Goal: Task Accomplishment & Management: Complete application form

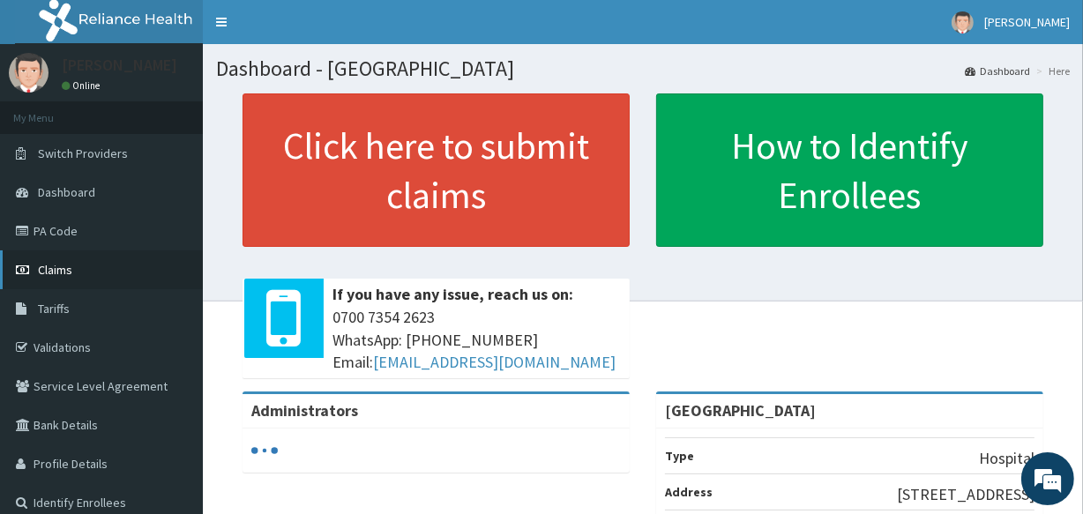
click at [46, 265] on span "Claims" at bounding box center [55, 270] width 34 height 16
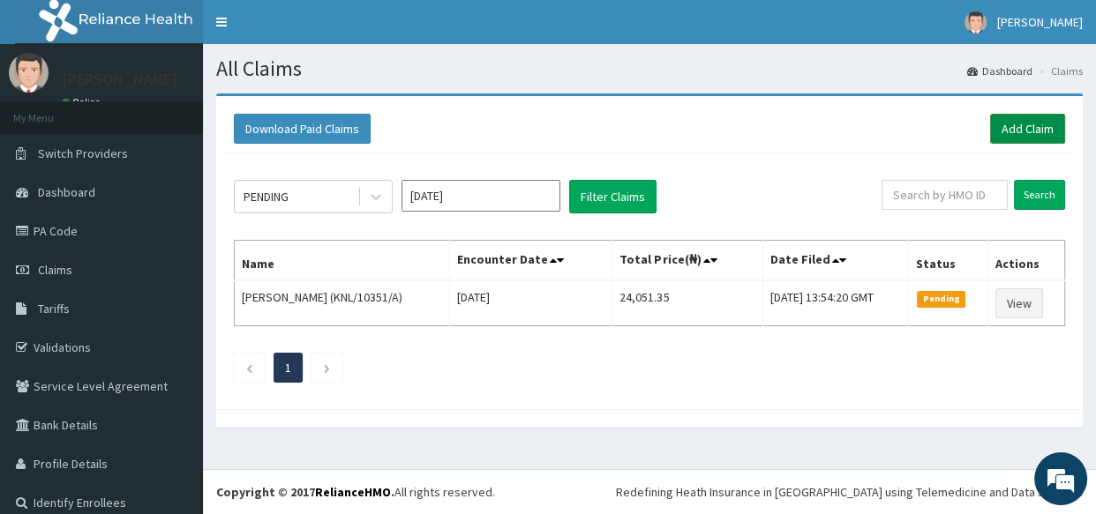
click at [1014, 131] on link "Add Claim" at bounding box center [1027, 129] width 75 height 30
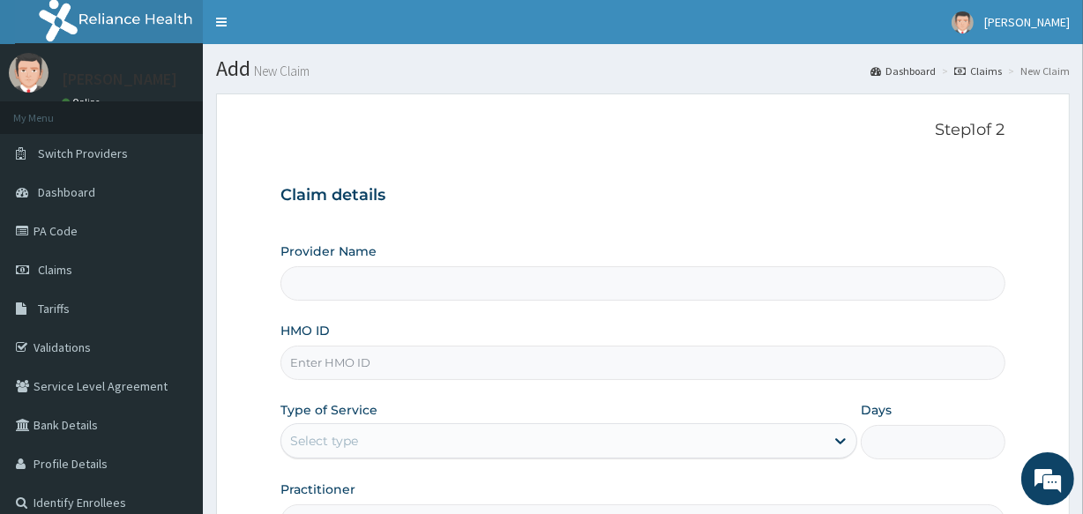
type input "All Souls Infirmary Hospital"
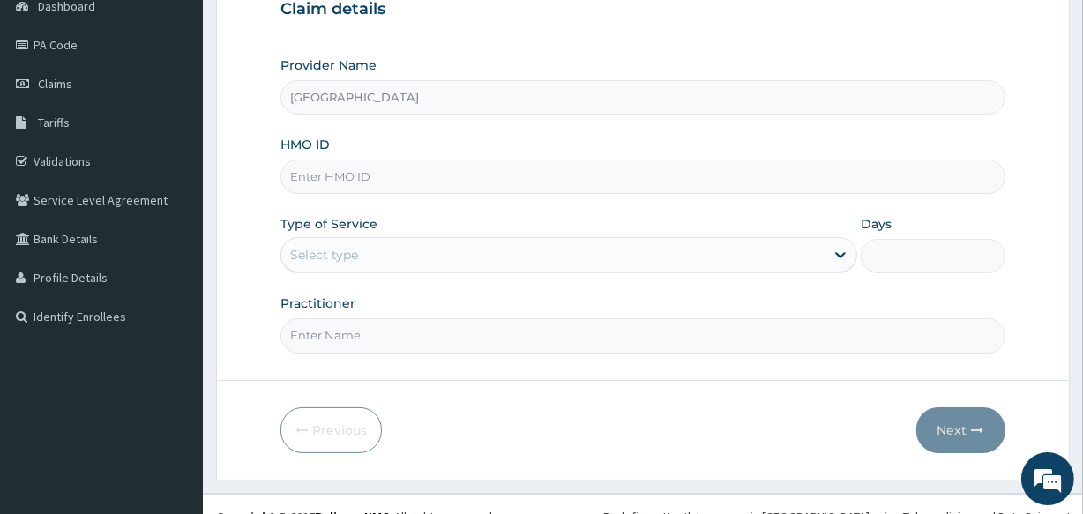
scroll to position [209, 0]
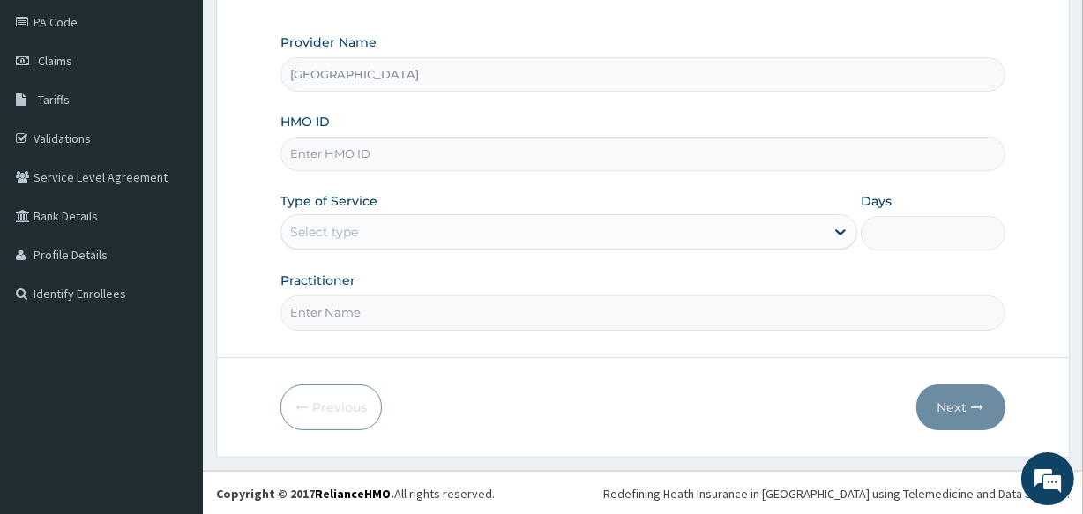
click at [342, 160] on input "HMO ID" at bounding box center [643, 154] width 724 height 34
type input "PRN/10085/B"
click at [378, 233] on div "Select type" at bounding box center [552, 232] width 543 height 28
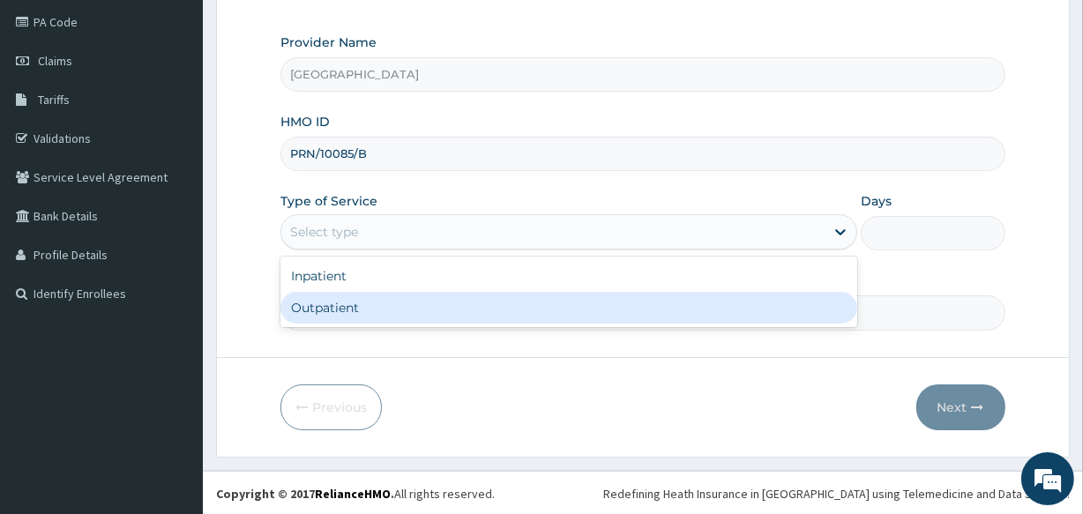
click at [385, 303] on div "Outpatient" at bounding box center [569, 308] width 577 height 32
type input "1"
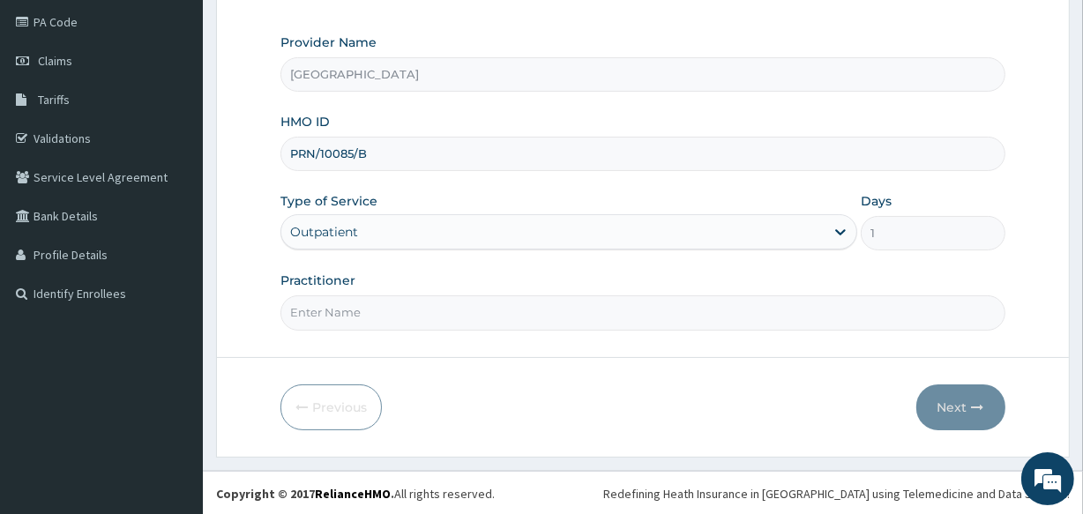
click at [385, 317] on input "Practitioner" at bounding box center [643, 313] width 724 height 34
type input "DR LAWANI"
click at [957, 400] on button "Next" at bounding box center [961, 408] width 89 height 46
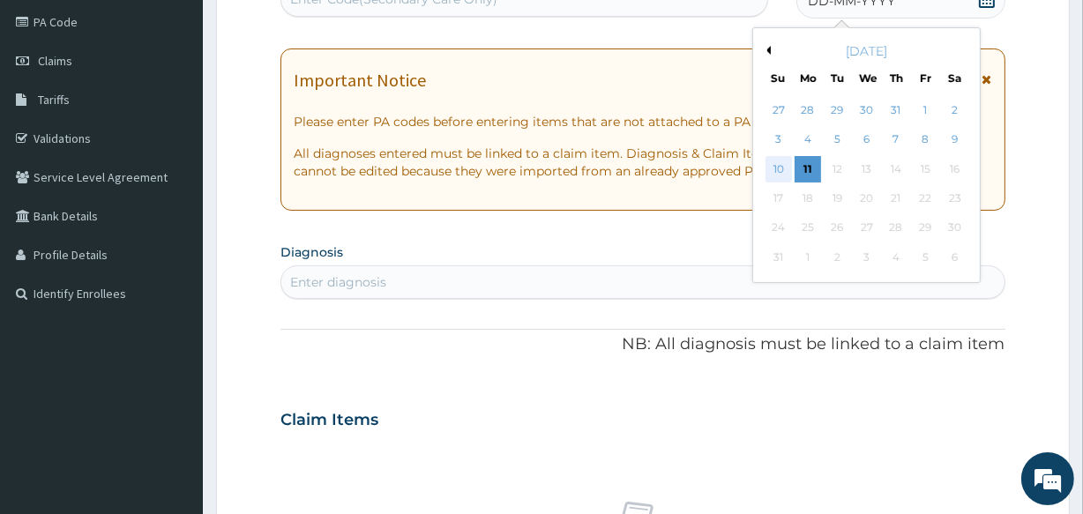
click at [778, 172] on div "10" at bounding box center [778, 169] width 26 height 26
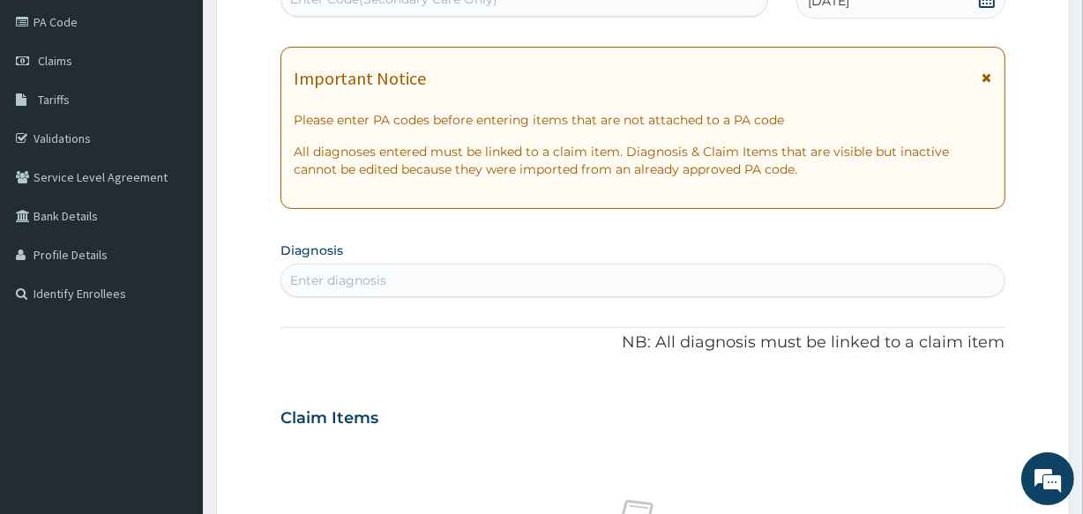
click at [387, 273] on div "Enter diagnosis" at bounding box center [642, 280] width 722 height 28
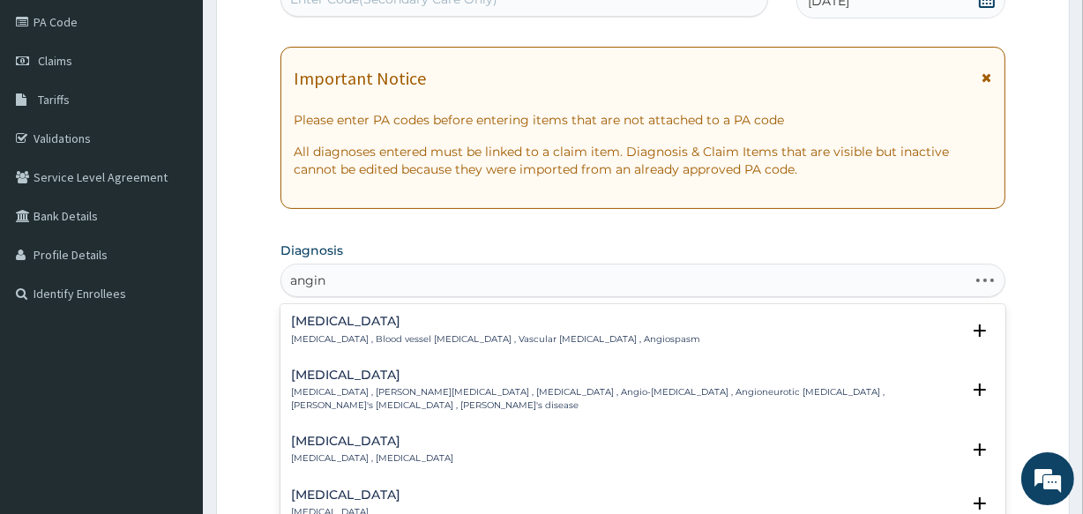
type input "angina"
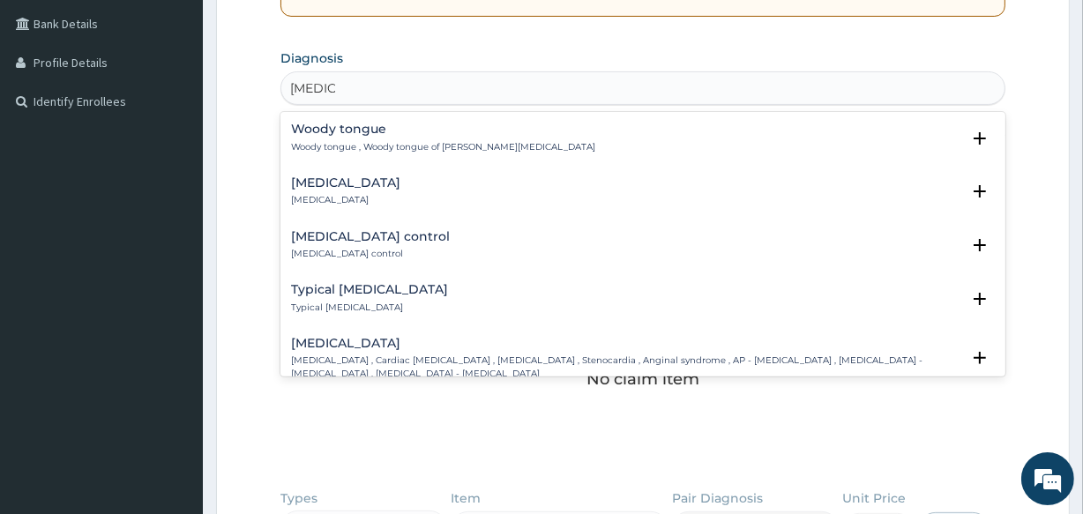
click at [344, 186] on h4 "Stable angina" at bounding box center [345, 182] width 109 height 13
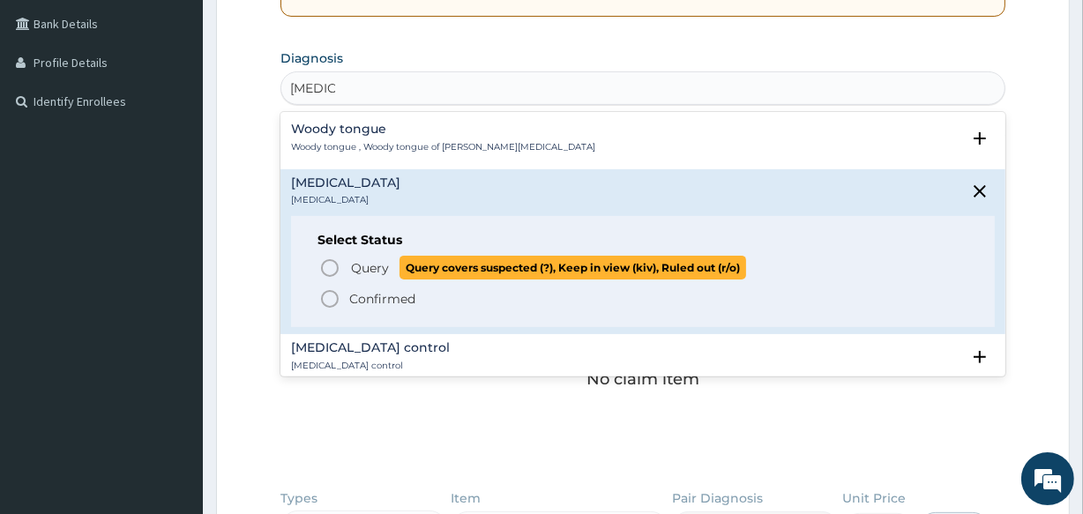
click at [325, 265] on icon "status option query" at bounding box center [329, 268] width 21 height 21
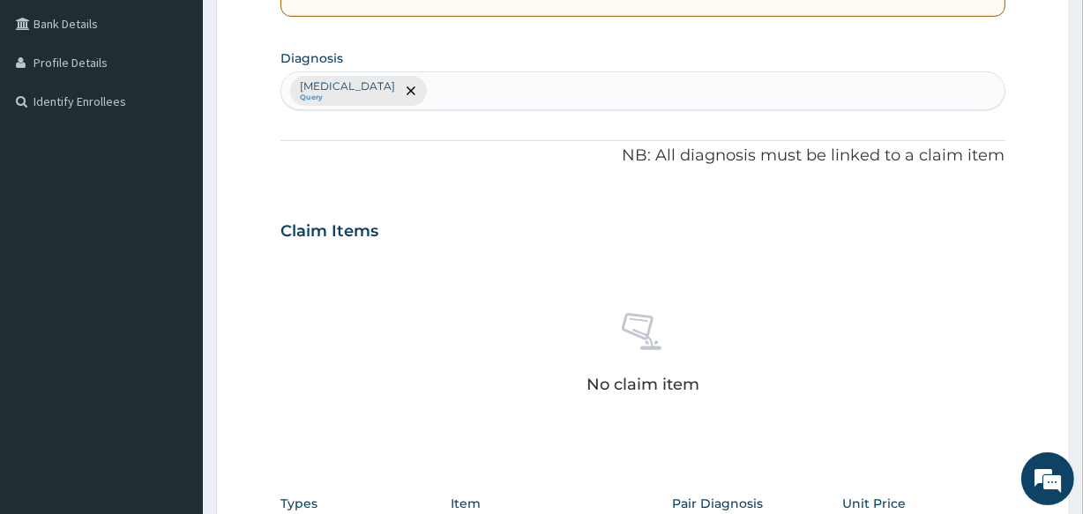
click at [485, 83] on div "Stable angina Query" at bounding box center [642, 90] width 722 height 37
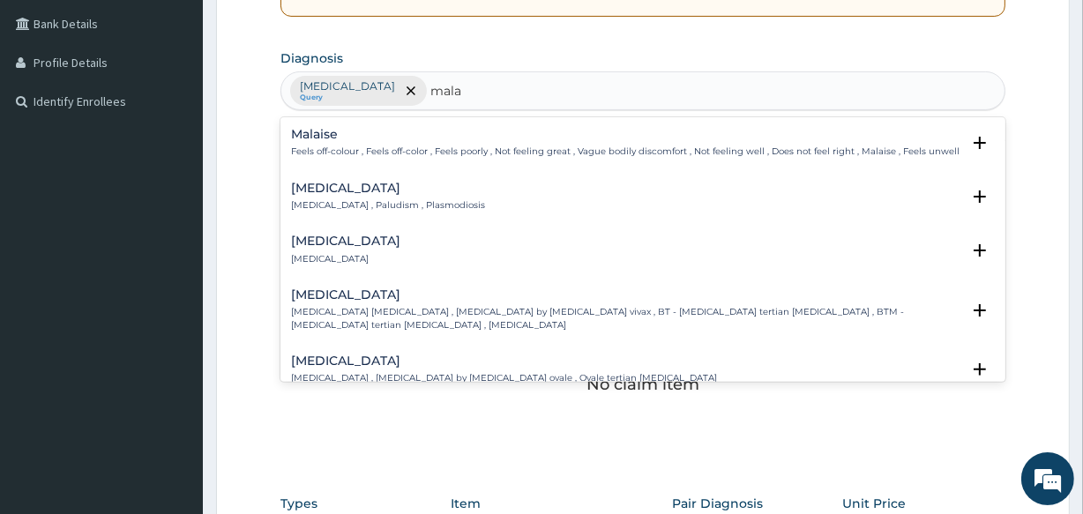
type input "malar"
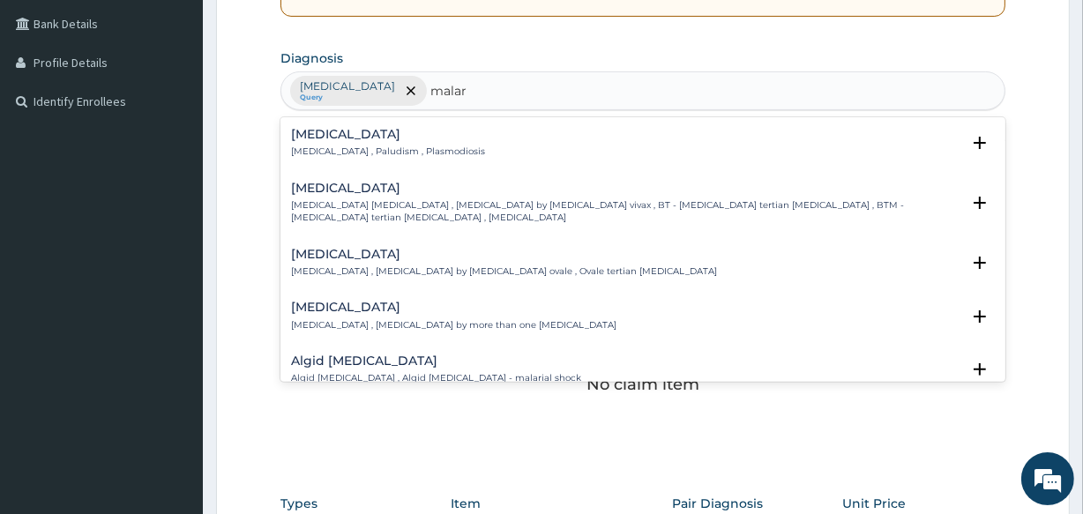
click at [313, 137] on h4 "Malaria" at bounding box center [388, 134] width 194 height 13
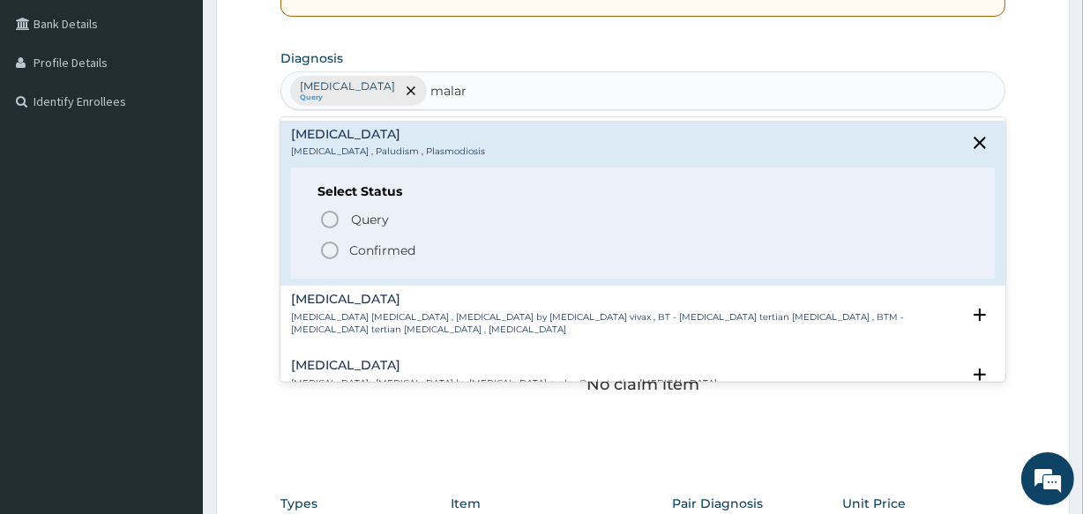
click at [331, 248] on icon "status option filled" at bounding box center [329, 250] width 21 height 21
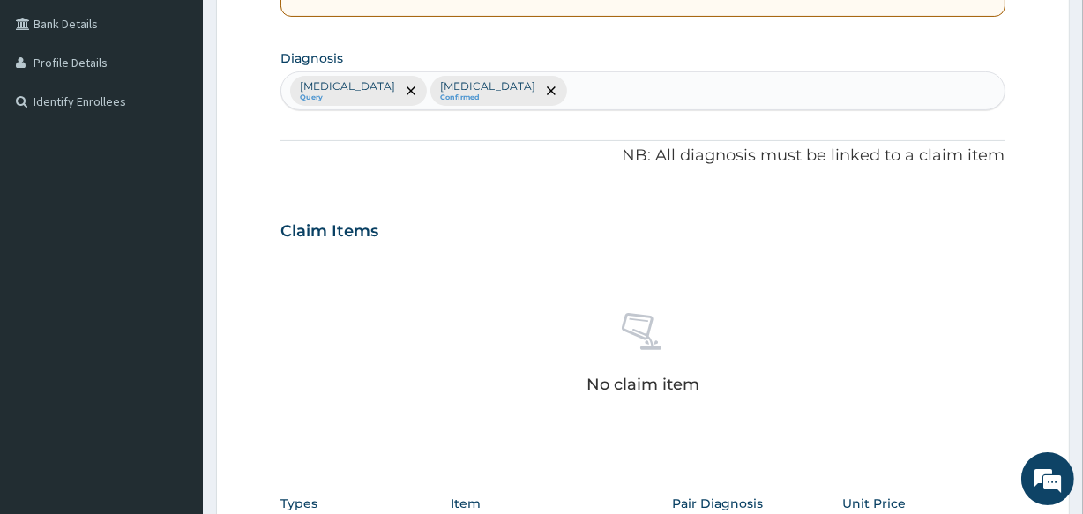
scroll to position [757, 0]
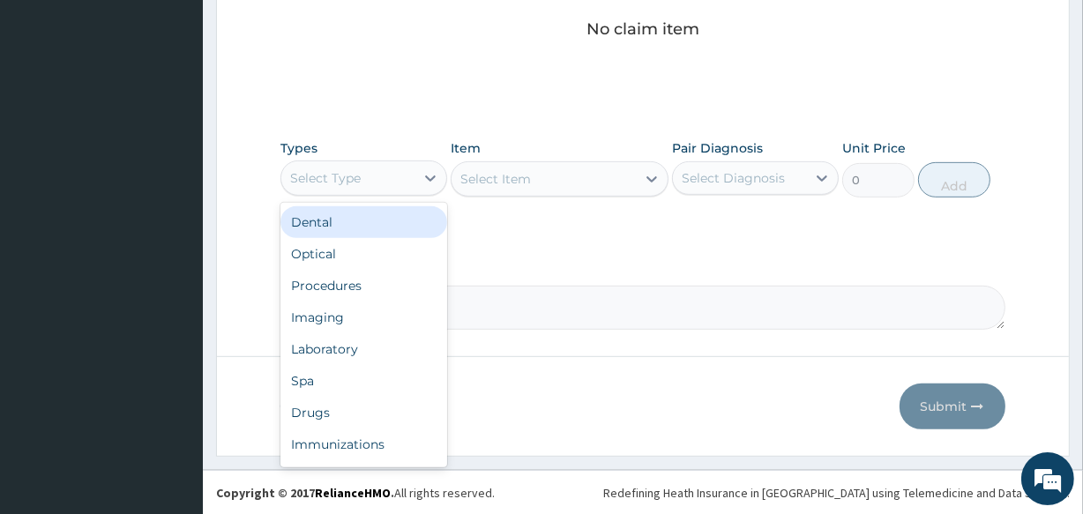
click at [393, 183] on div "Select Type" at bounding box center [347, 178] width 133 height 28
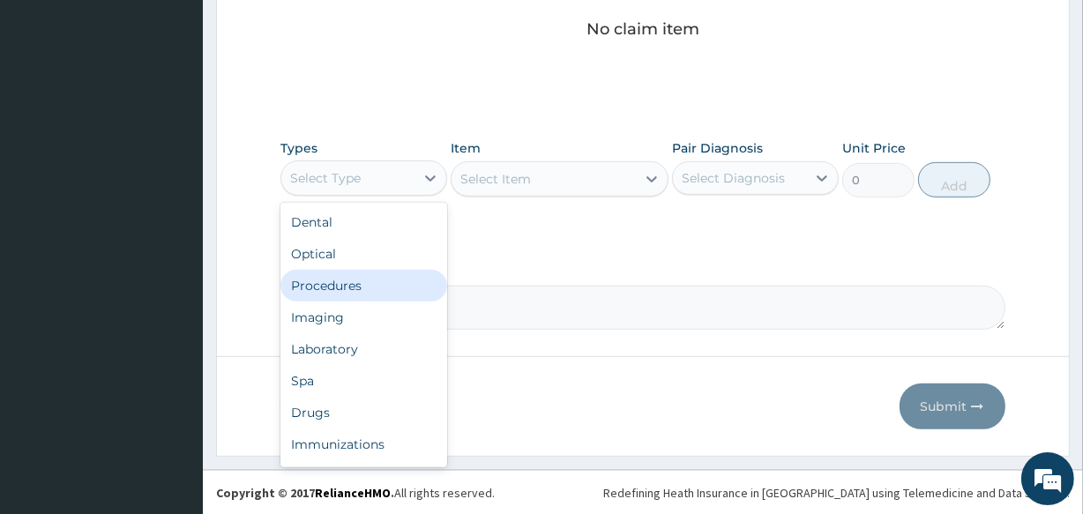
click at [400, 280] on div "Procedures" at bounding box center [364, 286] width 167 height 32
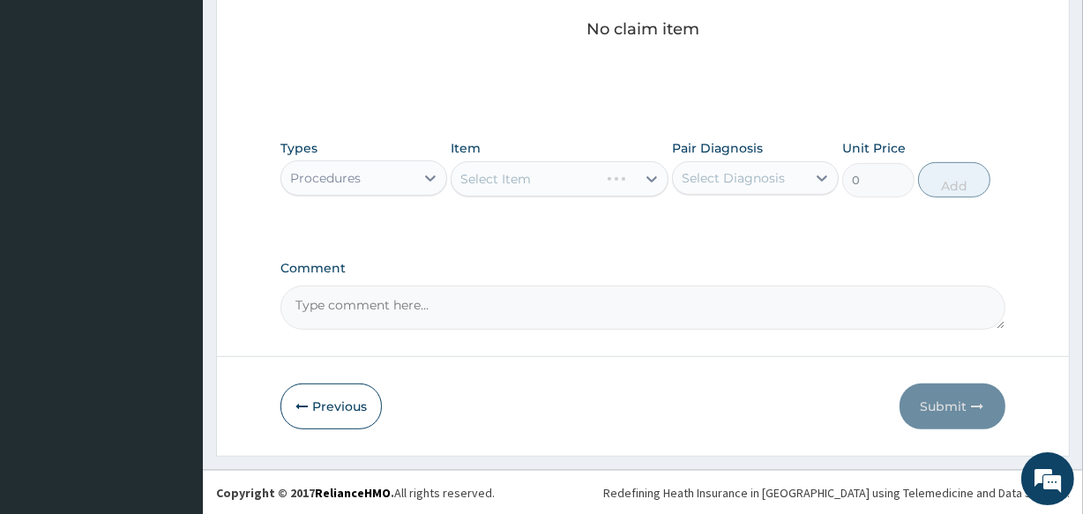
click at [513, 176] on div "Select Item" at bounding box center [559, 178] width 217 height 35
click at [513, 176] on div "Select Item" at bounding box center [495, 179] width 71 height 18
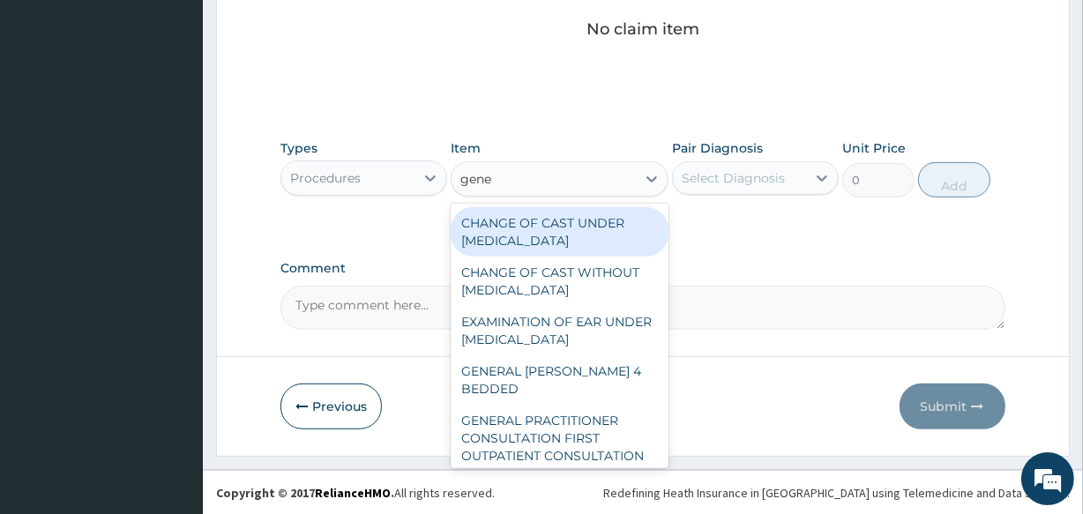
type input "gener"
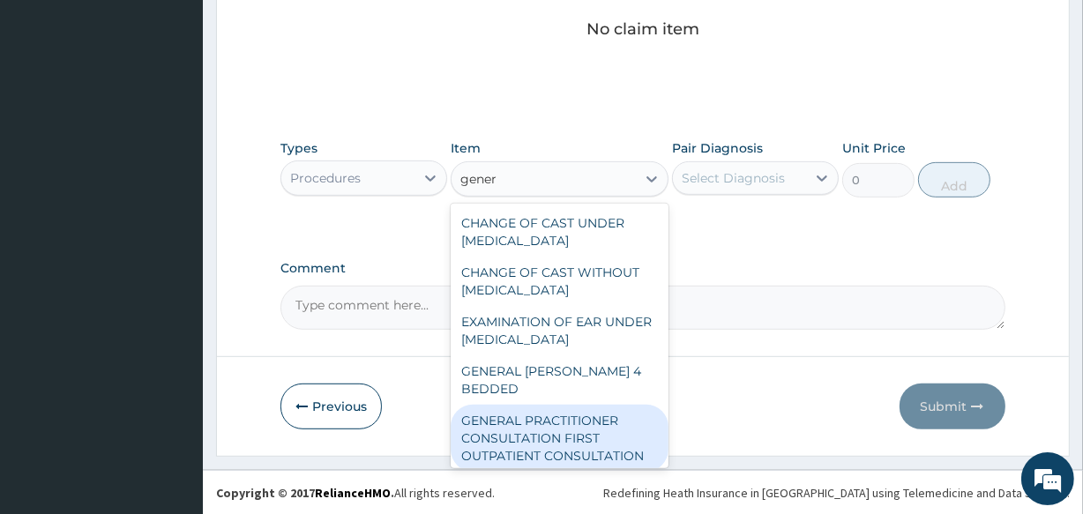
click at [565, 415] on div "GENERAL PRACTITIONER CONSULTATION FIRST OUTPATIENT CONSULTATION" at bounding box center [559, 438] width 217 height 67
type input "3547.5"
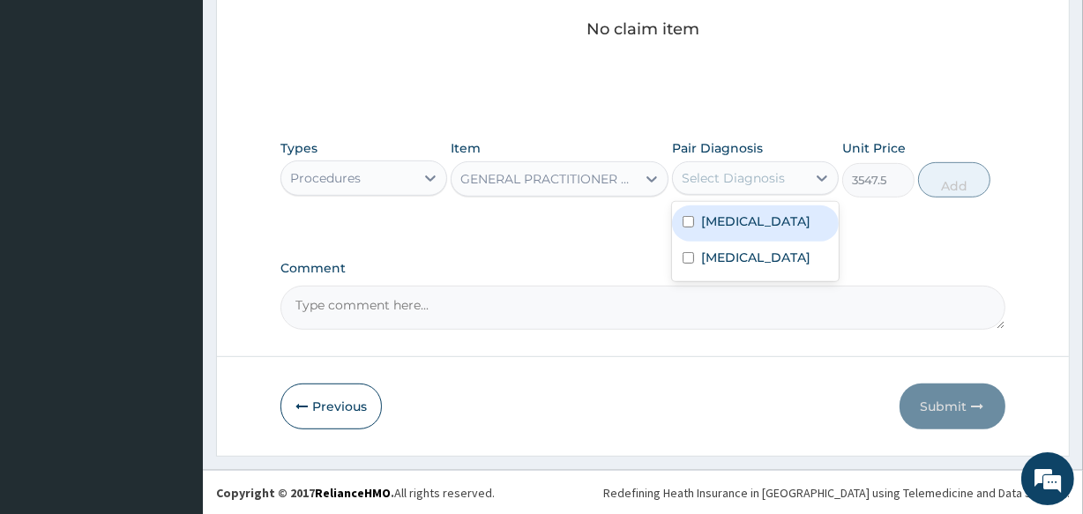
click at [712, 178] on div "Select Diagnosis" at bounding box center [733, 178] width 103 height 18
click at [712, 226] on label "Stable angina" at bounding box center [755, 222] width 109 height 18
checkbox input "true"
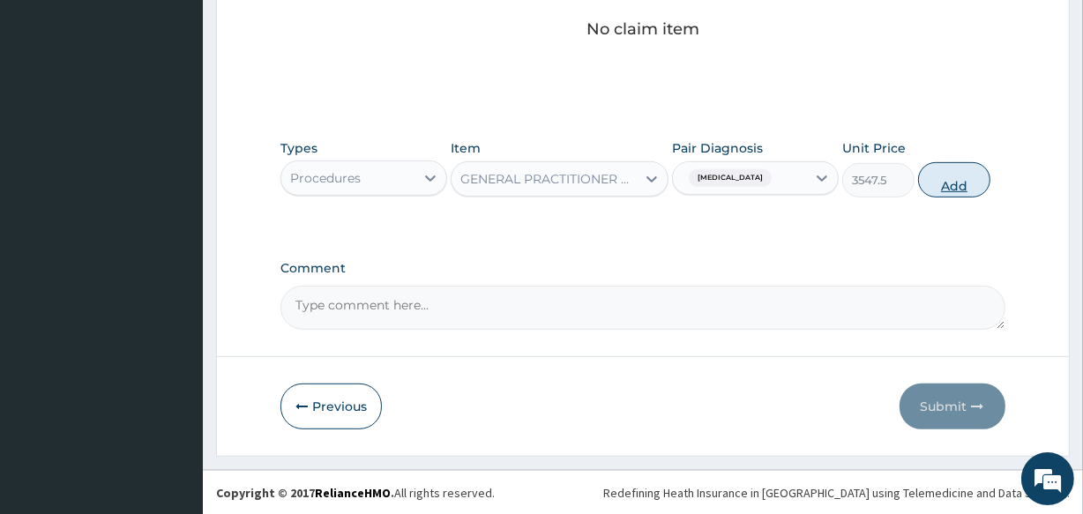
click at [958, 179] on button "Add" at bounding box center [954, 179] width 72 height 35
type input "0"
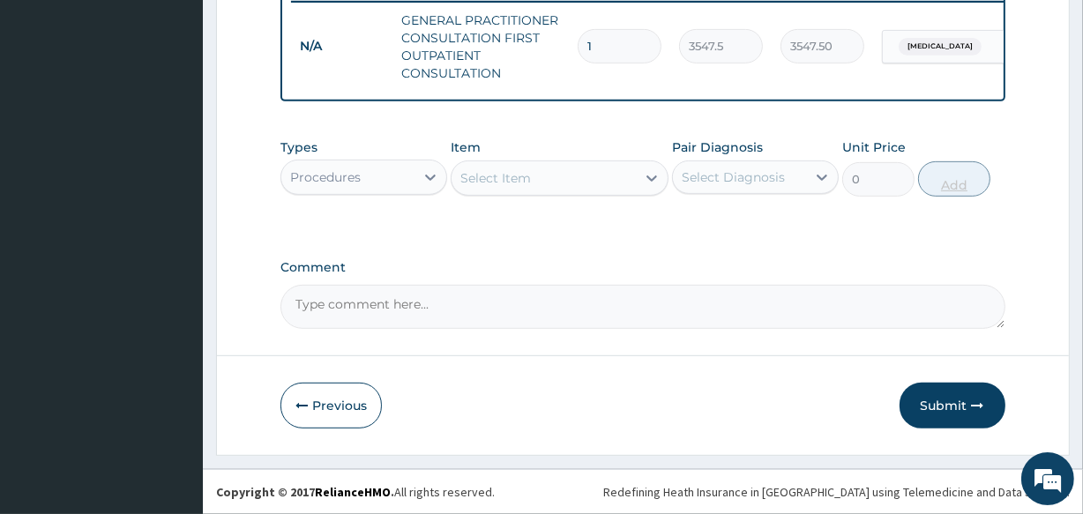
scroll to position [712, 0]
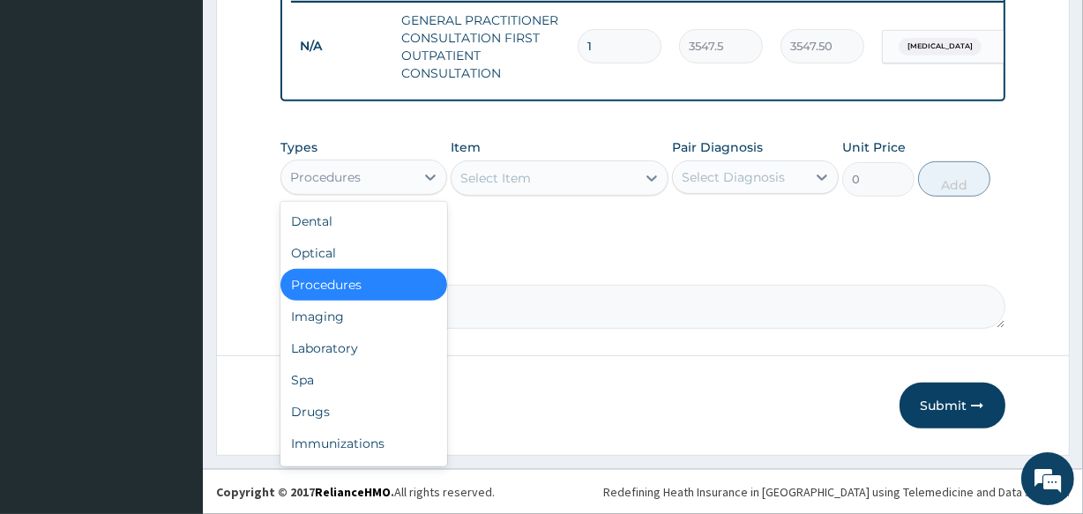
click at [396, 165] on div "Procedures" at bounding box center [347, 177] width 133 height 28
click at [392, 396] on div "Drugs" at bounding box center [364, 412] width 167 height 32
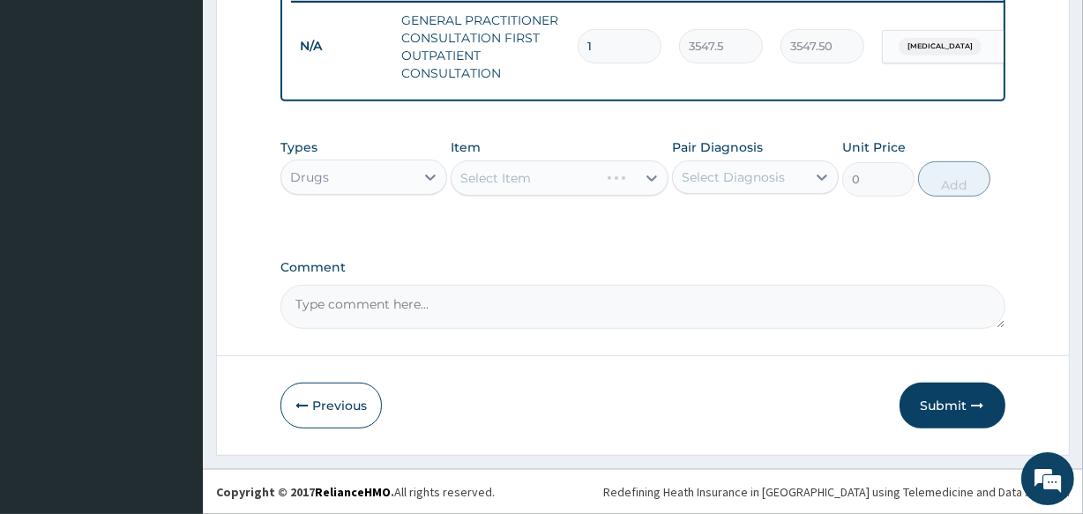
click at [498, 181] on div "Select Item" at bounding box center [559, 178] width 217 height 35
click at [542, 179] on div "Select Item" at bounding box center [543, 178] width 183 height 28
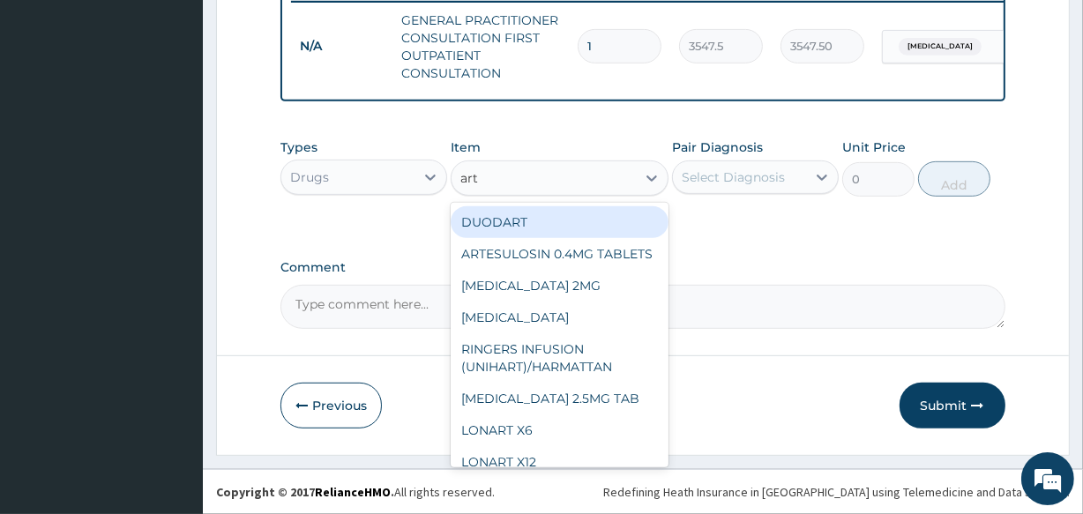
type input "arte"
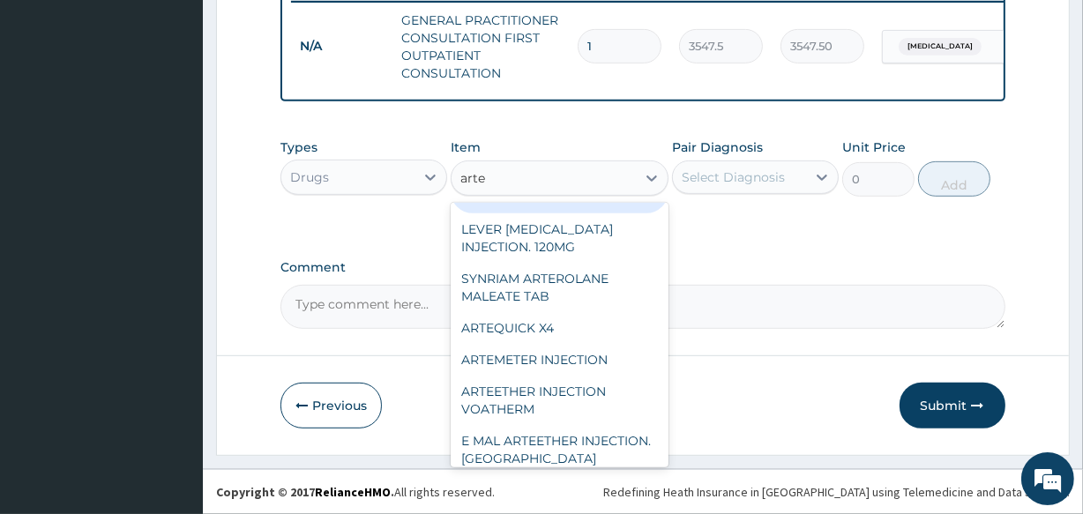
scroll to position [256, 0]
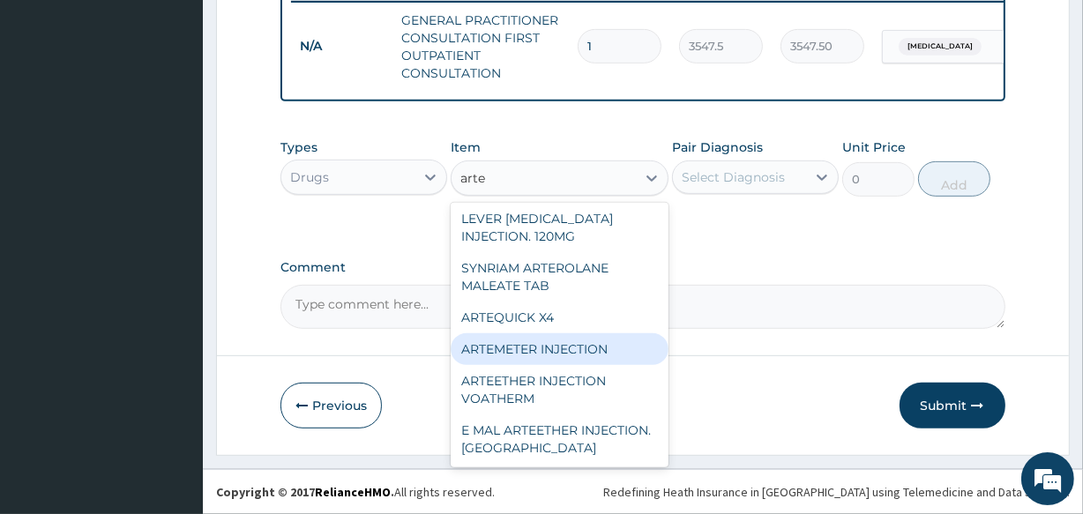
click at [606, 347] on div "ARTEMETER INJECTION" at bounding box center [559, 349] width 217 height 32
type input "946"
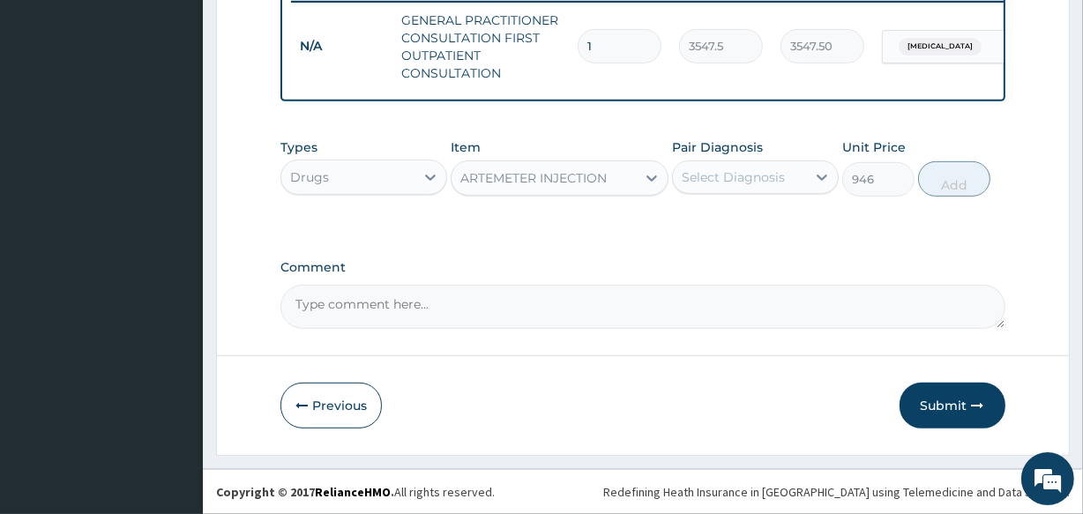
click at [736, 178] on div "Select Diagnosis" at bounding box center [733, 177] width 103 height 18
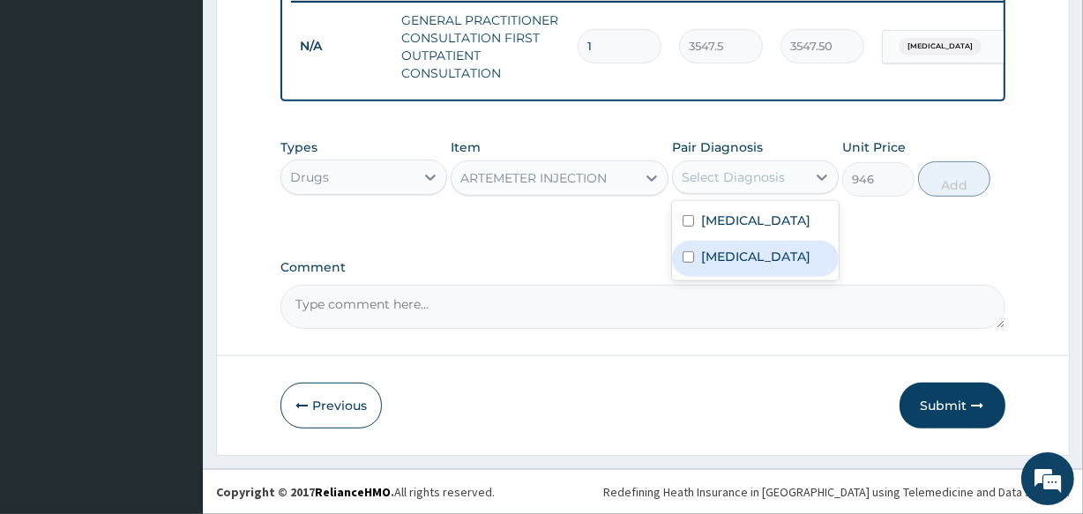
click at [742, 258] on label "[MEDICAL_DATA]" at bounding box center [755, 257] width 109 height 18
checkbox input "true"
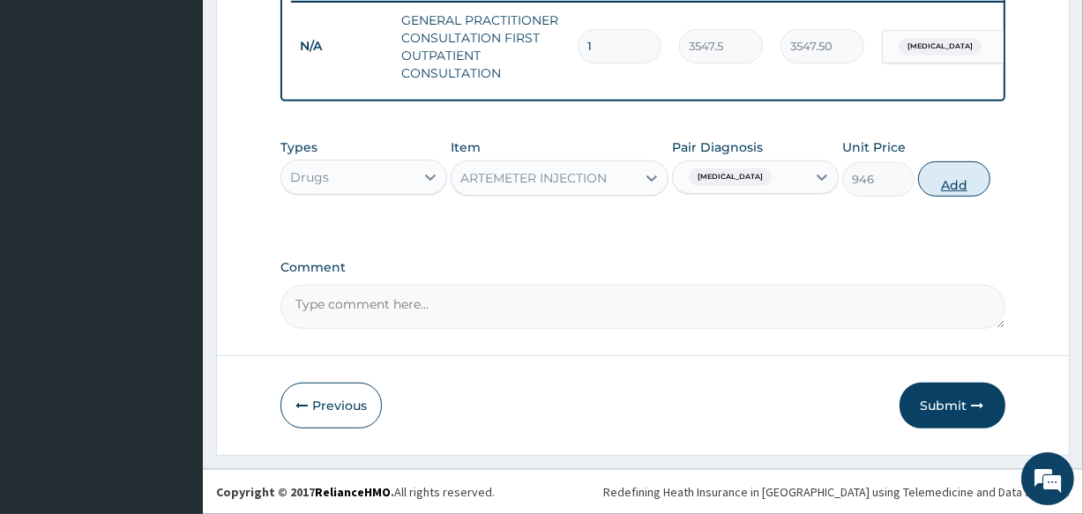
click at [952, 178] on button "Add" at bounding box center [954, 178] width 72 height 35
type input "0"
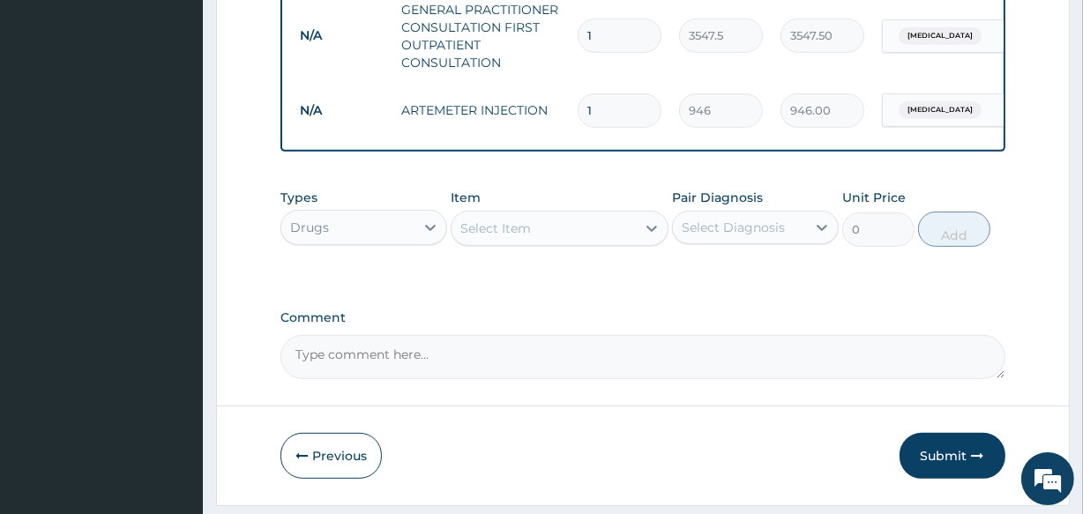
click at [497, 237] on div "Select Item" at bounding box center [495, 229] width 71 height 18
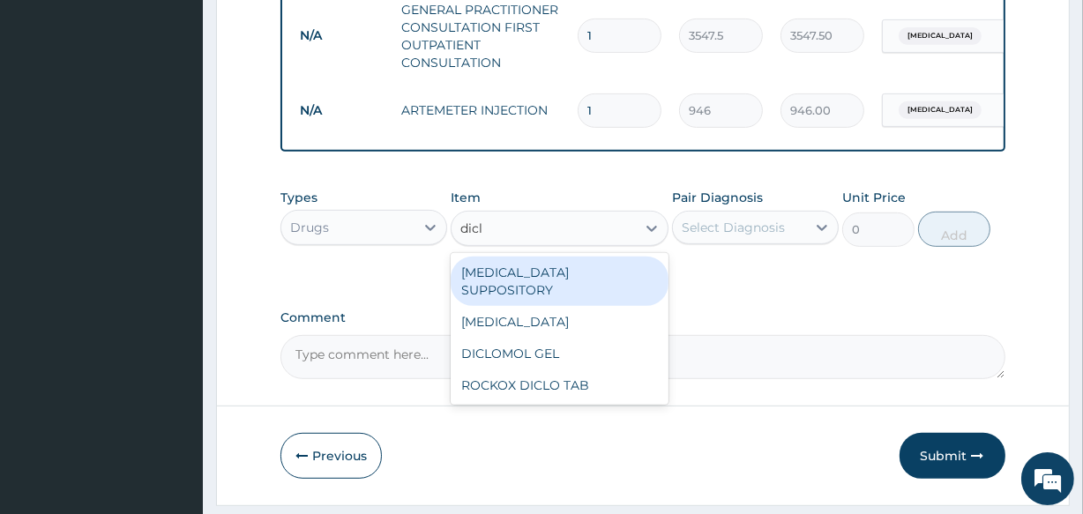
type input "diclo"
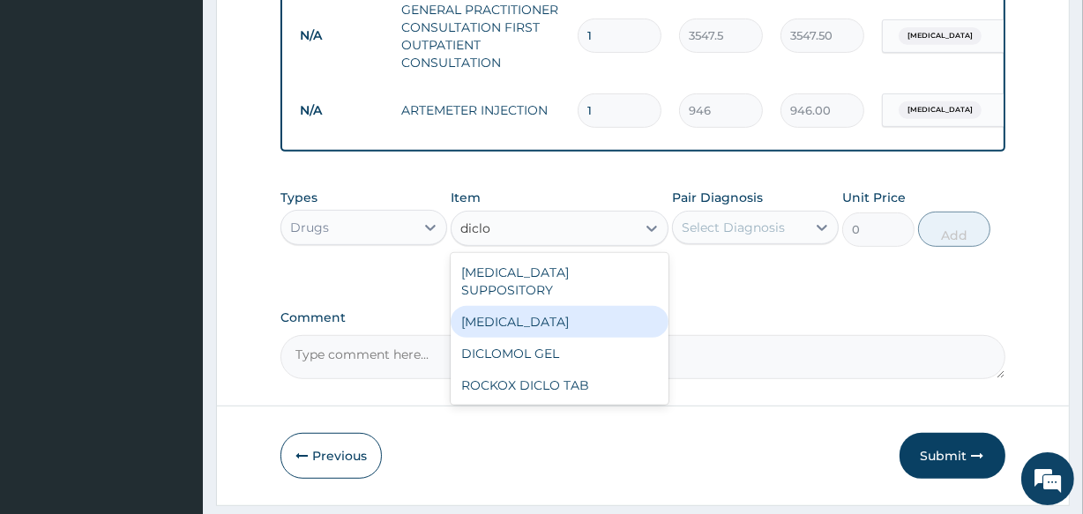
click at [507, 320] on div "[MEDICAL_DATA]" at bounding box center [559, 322] width 217 height 32
type input "591.25"
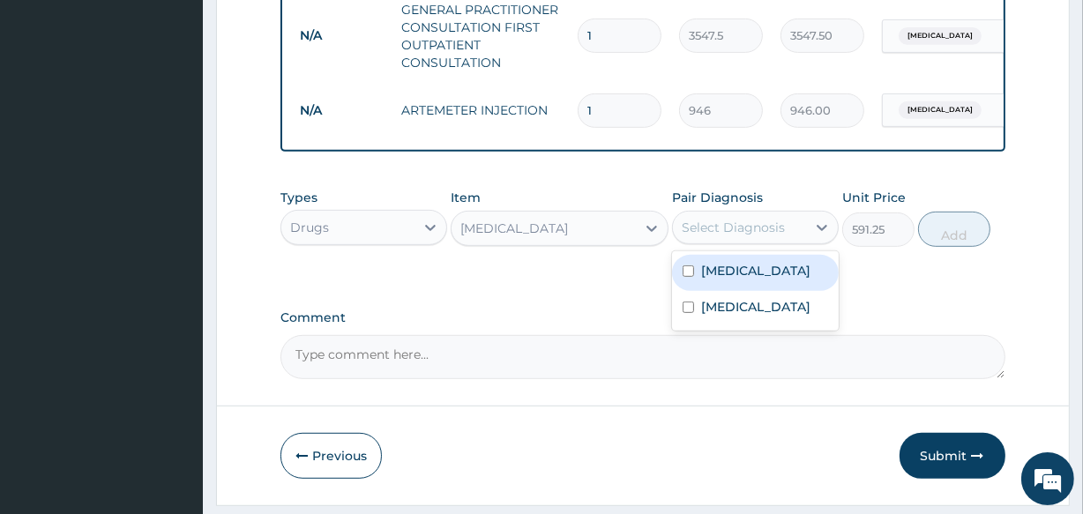
click at [725, 235] on div "Select Diagnosis" at bounding box center [733, 228] width 103 height 18
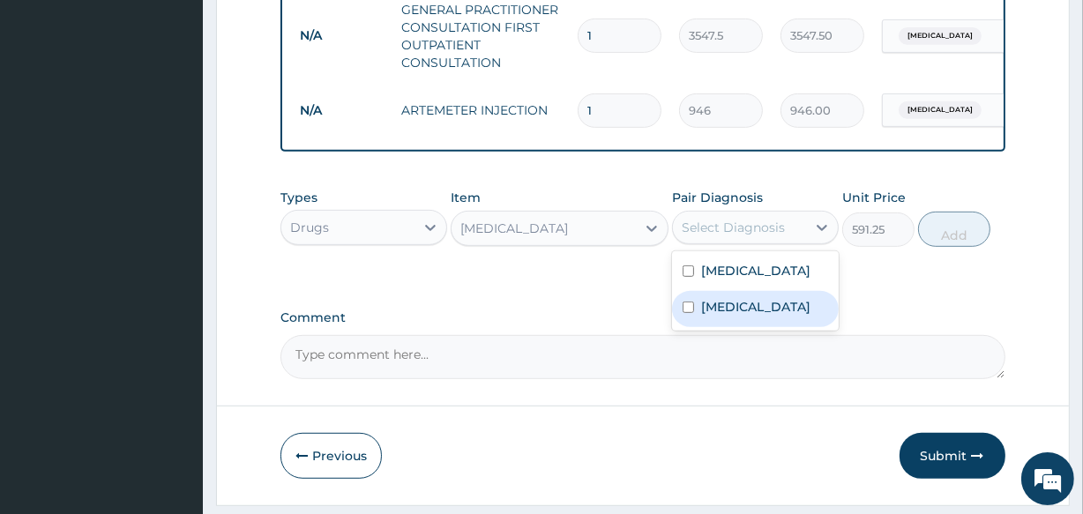
click at [740, 311] on label "[MEDICAL_DATA]" at bounding box center [755, 307] width 109 height 18
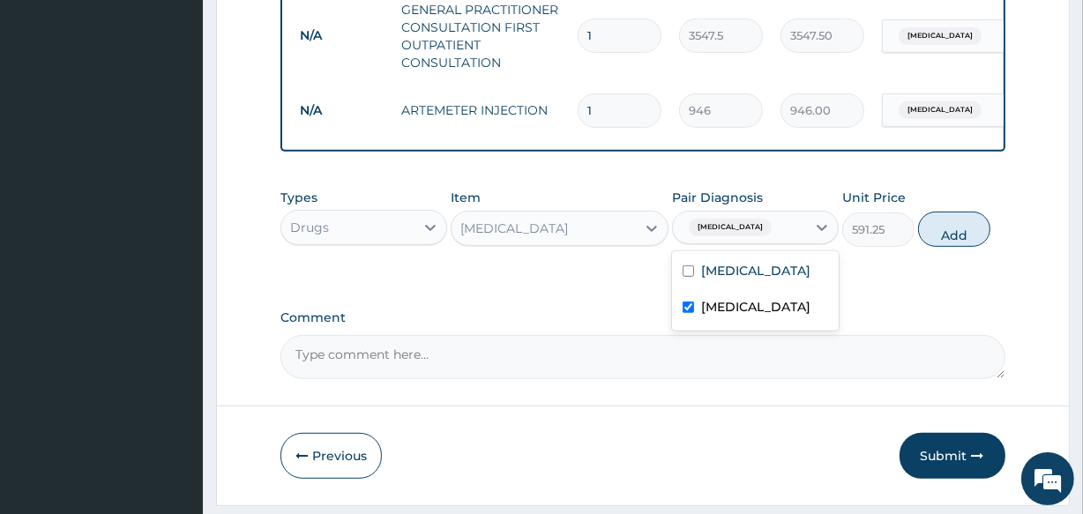
checkbox input "true"
click at [942, 242] on button "Add" at bounding box center [954, 229] width 72 height 35
type input "0"
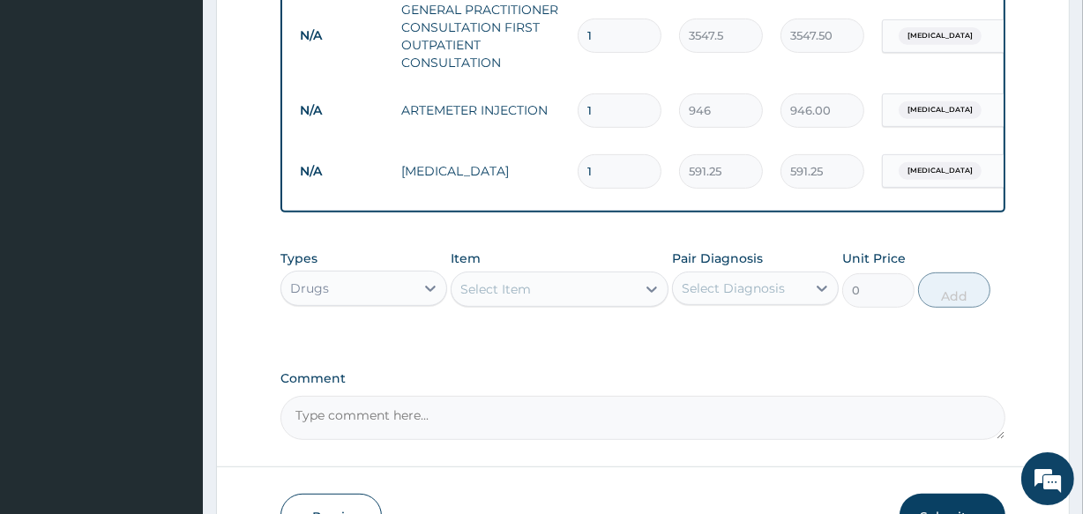
click at [498, 298] on div "Select Item" at bounding box center [495, 290] width 71 height 18
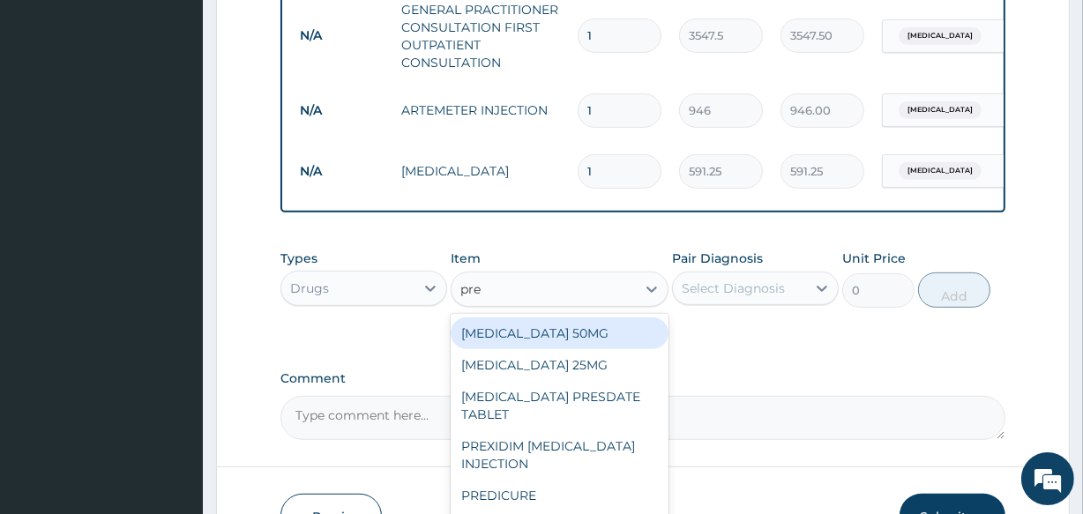
type input "pred"
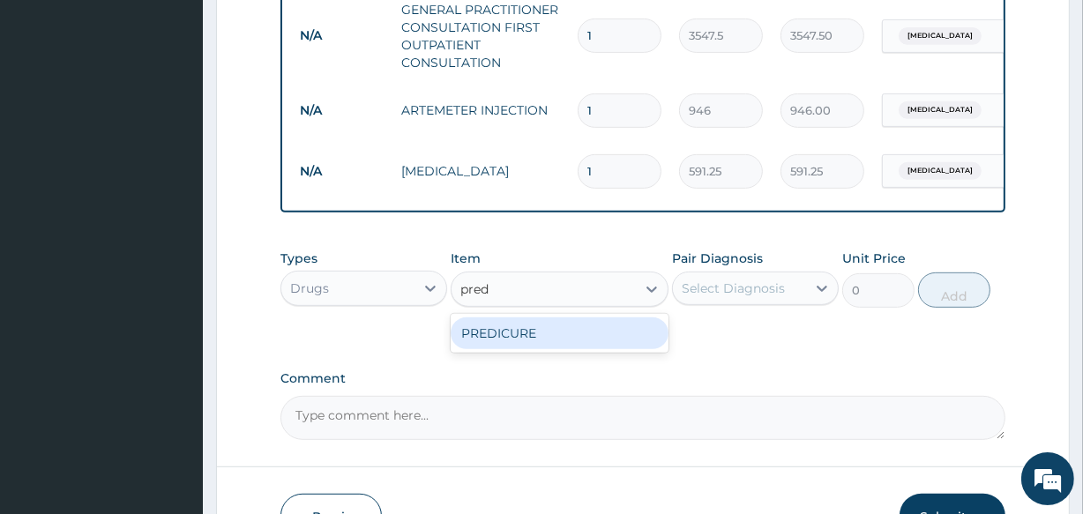
click at [502, 330] on div "PREDICURE" at bounding box center [559, 334] width 217 height 32
type input "53.2125"
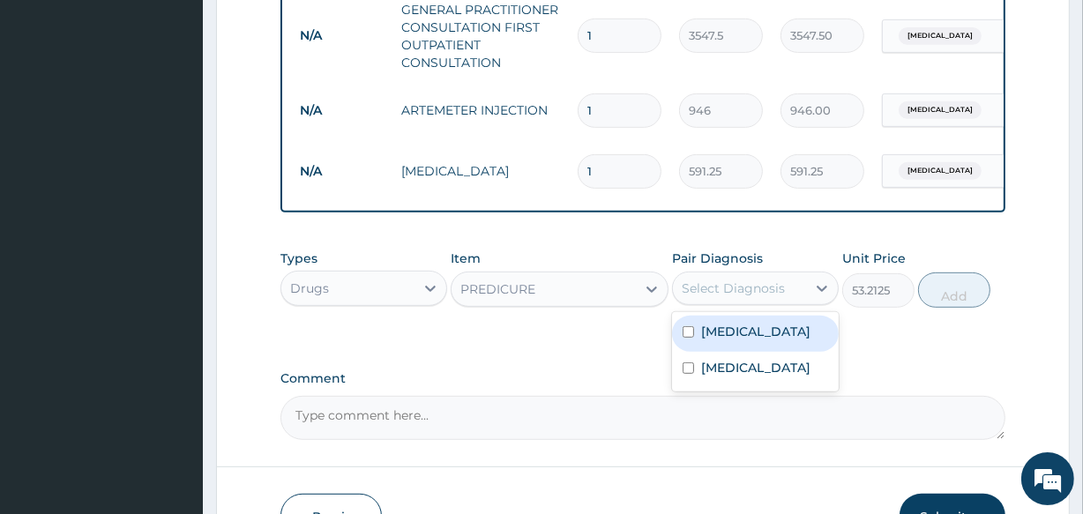
click at [729, 297] on div "Select Diagnosis" at bounding box center [733, 289] width 103 height 18
click at [737, 340] on label "Stable angina" at bounding box center [755, 332] width 109 height 18
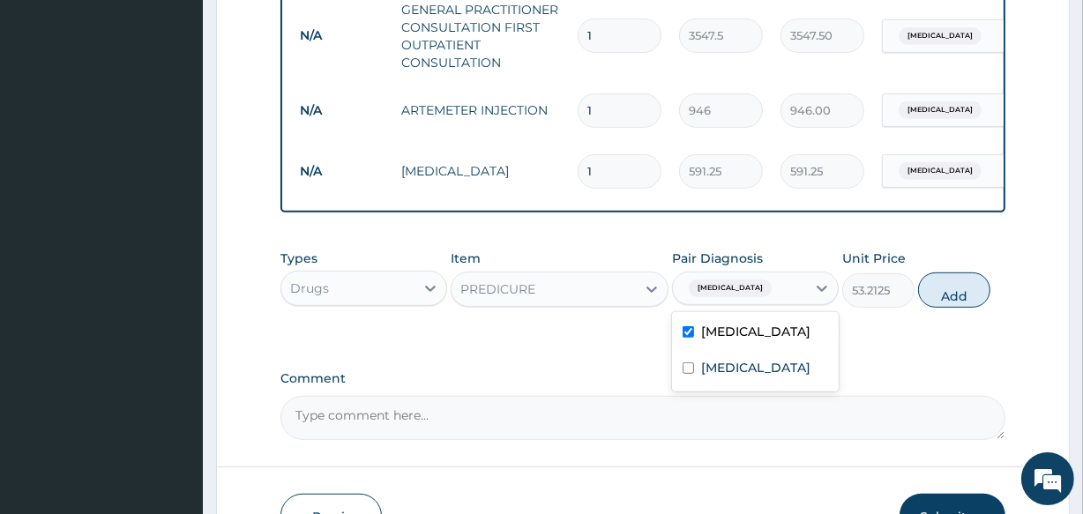
checkbox input "true"
click at [964, 308] on button "Add" at bounding box center [954, 290] width 72 height 35
type input "0"
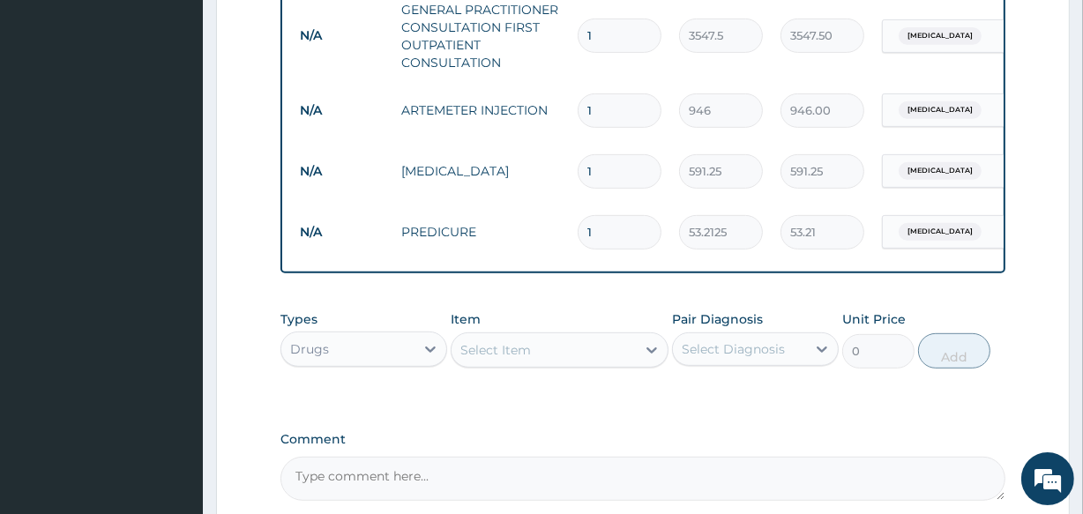
click at [520, 353] on div "Select Item" at bounding box center [495, 350] width 71 height 18
type input "prop"
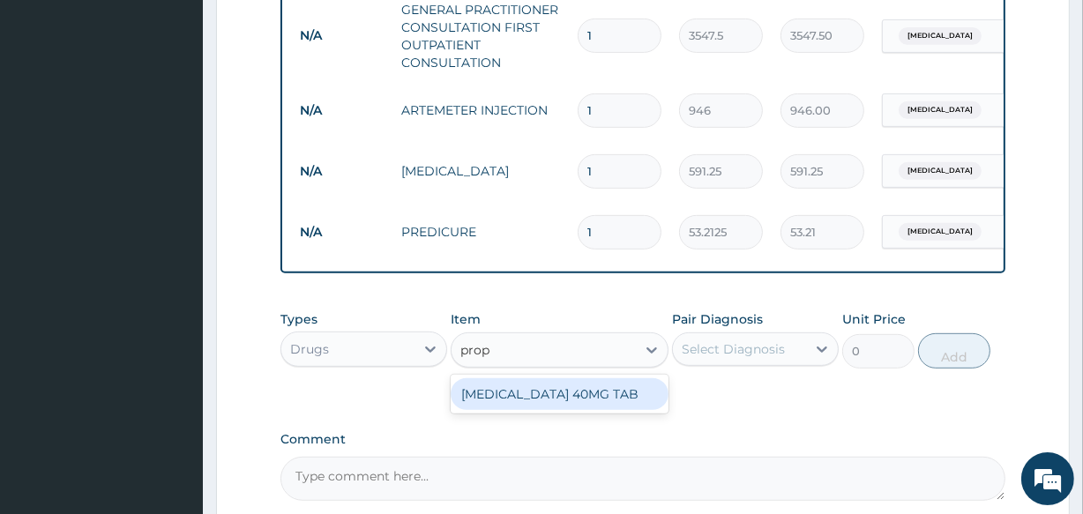
click at [522, 401] on div "[MEDICAL_DATA] 40MG TAB" at bounding box center [559, 394] width 217 height 32
type input "82.775"
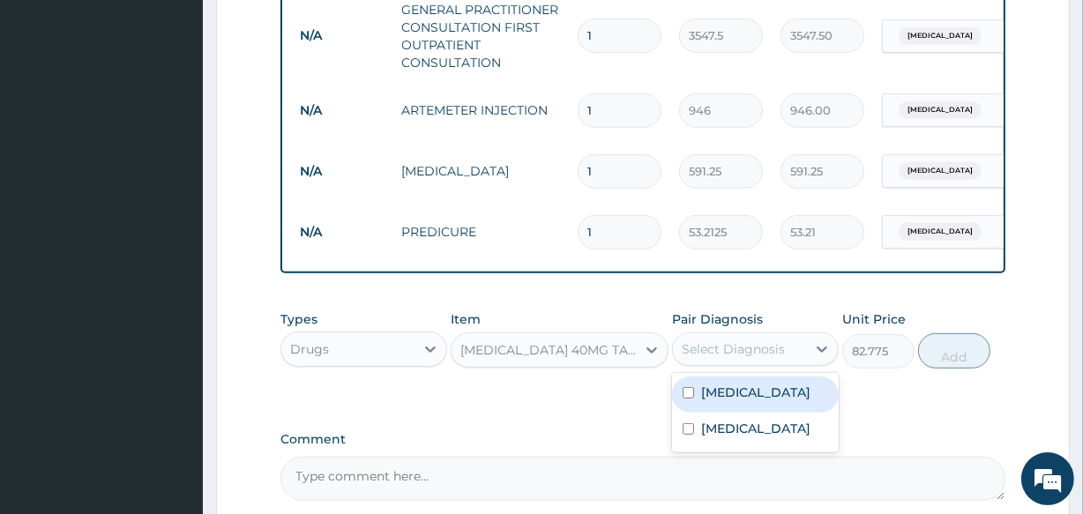
click at [717, 348] on div "Select Diagnosis" at bounding box center [739, 349] width 133 height 28
click at [716, 413] on div "Stable angina" at bounding box center [755, 395] width 167 height 36
checkbox input "true"
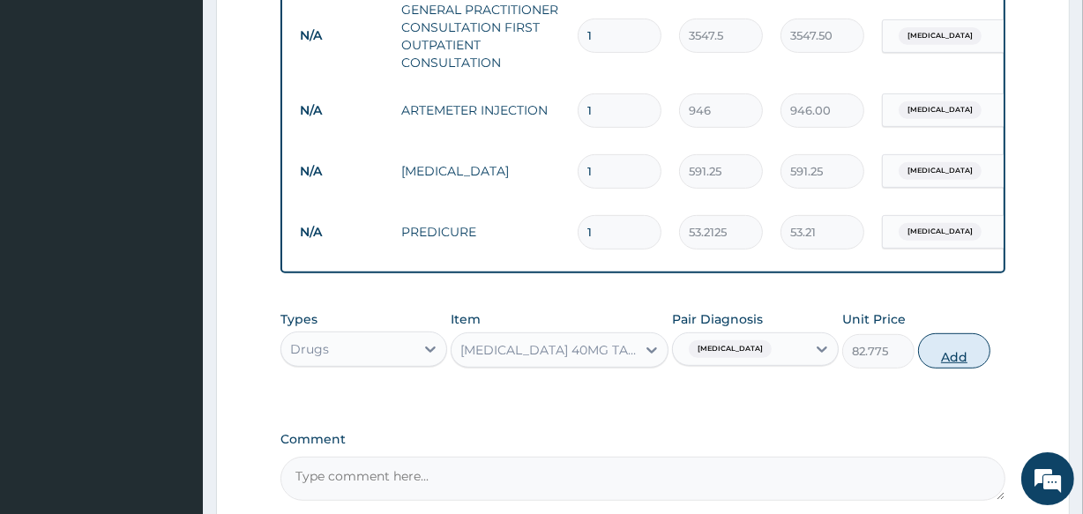
click at [944, 369] on button "Add" at bounding box center [954, 350] width 72 height 35
type input "0"
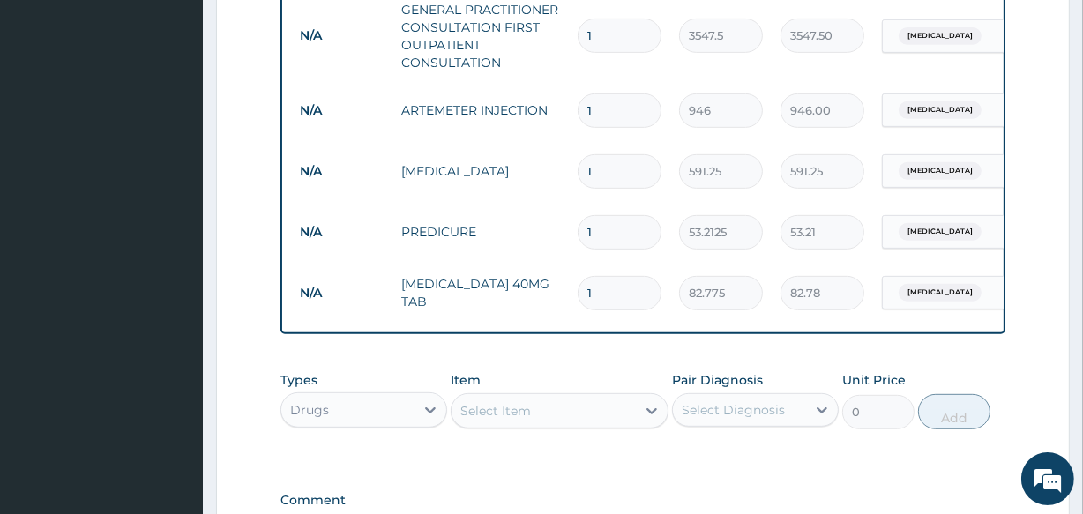
click at [508, 420] on div "Select Item" at bounding box center [495, 411] width 71 height 18
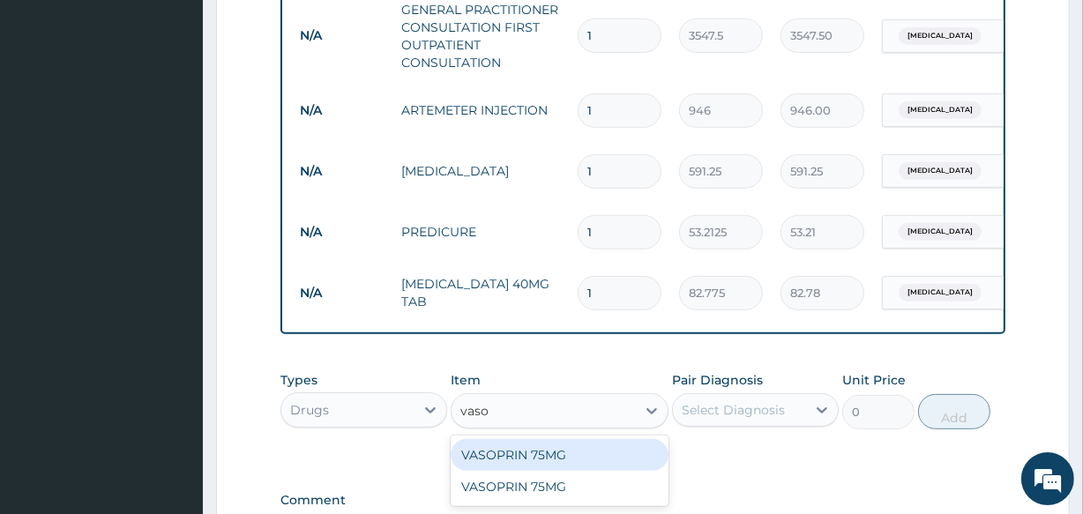
type input "vasop"
click at [514, 466] on div "VASOPRIN 75MG" at bounding box center [559, 455] width 217 height 32
type input "23.65"
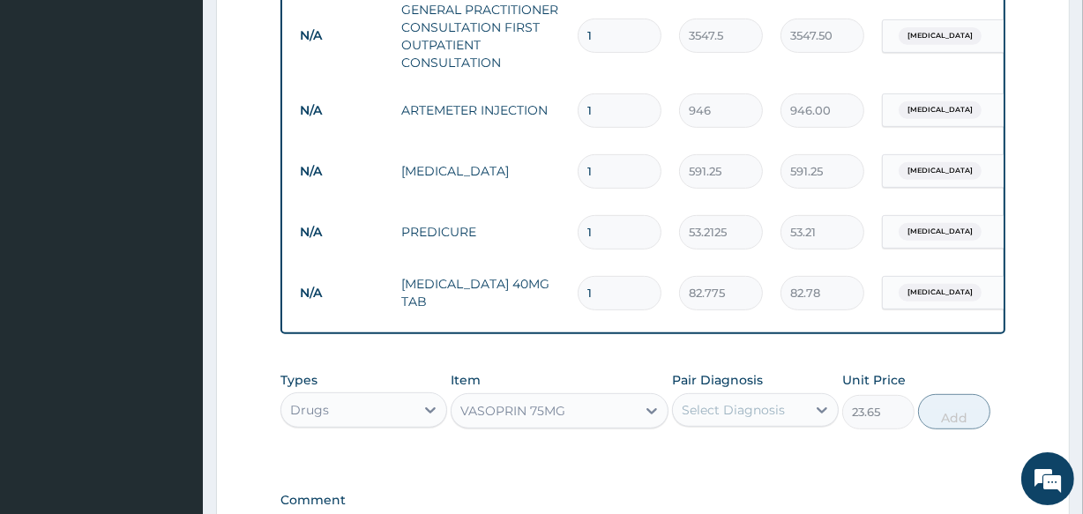
click at [713, 413] on div "Select Diagnosis" at bounding box center [733, 410] width 103 height 18
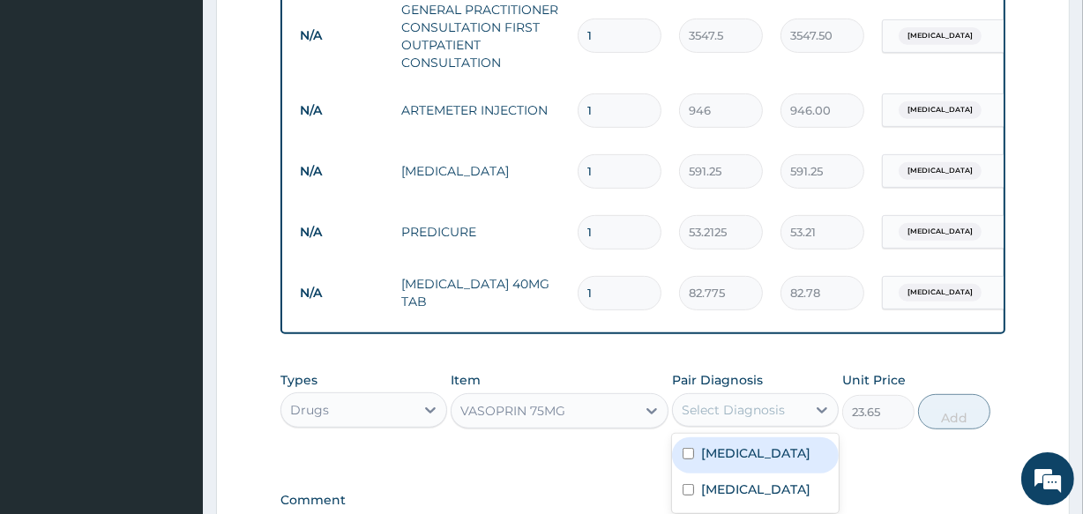
click at [716, 462] on label "Stable angina" at bounding box center [755, 454] width 109 height 18
checkbox input "true"
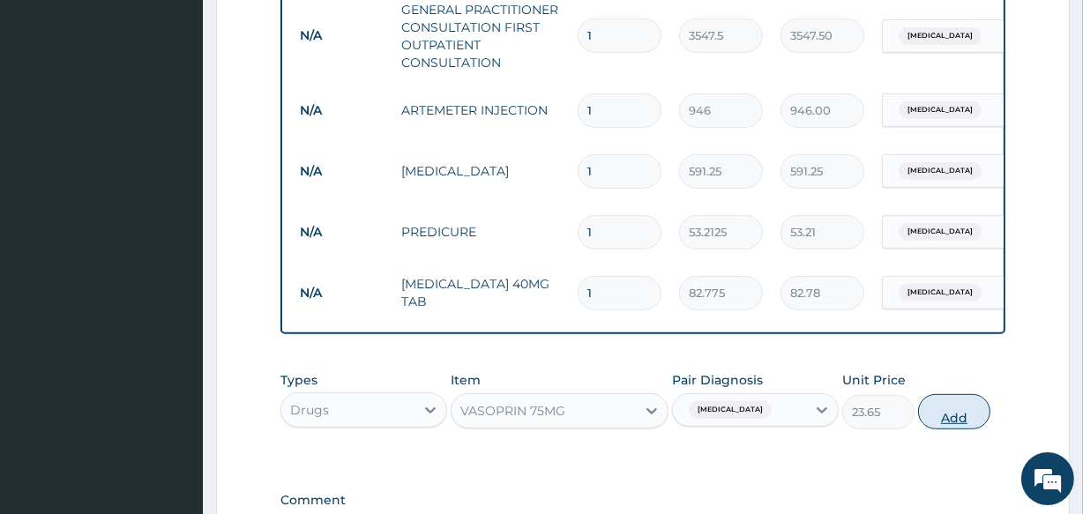
click at [955, 430] on button "Add" at bounding box center [954, 411] width 72 height 35
type input "0"
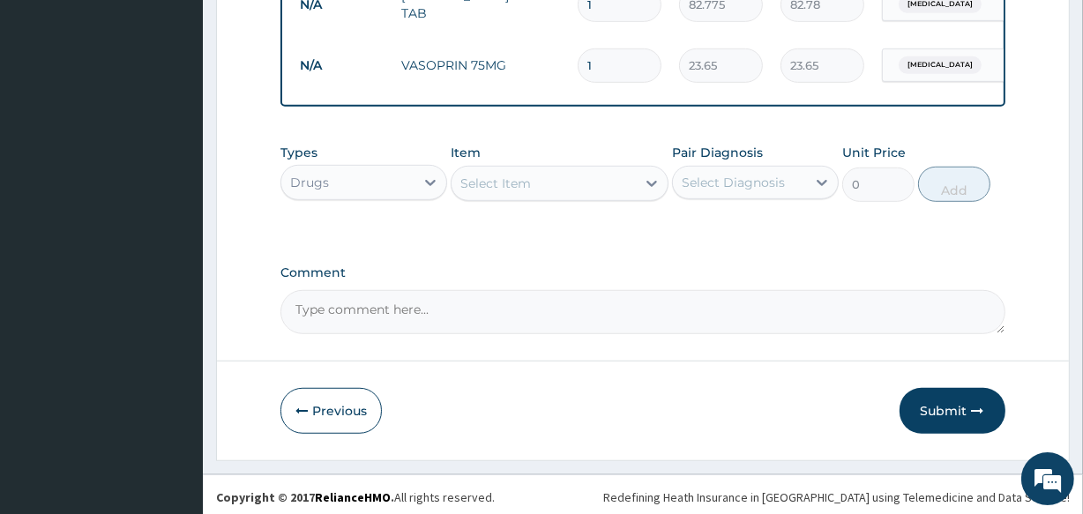
scroll to position [1018, 0]
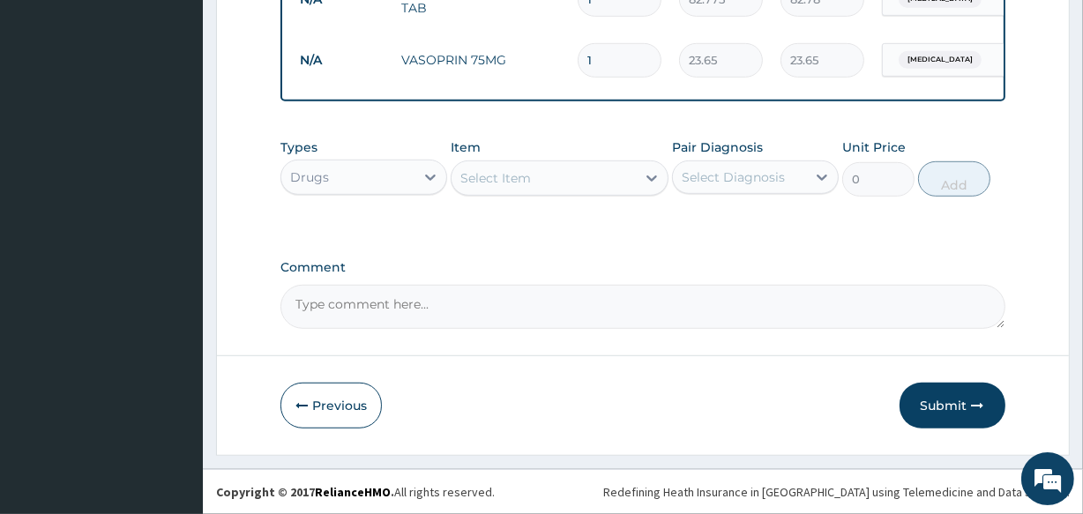
click at [502, 179] on div "Select Item" at bounding box center [495, 178] width 71 height 18
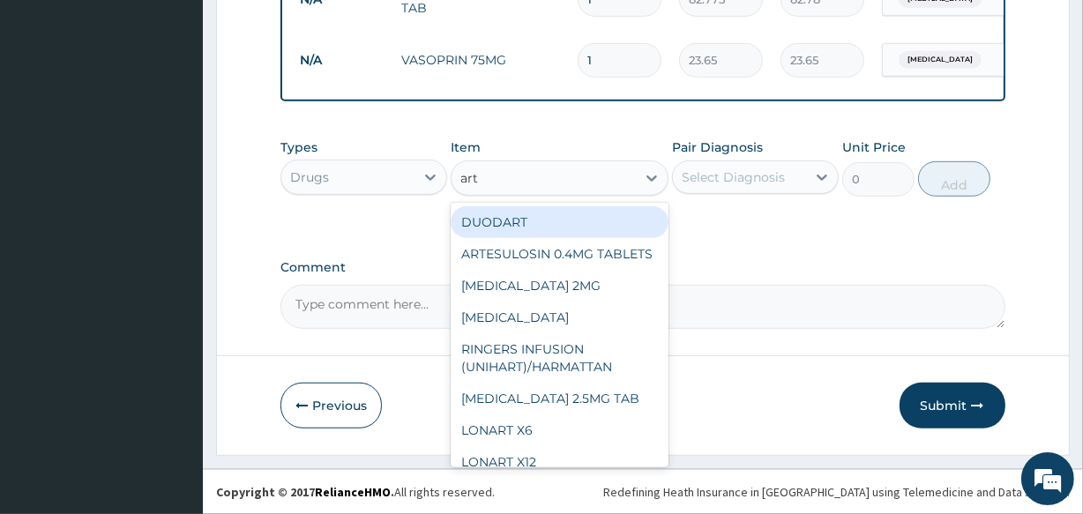
type input "arte"
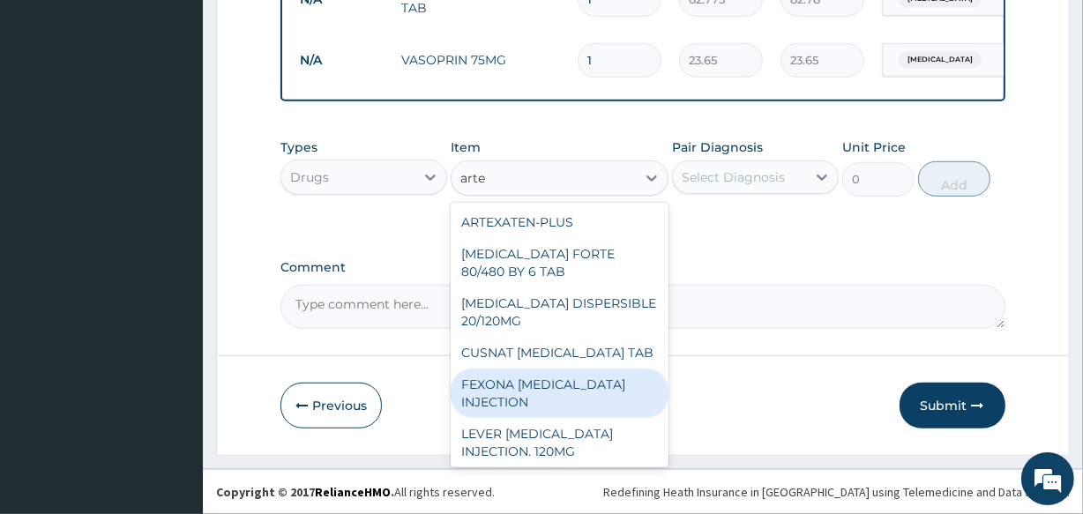
scroll to position [64, 0]
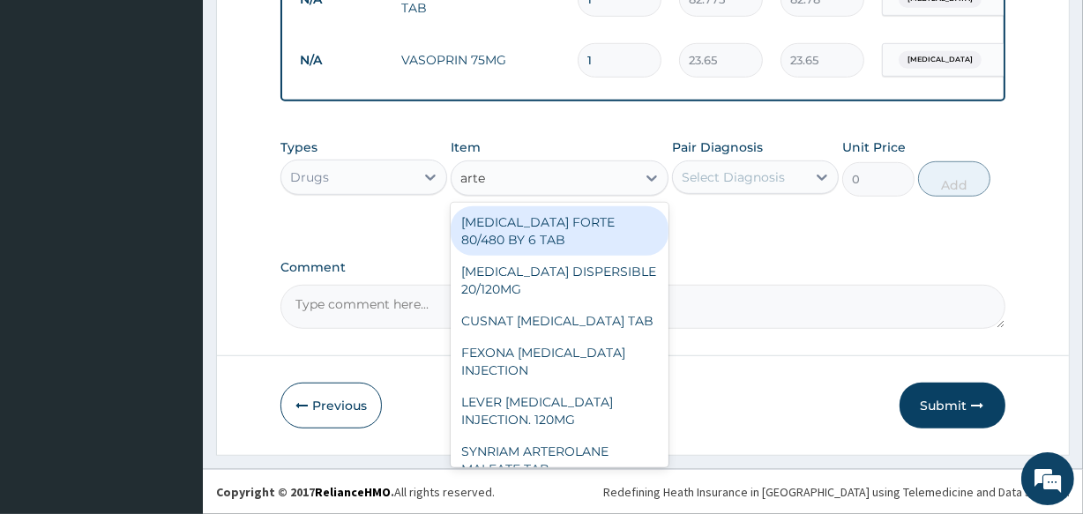
click at [600, 243] on div "[MEDICAL_DATA] FORTE 80/480 BY 6 TAB" at bounding box center [559, 230] width 217 height 49
type input "449.35"
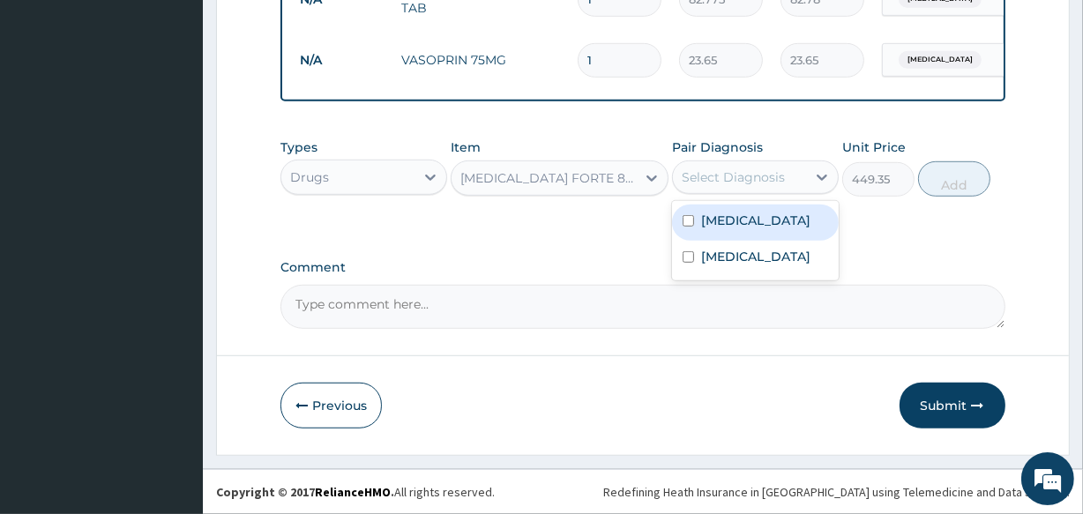
click at [721, 184] on div "Select Diagnosis" at bounding box center [733, 177] width 103 height 18
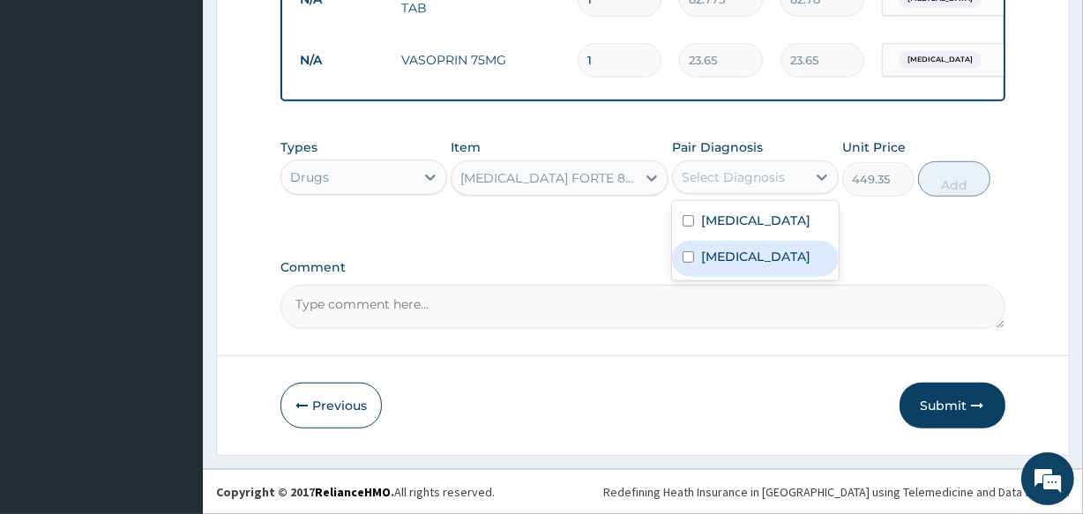
click at [732, 254] on label "[MEDICAL_DATA]" at bounding box center [755, 257] width 109 height 18
checkbox input "true"
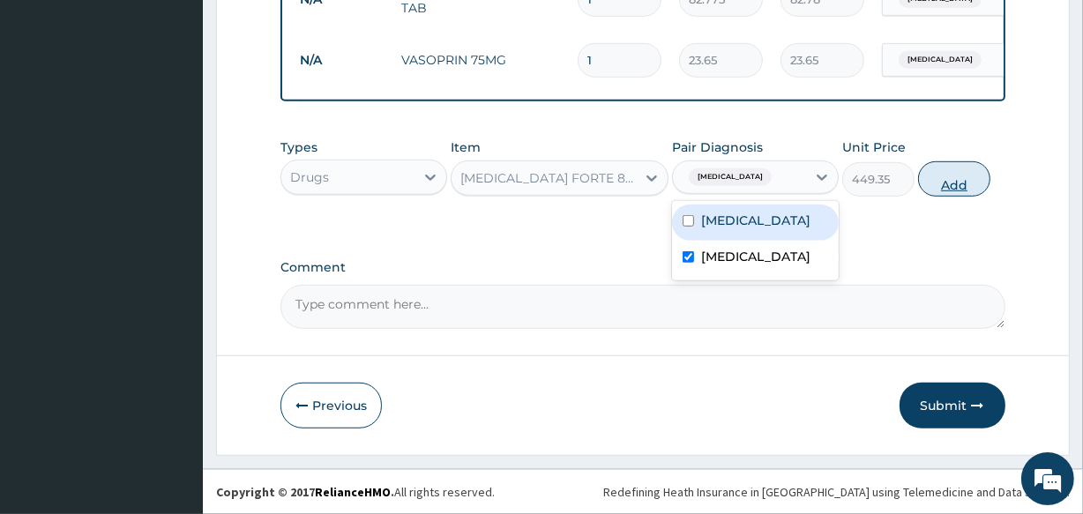
click at [947, 182] on button "Add" at bounding box center [954, 178] width 72 height 35
type input "0"
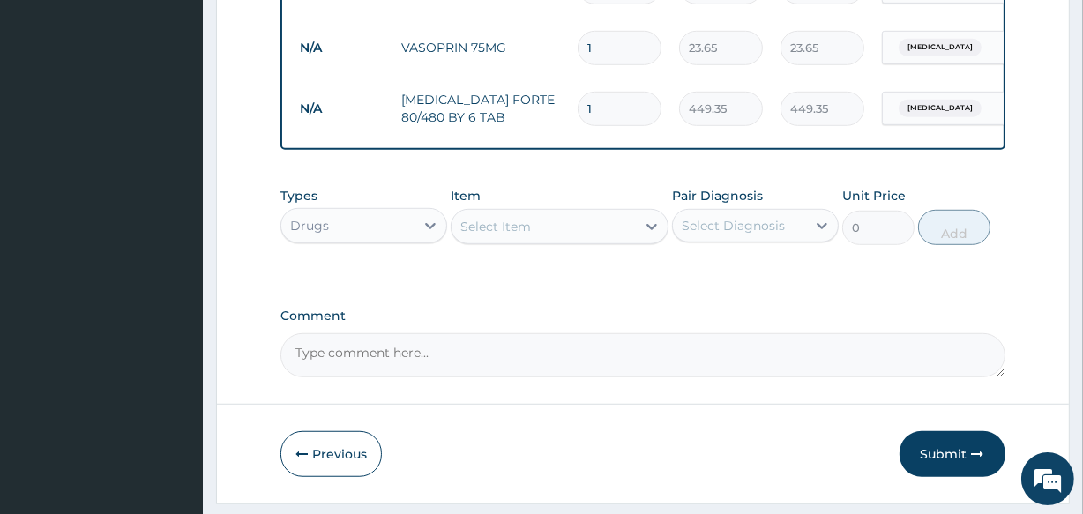
click at [494, 232] on div "Select Item" at bounding box center [495, 227] width 71 height 18
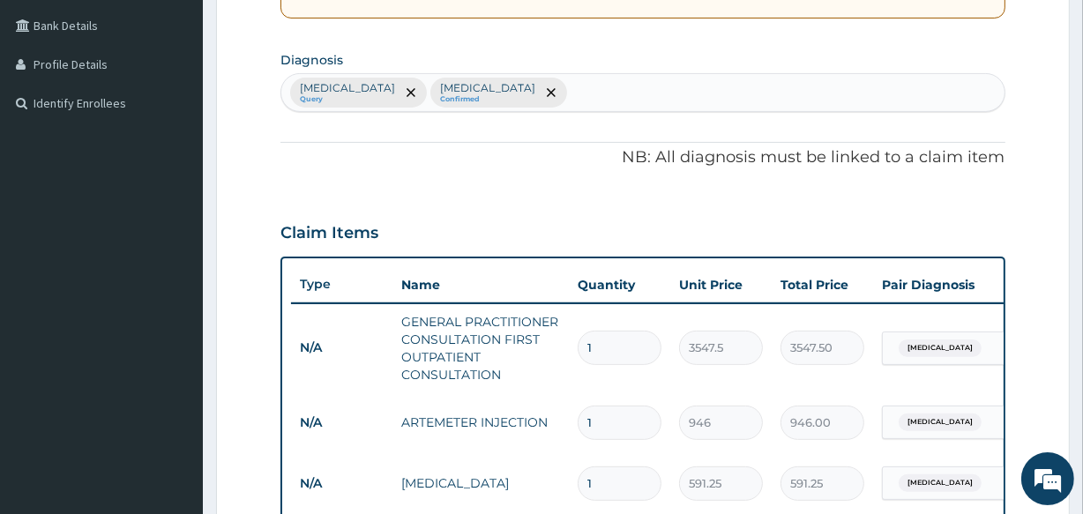
scroll to position [377, 0]
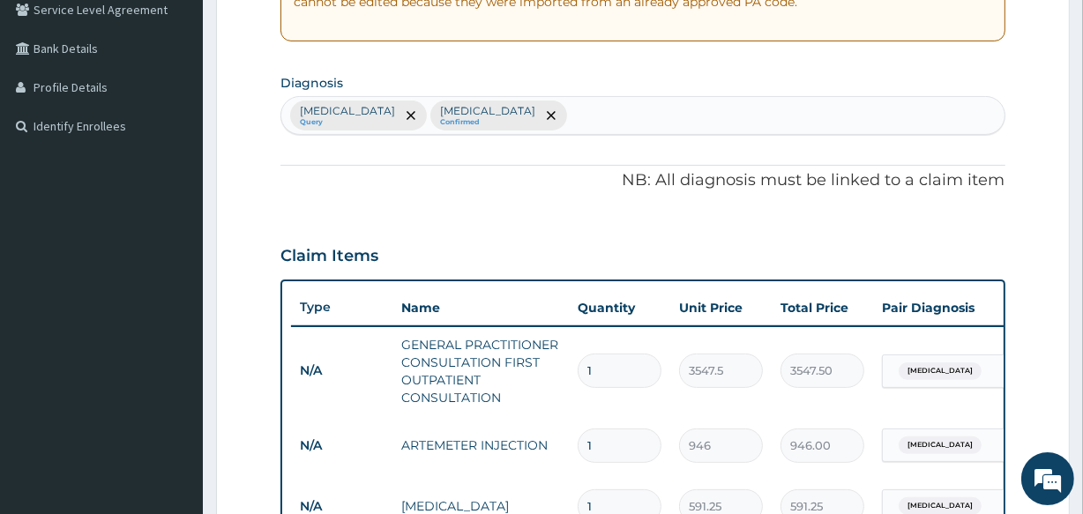
type input "e"
click at [537, 108] on div "Stable angina Query Malaria Confirmed" at bounding box center [642, 115] width 722 height 37
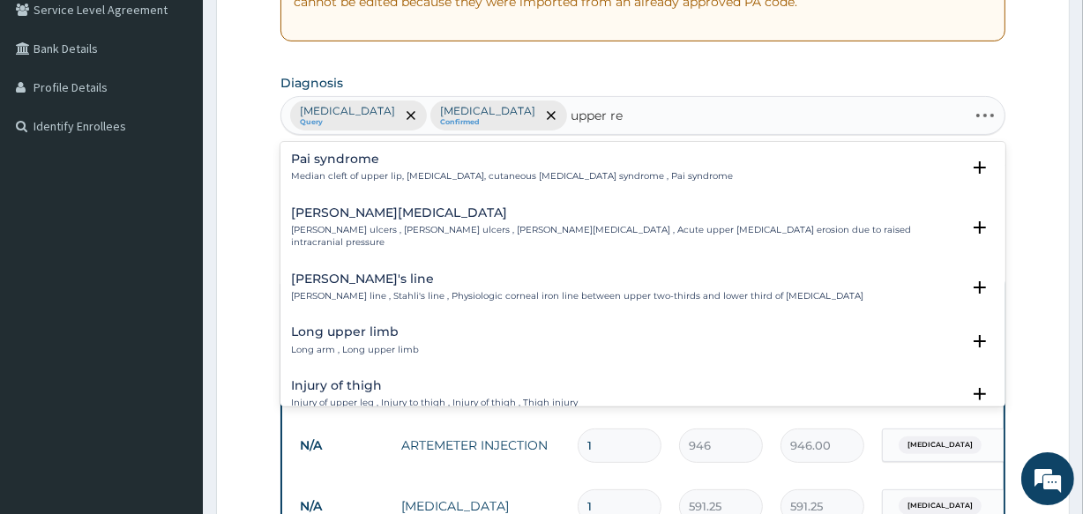
type input "upper res"
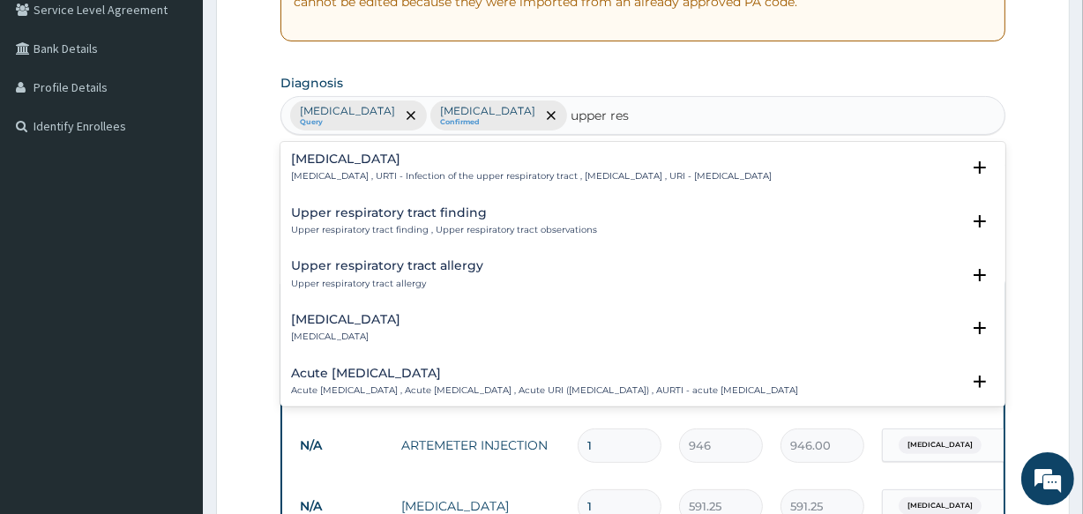
click at [363, 170] on p "Upper respiratory infection , URTI - Infection of the upper respiratory tract ,…" at bounding box center [531, 176] width 481 height 12
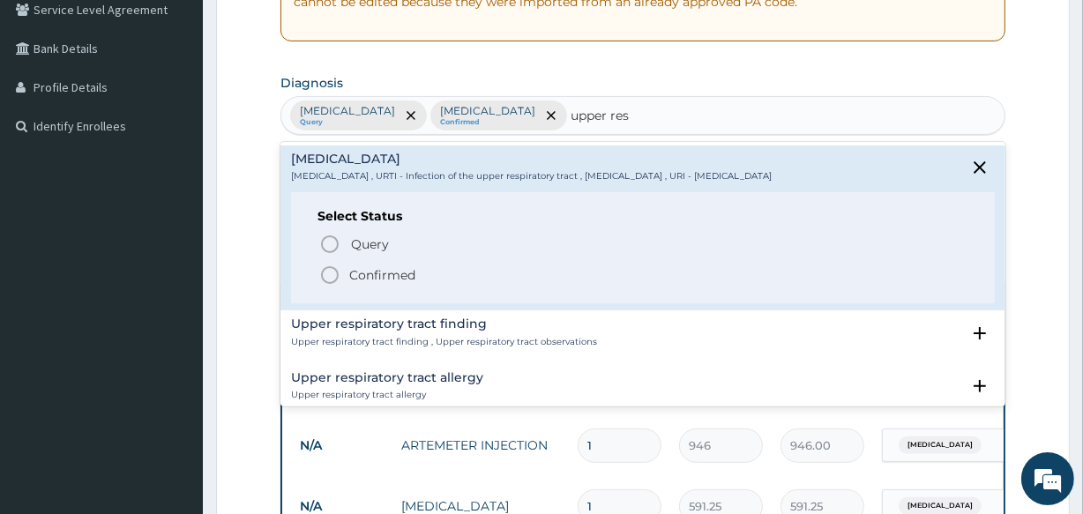
click at [333, 272] on icon "status option filled" at bounding box center [329, 275] width 21 height 21
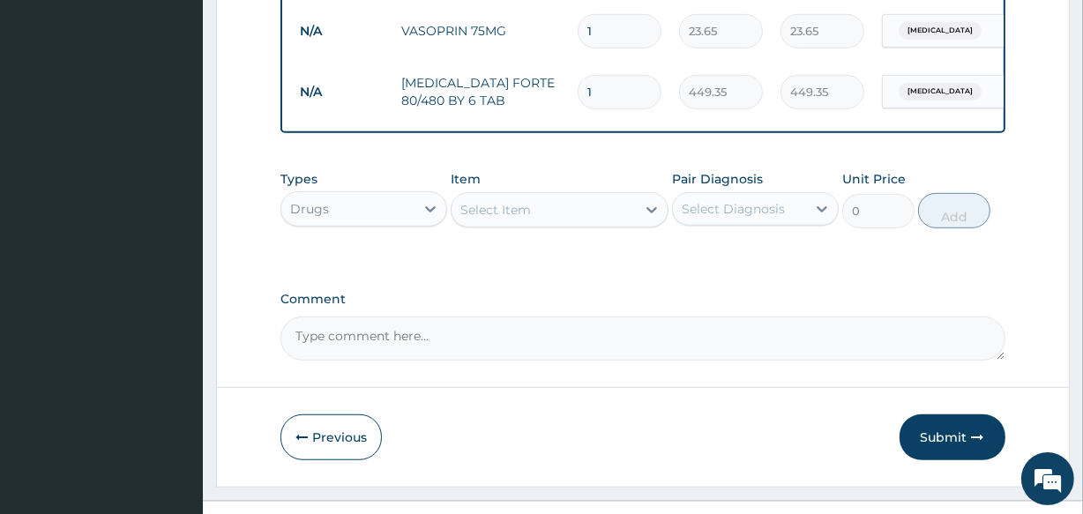
scroll to position [1050, 0]
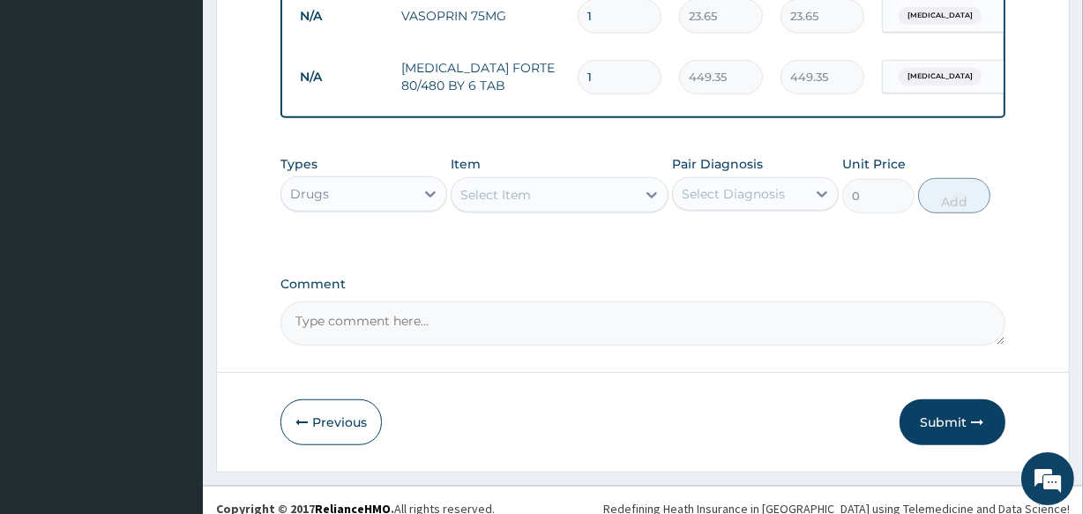
click at [547, 209] on div "Select Item" at bounding box center [543, 195] width 183 height 28
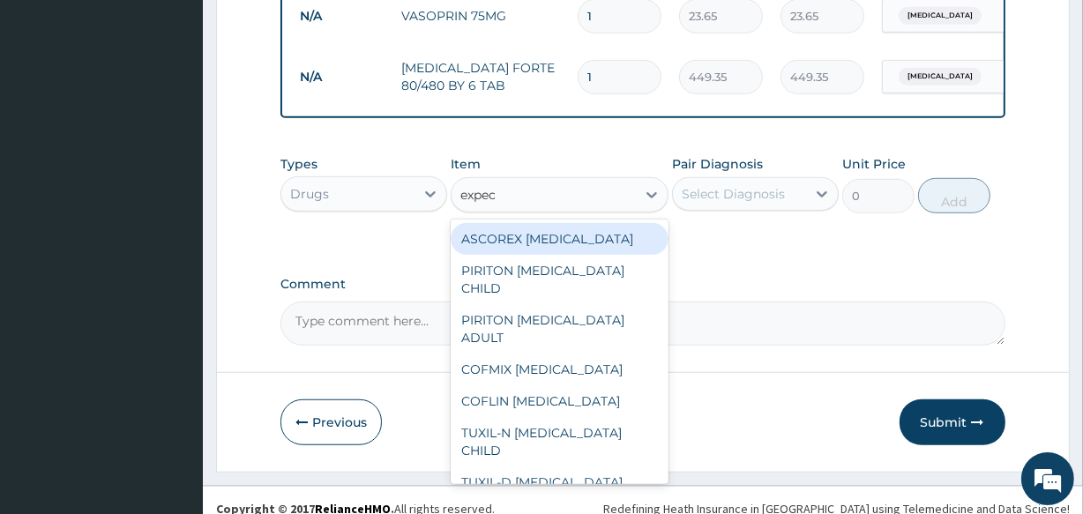
type input "expect"
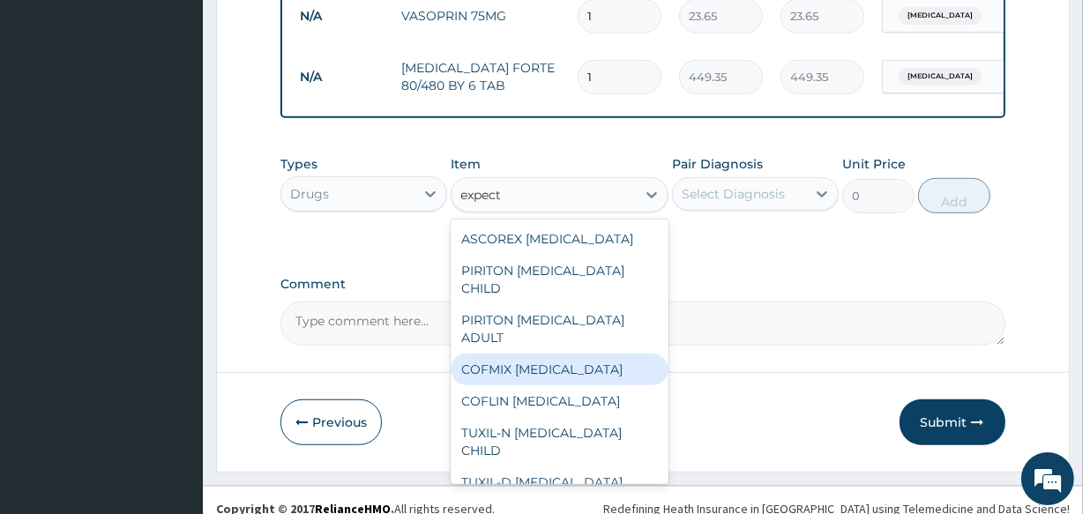
click at [582, 374] on div "COFMIX [MEDICAL_DATA]" at bounding box center [559, 370] width 217 height 32
type input "1182.5"
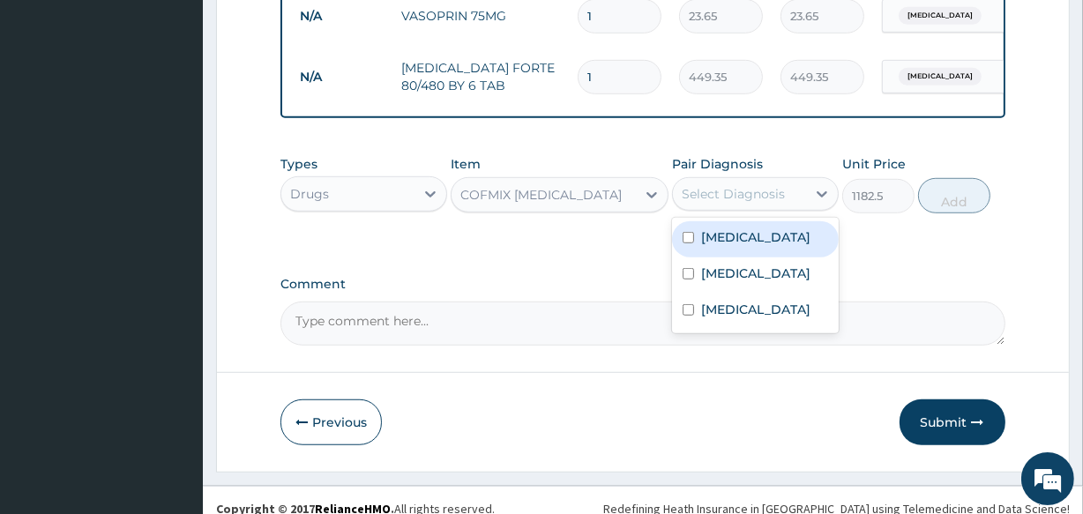
click at [706, 198] on div "Select Diagnosis" at bounding box center [733, 194] width 103 height 18
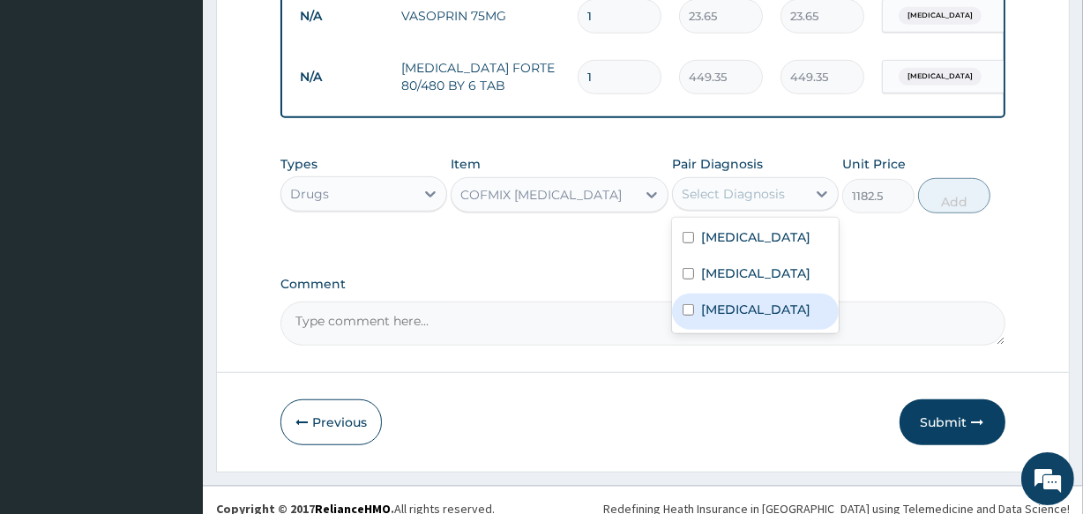
click at [733, 318] on label "Upper respiratory infection" at bounding box center [755, 310] width 109 height 18
checkbox input "true"
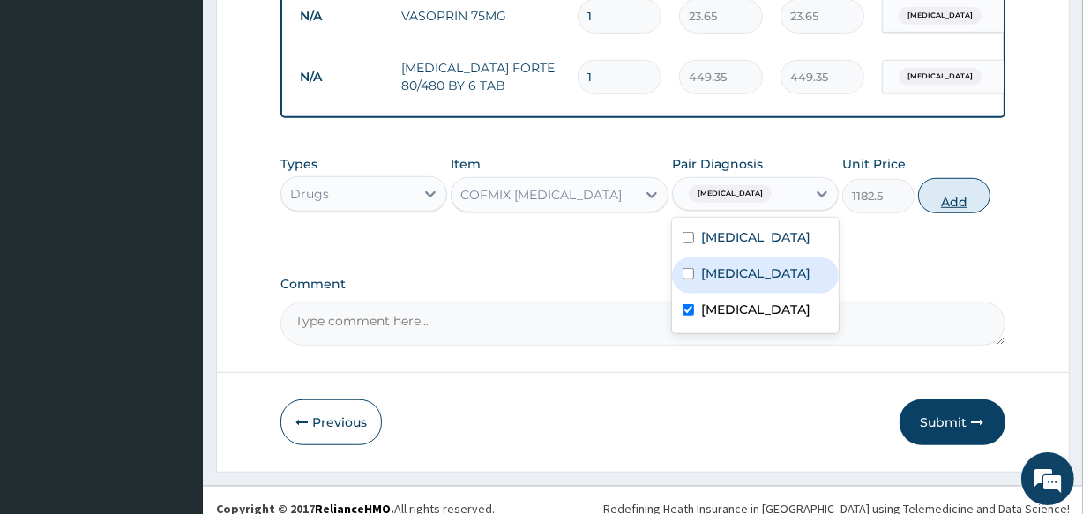
click at [958, 213] on button "Add" at bounding box center [954, 195] width 72 height 35
type input "0"
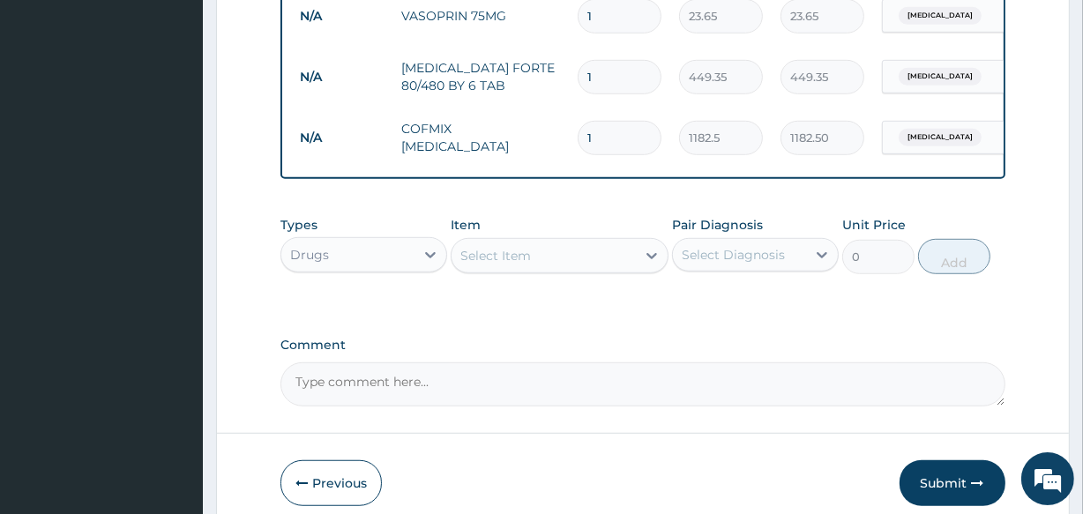
click at [617, 67] on input "1" at bounding box center [620, 77] width 84 height 34
type input "0.00"
type input "6"
type input "2696.10"
type input "6"
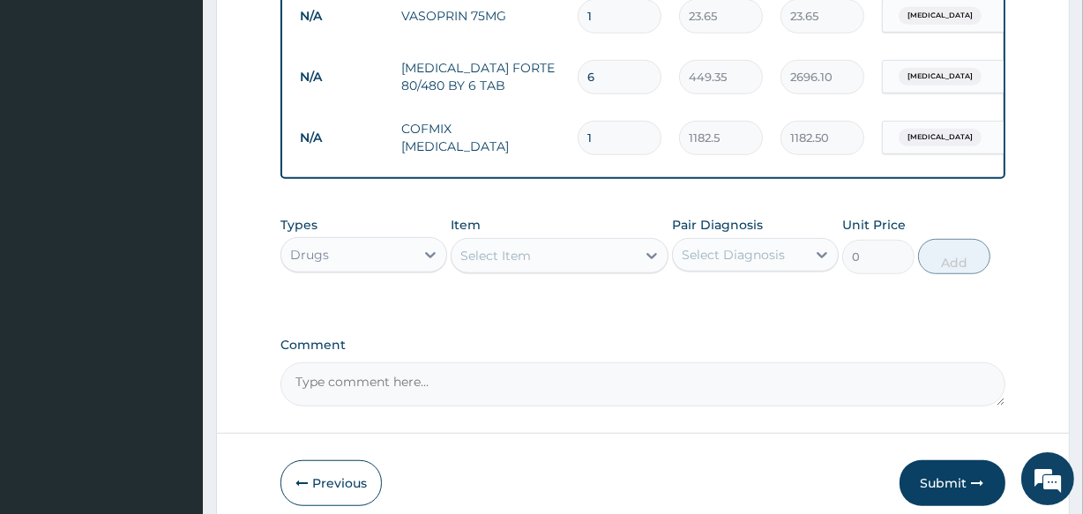
click at [616, 11] on input "1" at bounding box center [620, 16] width 84 height 34
type input "0.00"
type input "5"
type input "118.25"
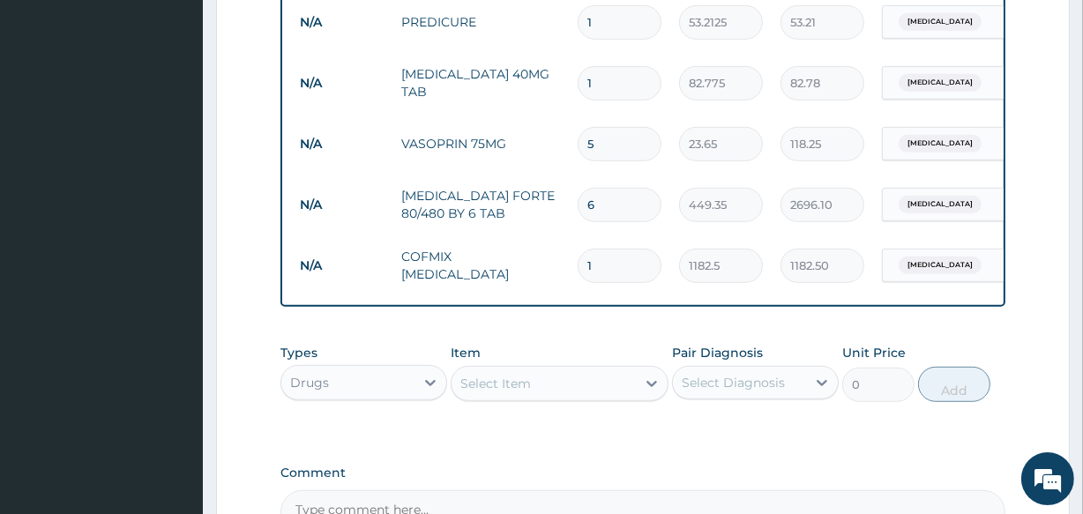
scroll to position [890, 0]
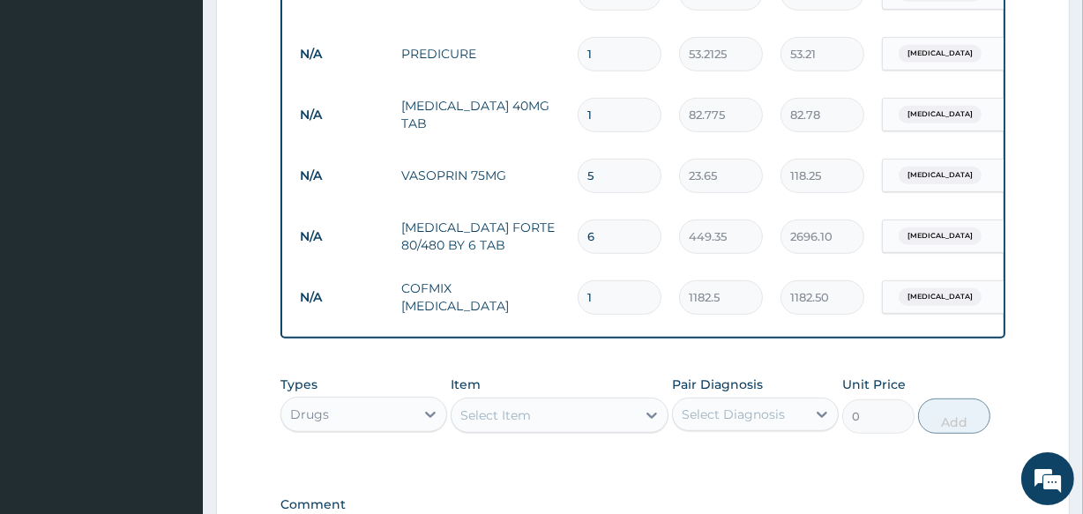
type input "5"
click at [620, 118] on input "1" at bounding box center [620, 115] width 84 height 34
type input "0.00"
type input "5"
type input "413.88"
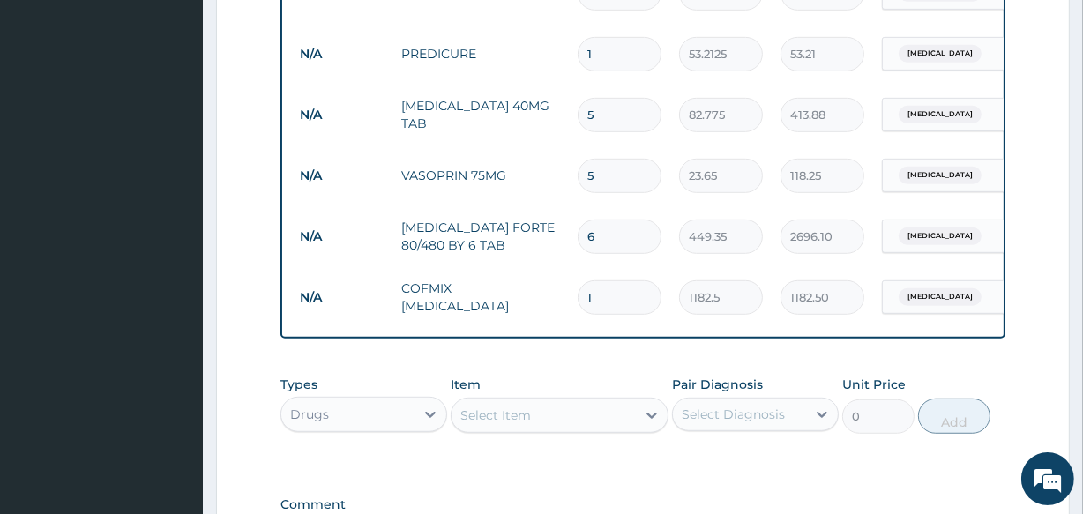
type input "5"
click at [617, 56] on input "1" at bounding box center [620, 54] width 84 height 34
type input "10"
type input "532.13"
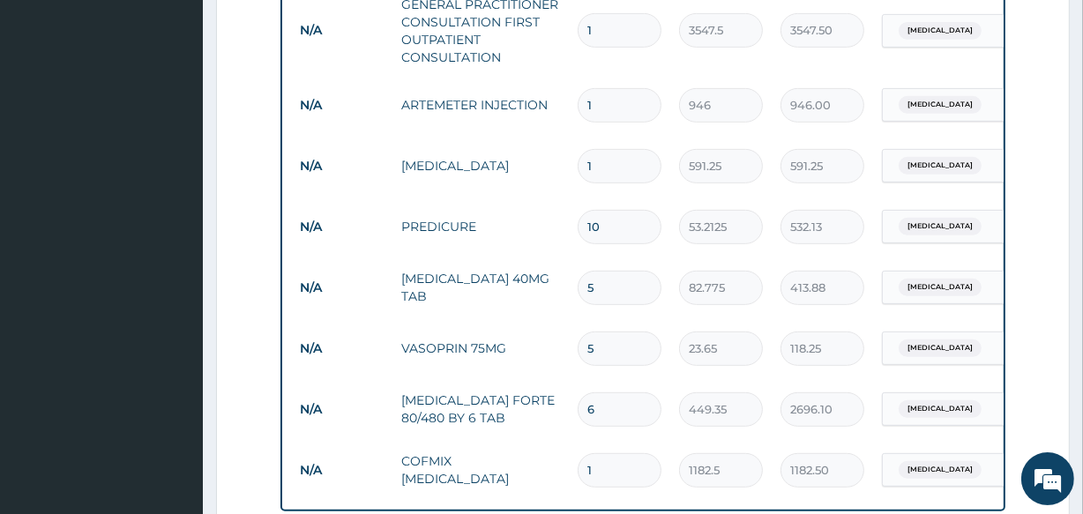
scroll to position [697, 0]
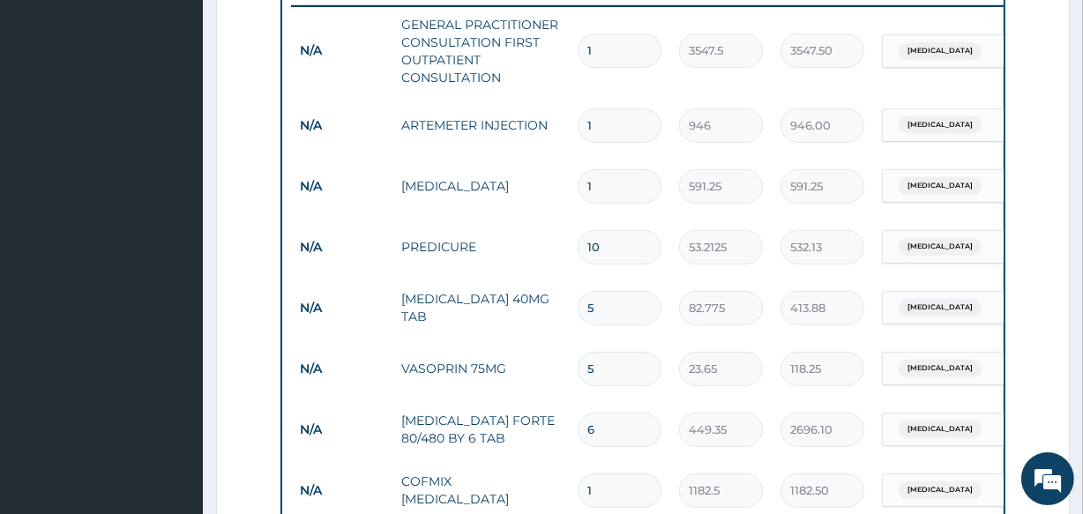
type input "10"
click at [602, 122] on input "1" at bounding box center [620, 125] width 84 height 34
type input "0.00"
type input "2"
type input "1892.00"
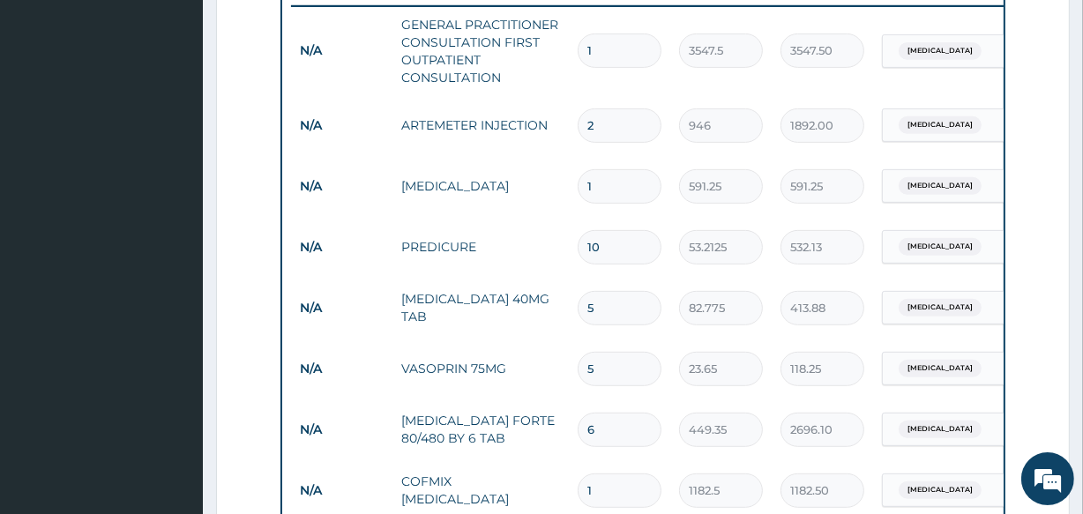
scroll to position [1141, 0]
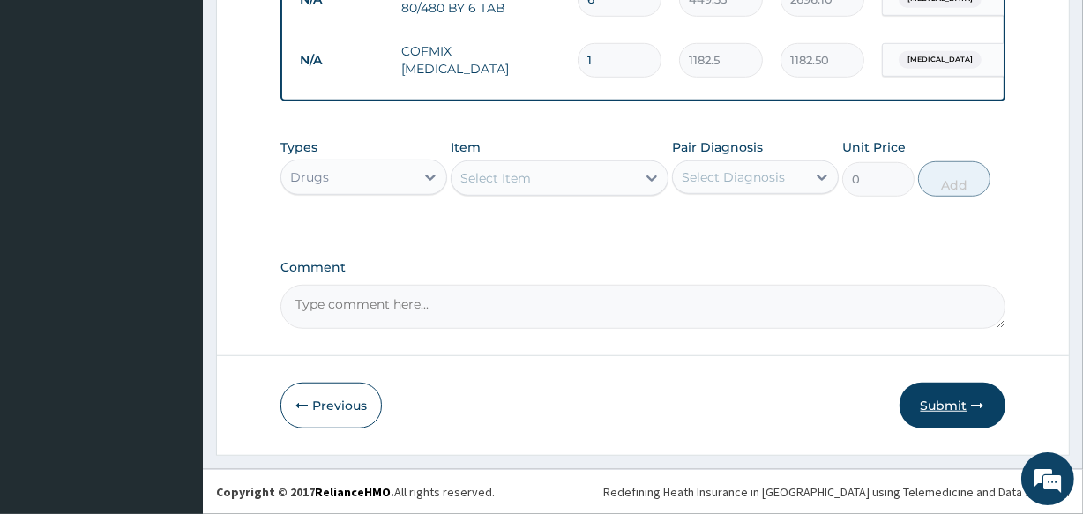
type input "2"
click at [946, 389] on button "Submit" at bounding box center [953, 406] width 106 height 46
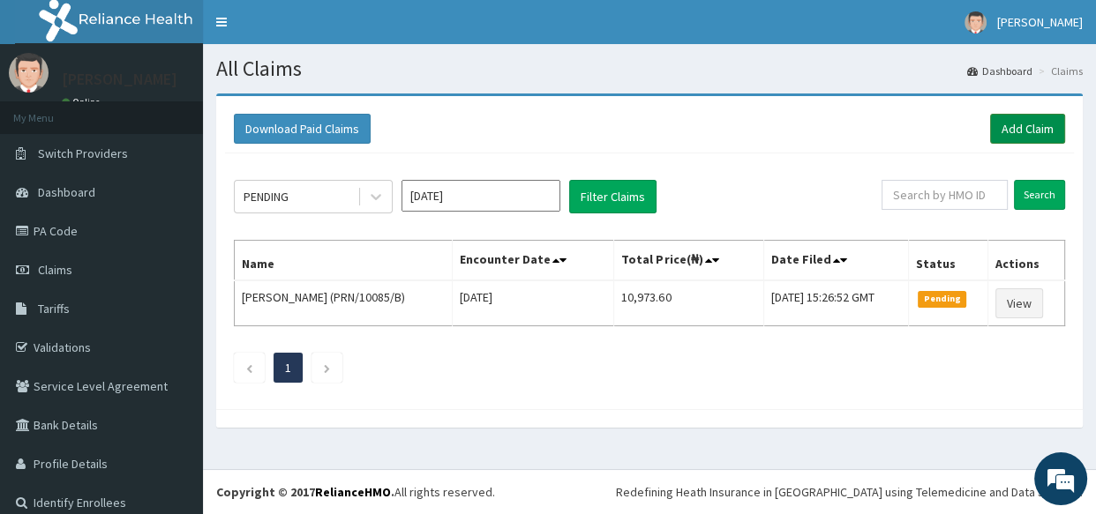
click at [1012, 130] on link "Add Claim" at bounding box center [1027, 129] width 75 height 30
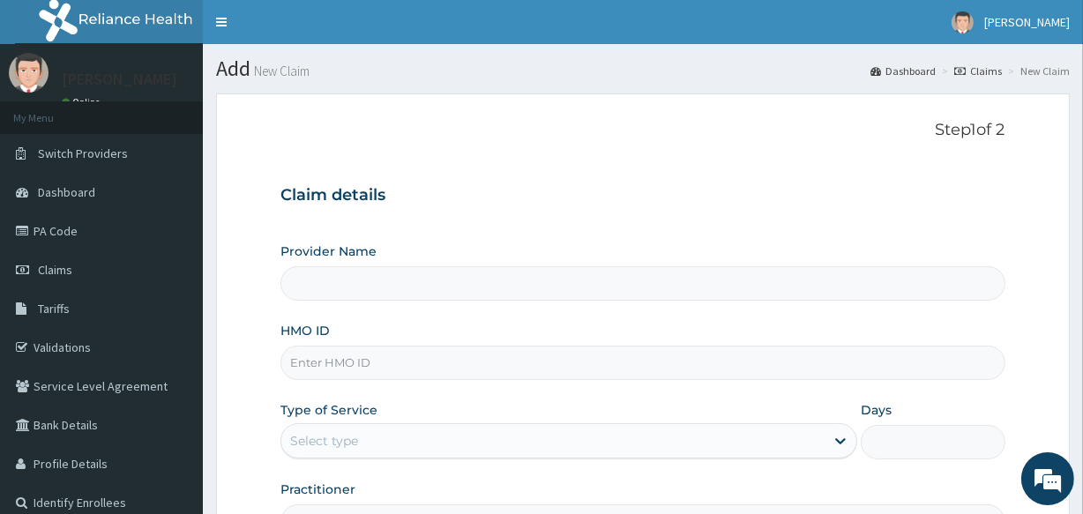
type input "[GEOGRAPHIC_DATA]"
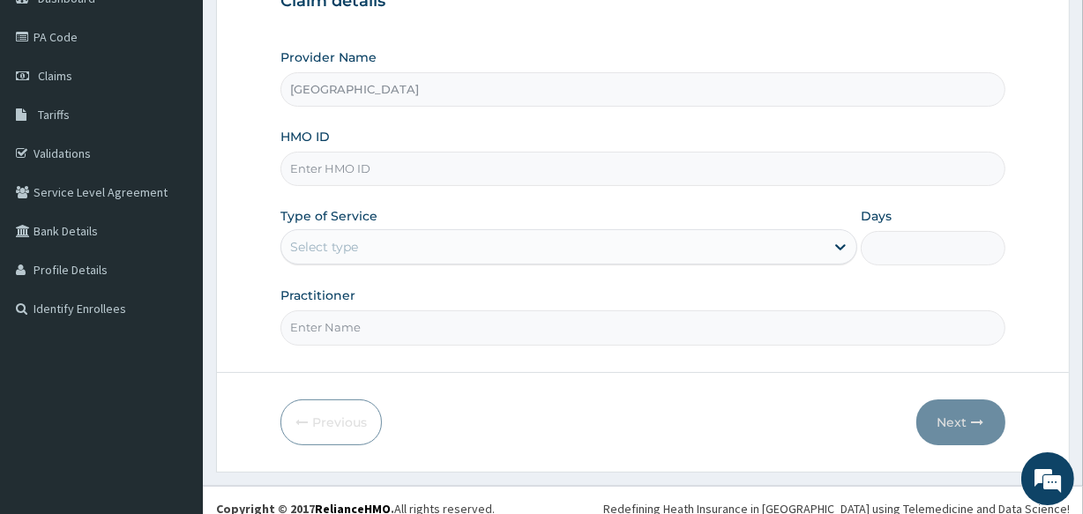
scroll to position [209, 0]
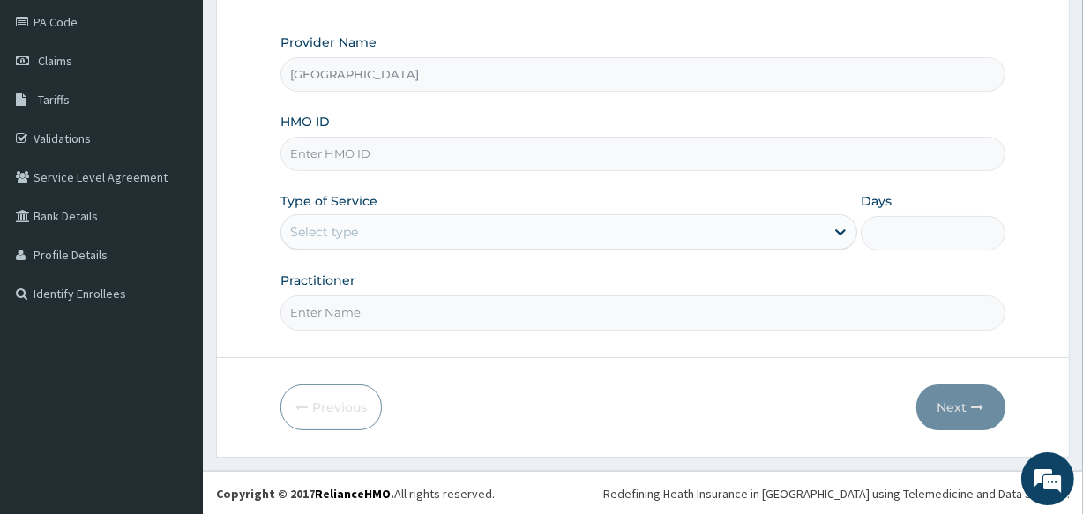
click at [455, 163] on input "HMO ID" at bounding box center [643, 154] width 724 height 34
type input "vte/10009/a"
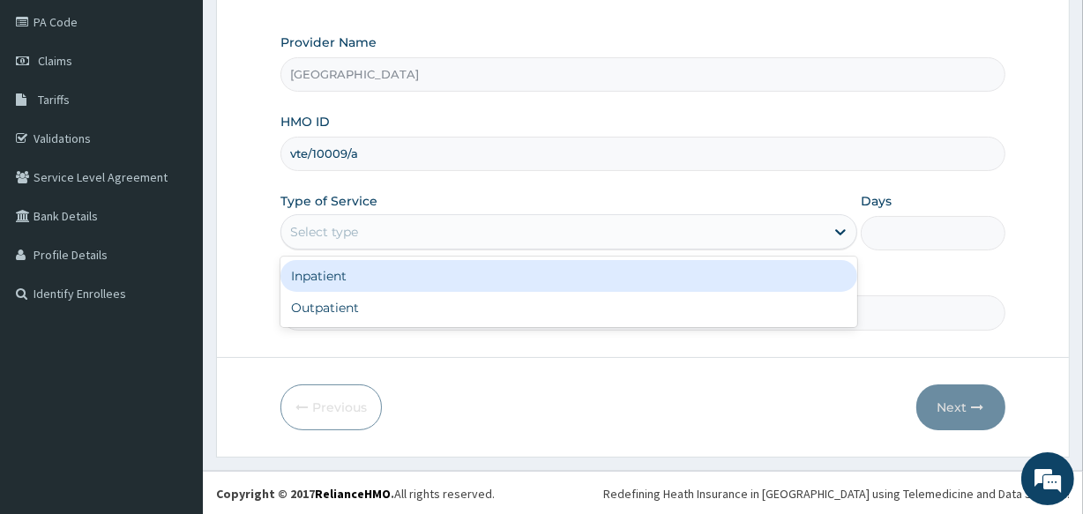
click at [449, 229] on div "Select type" at bounding box center [552, 232] width 543 height 28
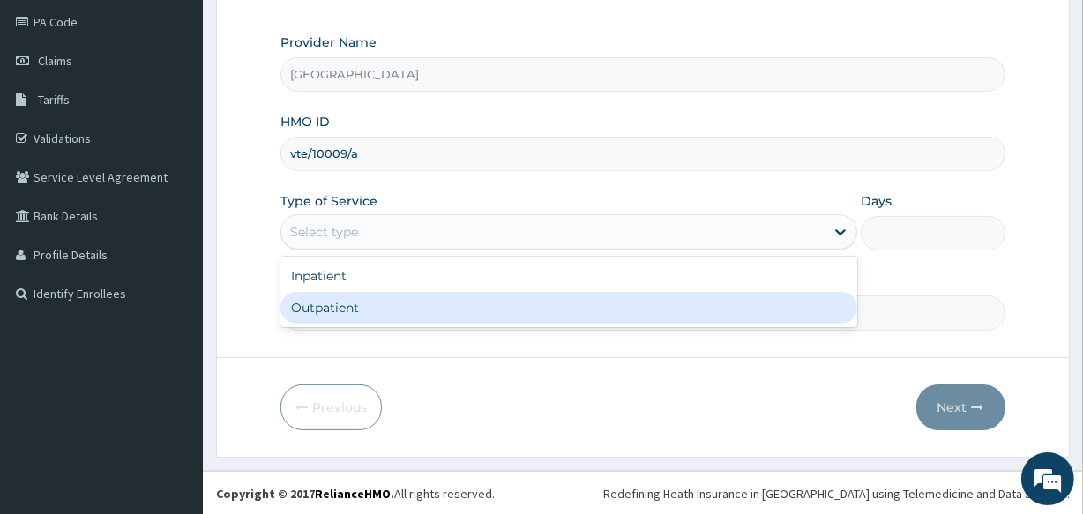
click at [452, 300] on div "Outpatient" at bounding box center [569, 308] width 577 height 32
type input "1"
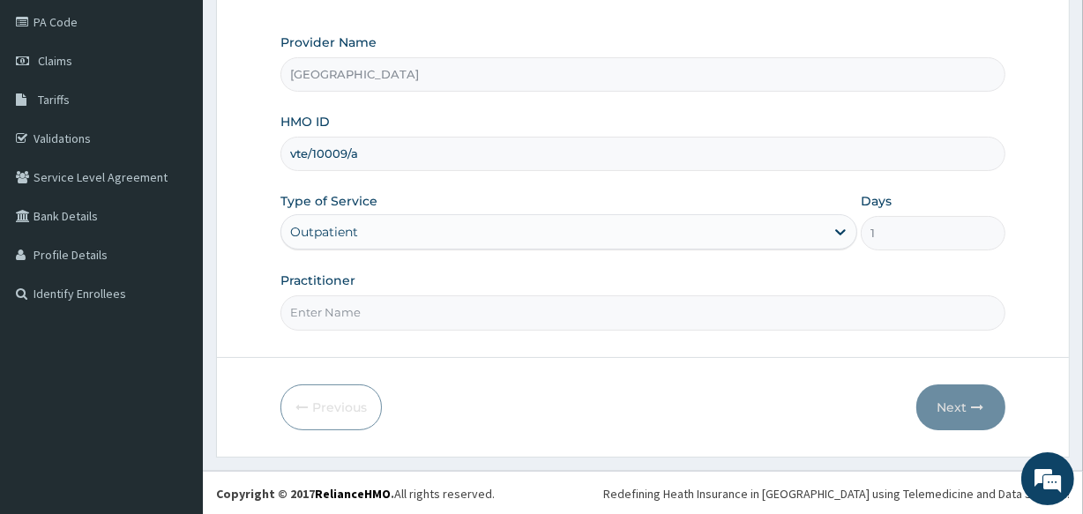
click at [437, 317] on input "Practitioner" at bounding box center [643, 313] width 724 height 34
type input "DR ABRAHAM"
click at [945, 405] on button "Next" at bounding box center [961, 408] width 89 height 46
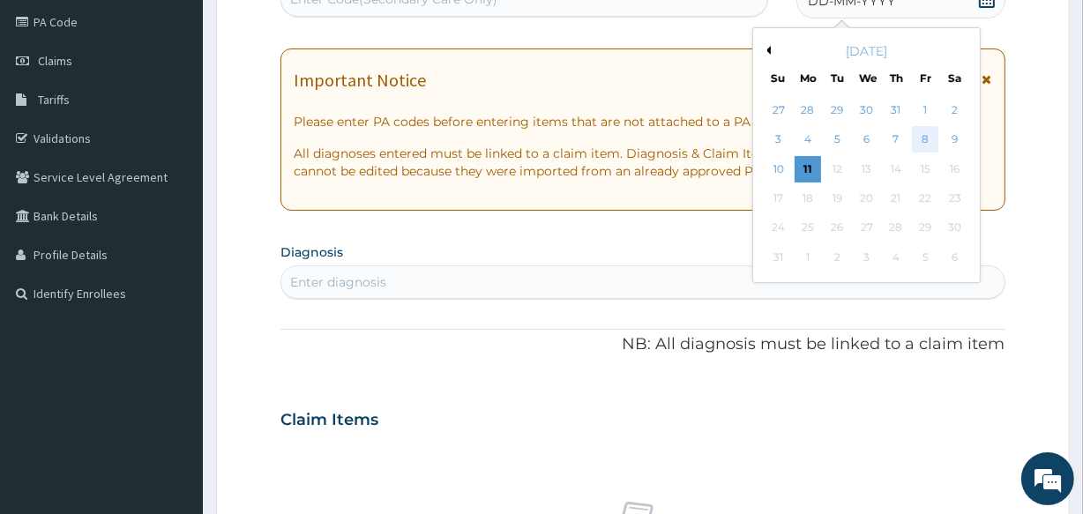
click at [923, 146] on div "8" at bounding box center [925, 140] width 26 height 26
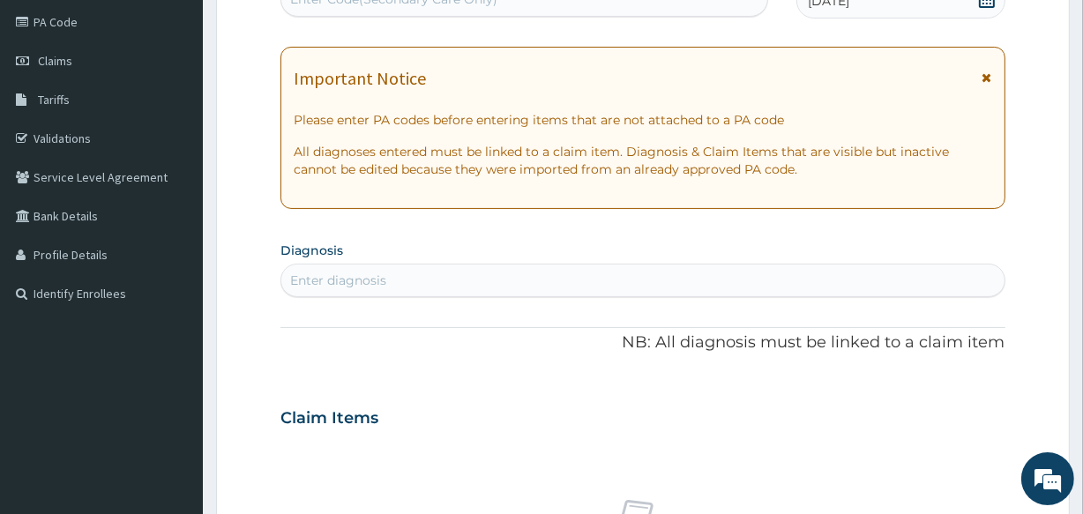
click at [408, 271] on div "Enter diagnosis" at bounding box center [642, 280] width 722 height 28
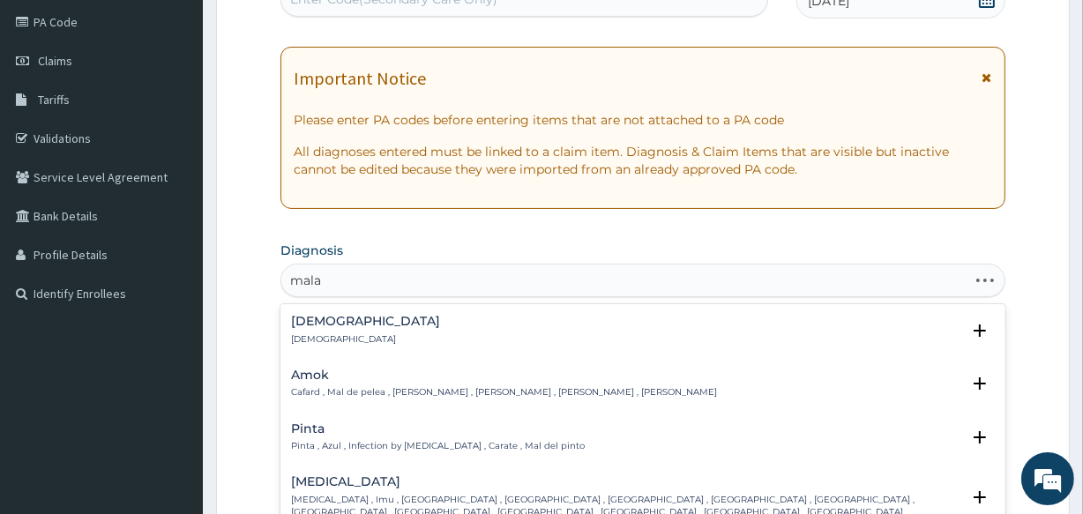
type input "malar"
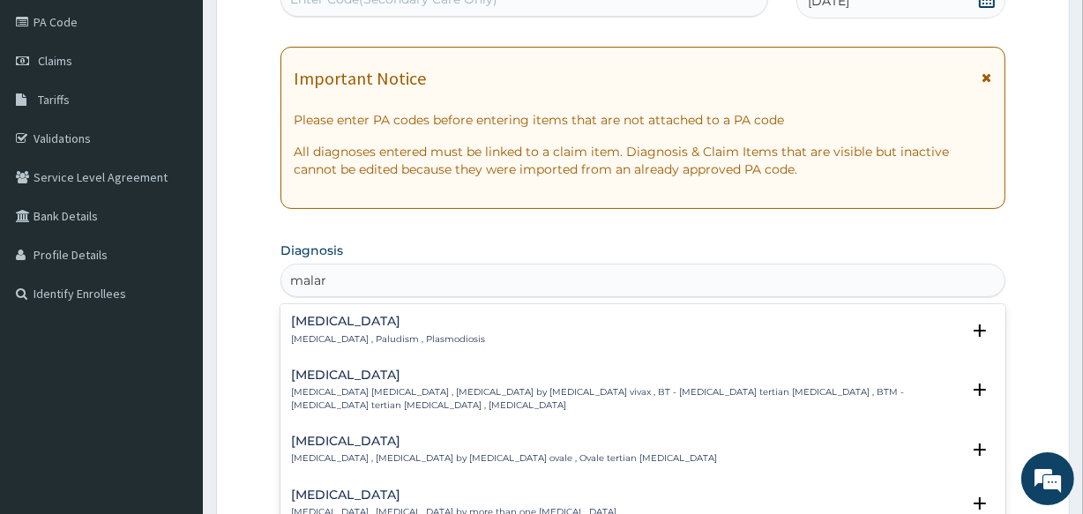
click at [318, 320] on h4 "Malaria" at bounding box center [388, 321] width 194 height 13
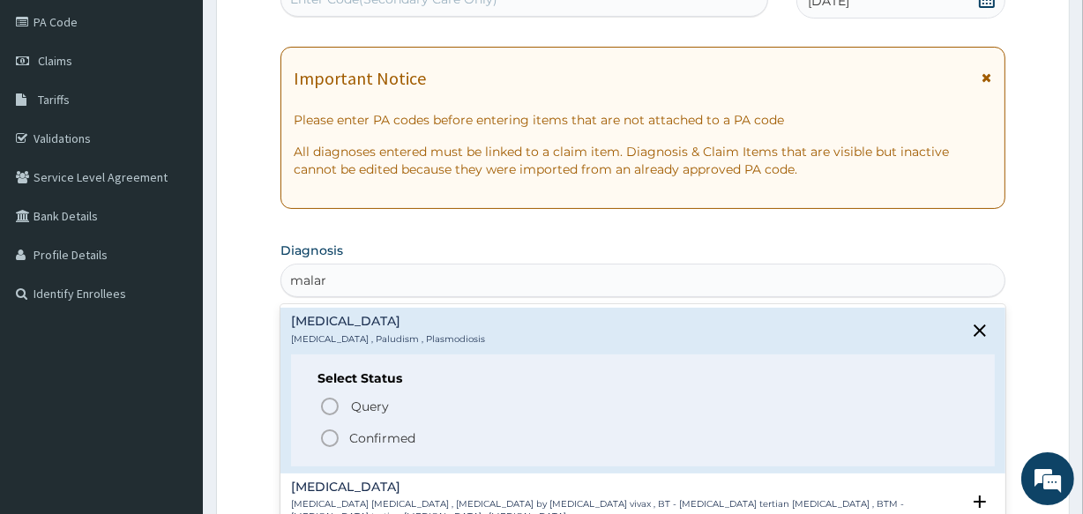
click at [332, 434] on icon "status option filled" at bounding box center [329, 438] width 21 height 21
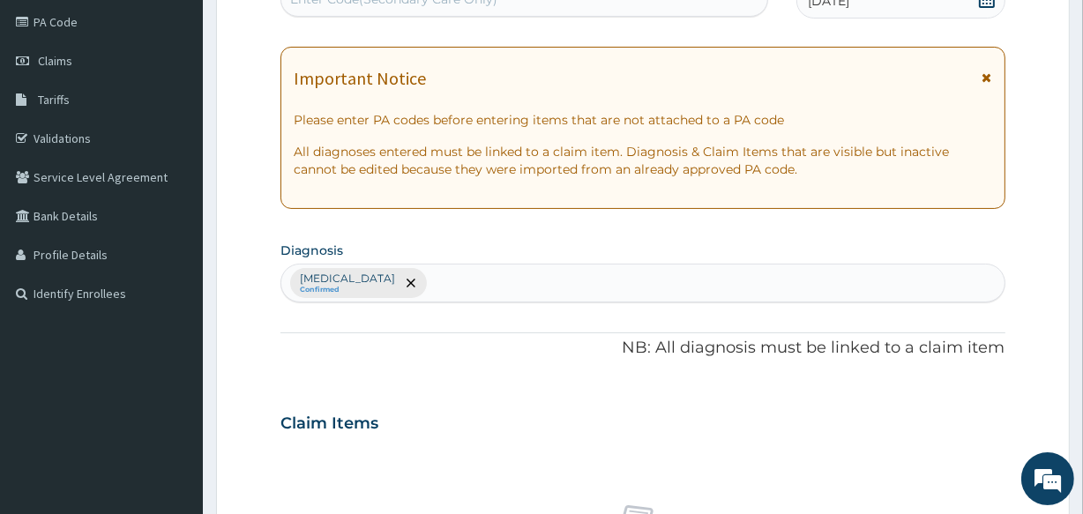
click at [414, 280] on div "Malaria Confirmed" at bounding box center [642, 283] width 722 height 37
type input "o"
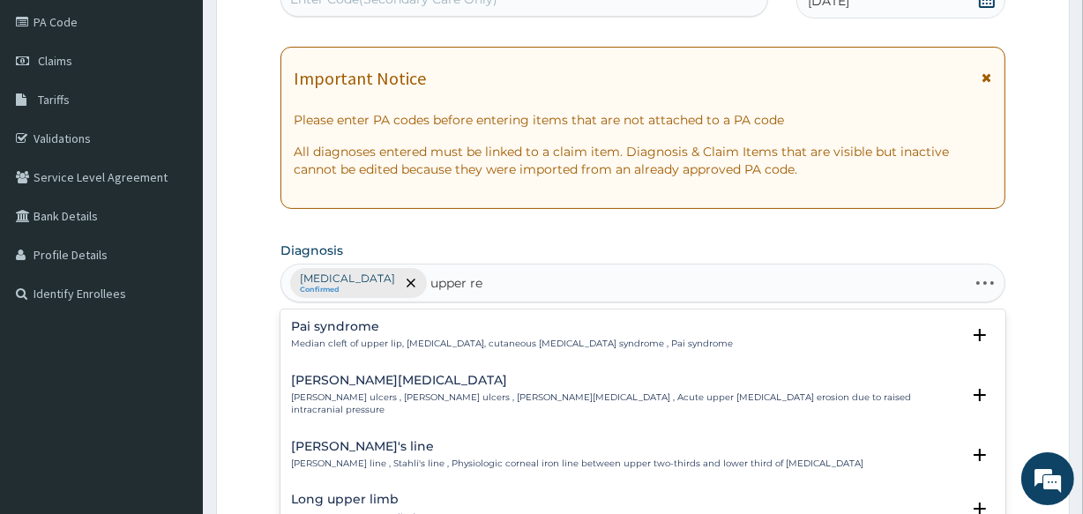
type input "upper res"
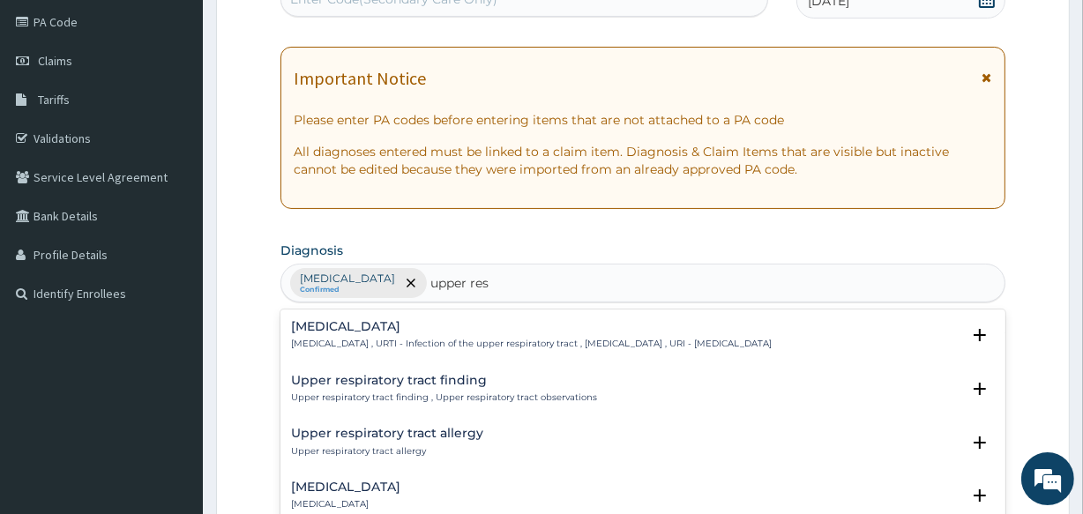
click at [375, 324] on h4 "Upper respiratory infection" at bounding box center [531, 326] width 481 height 13
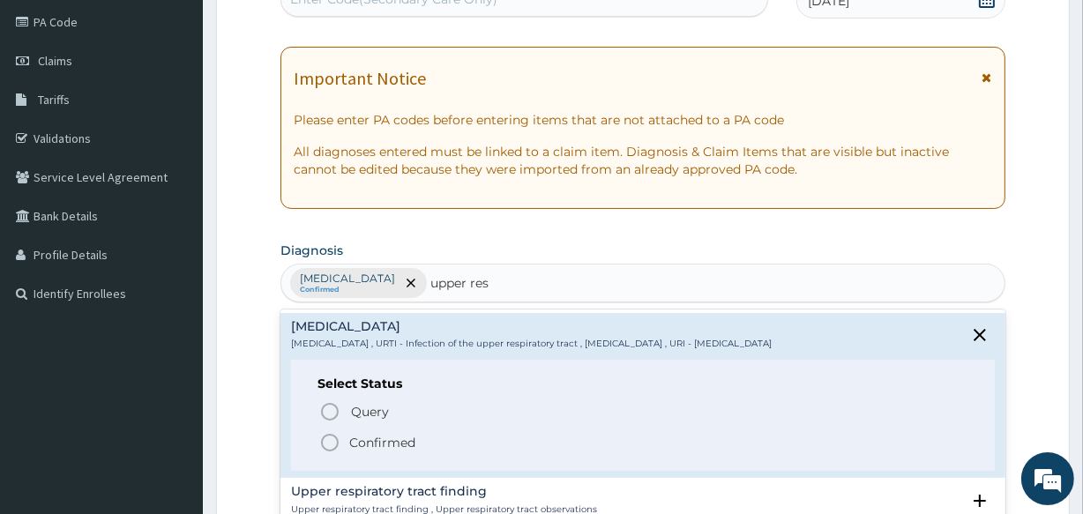
click at [329, 444] on icon "status option filled" at bounding box center [329, 442] width 21 height 21
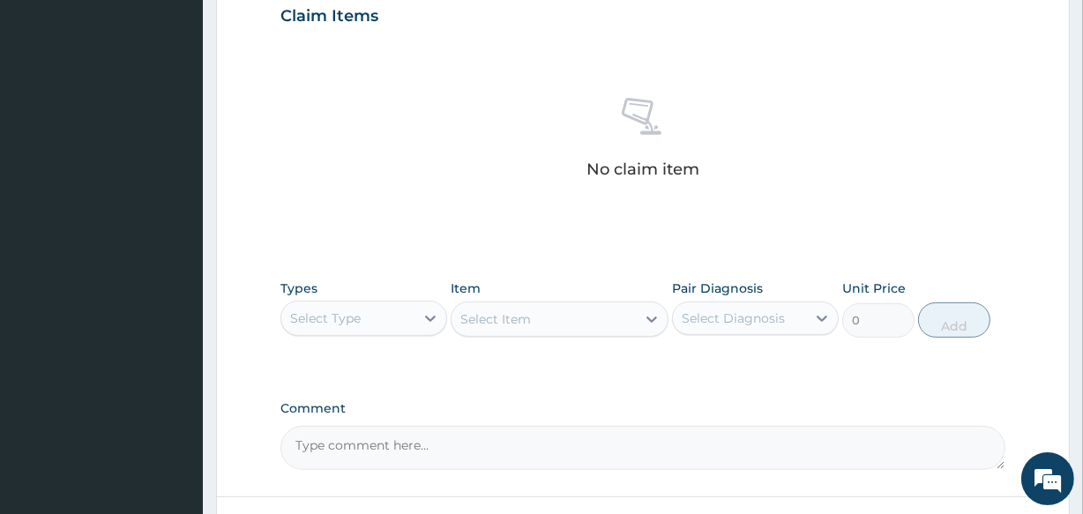
scroll to position [648, 0]
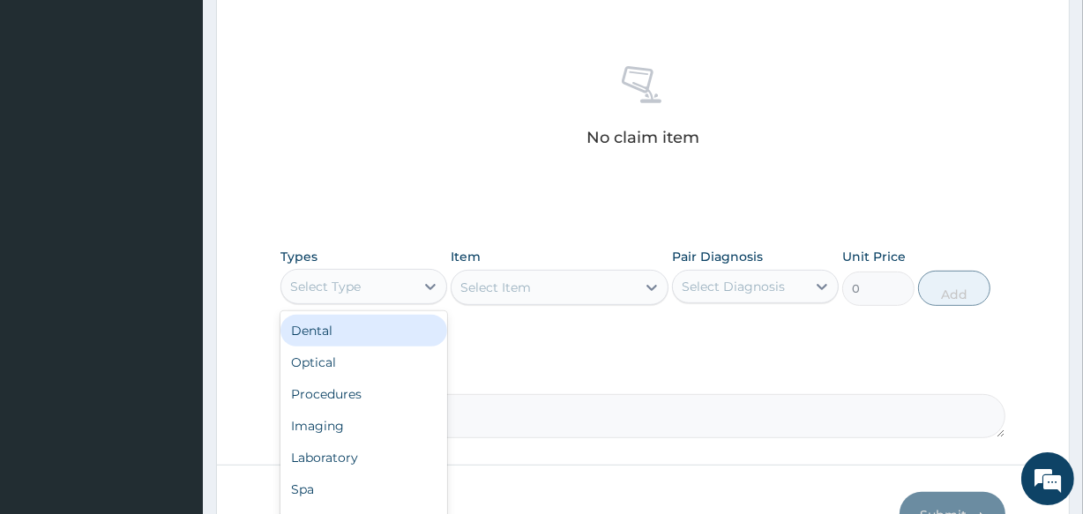
click at [364, 285] on div "Select Type" at bounding box center [347, 287] width 133 height 28
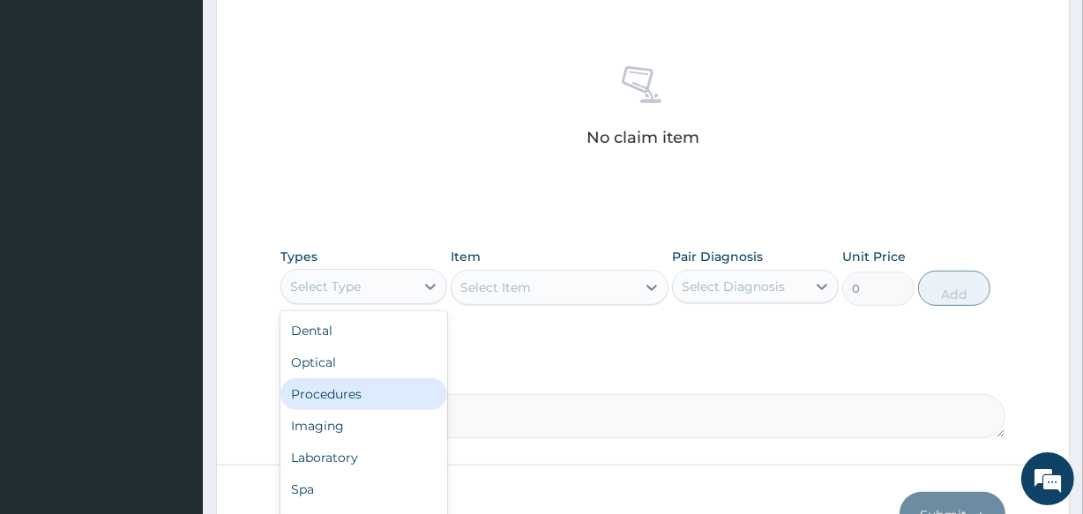
click at [381, 390] on div "Procedures" at bounding box center [364, 394] width 167 height 32
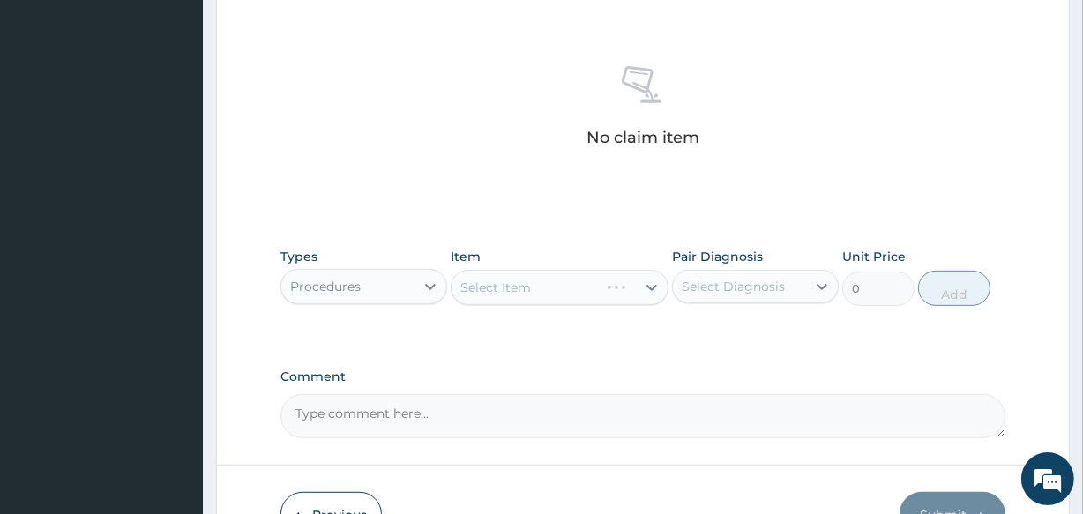
click at [514, 281] on div "Select Item" at bounding box center [559, 287] width 217 height 35
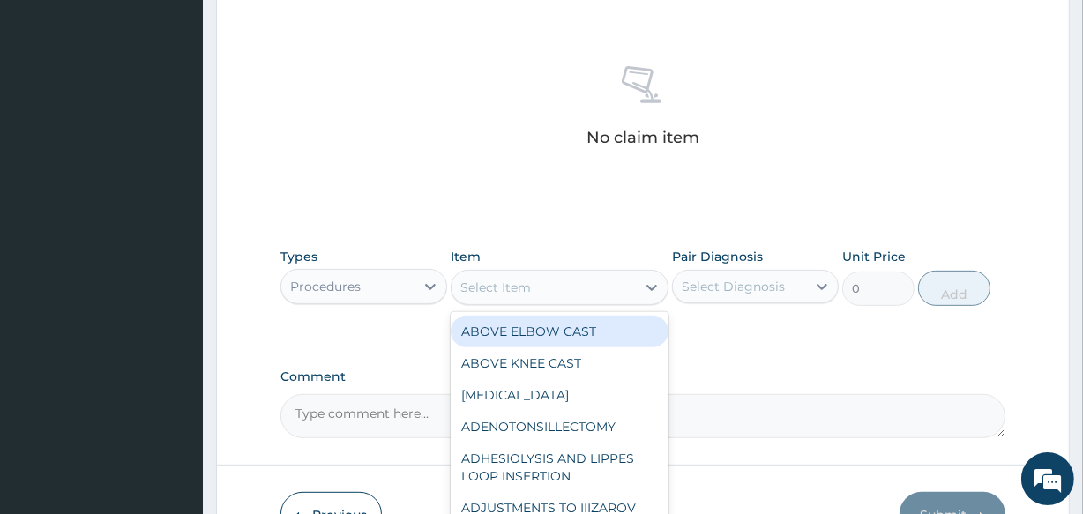
click at [514, 281] on div "Select Item" at bounding box center [495, 288] width 71 height 18
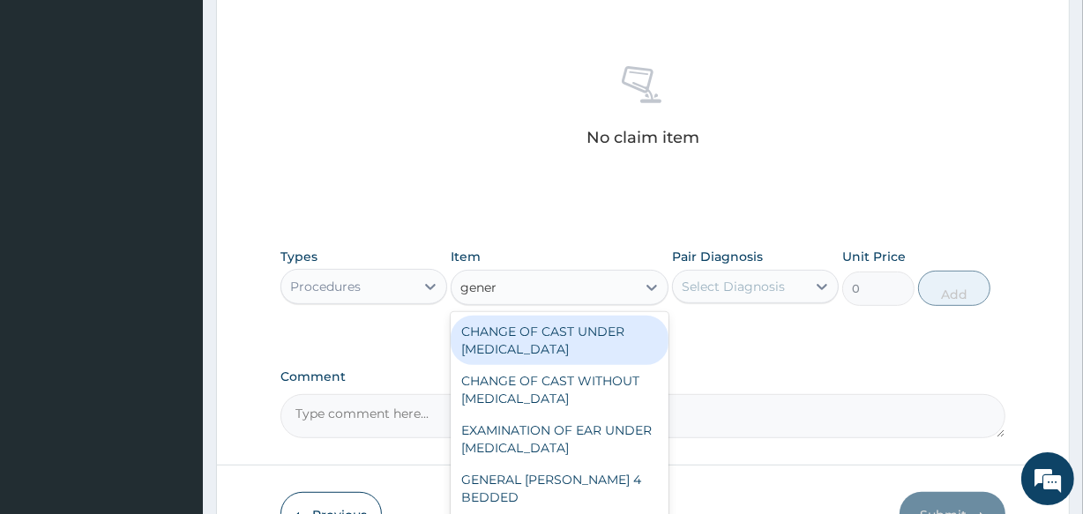
type input "genera"
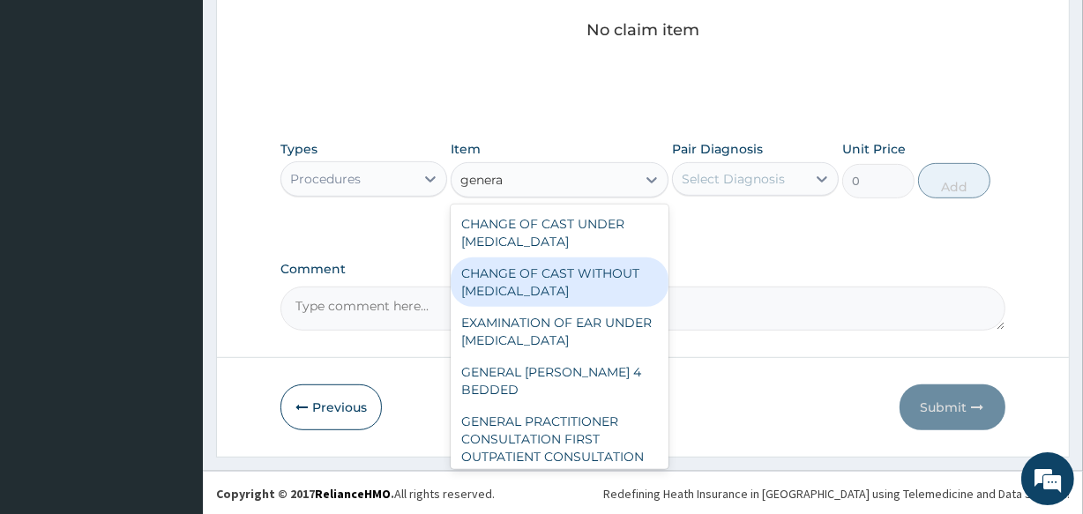
scroll to position [757, 0]
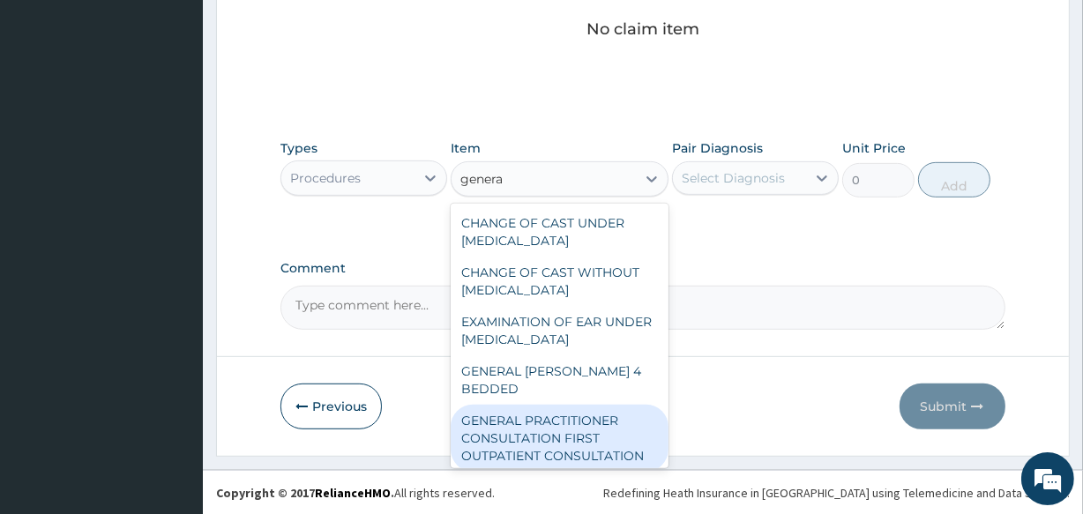
click at [602, 426] on div "GENERAL PRACTITIONER CONSULTATION FIRST OUTPATIENT CONSULTATION" at bounding box center [559, 438] width 217 height 67
type input "3547.5"
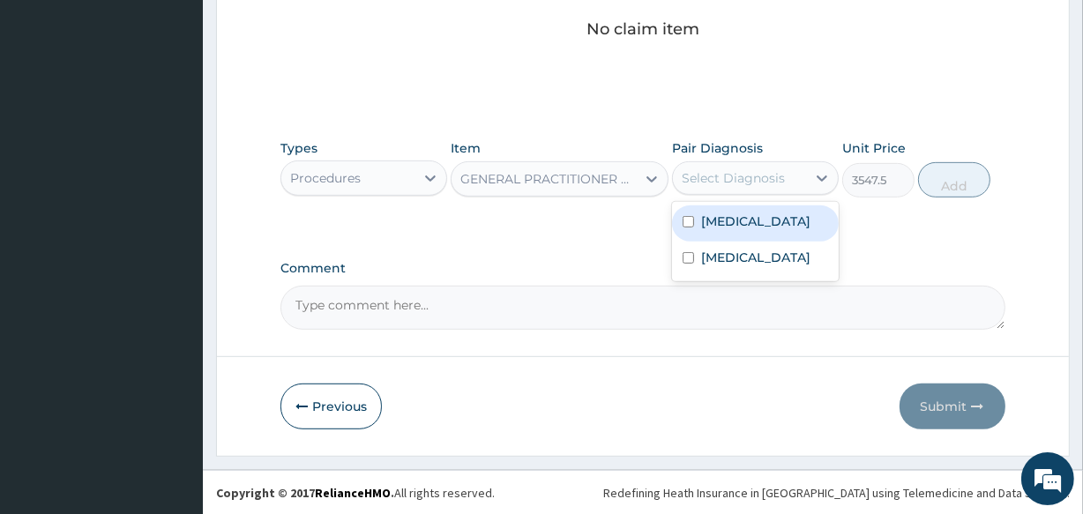
click at [737, 182] on div "Select Diagnosis" at bounding box center [733, 178] width 103 height 18
click at [741, 224] on label "Malaria" at bounding box center [755, 222] width 109 height 18
checkbox input "true"
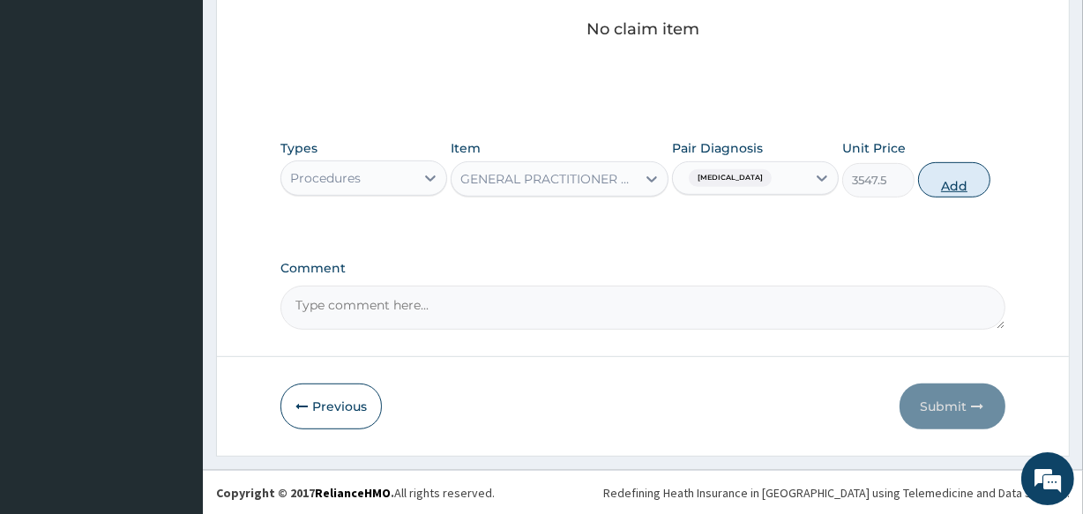
click at [958, 179] on button "Add" at bounding box center [954, 179] width 72 height 35
type input "0"
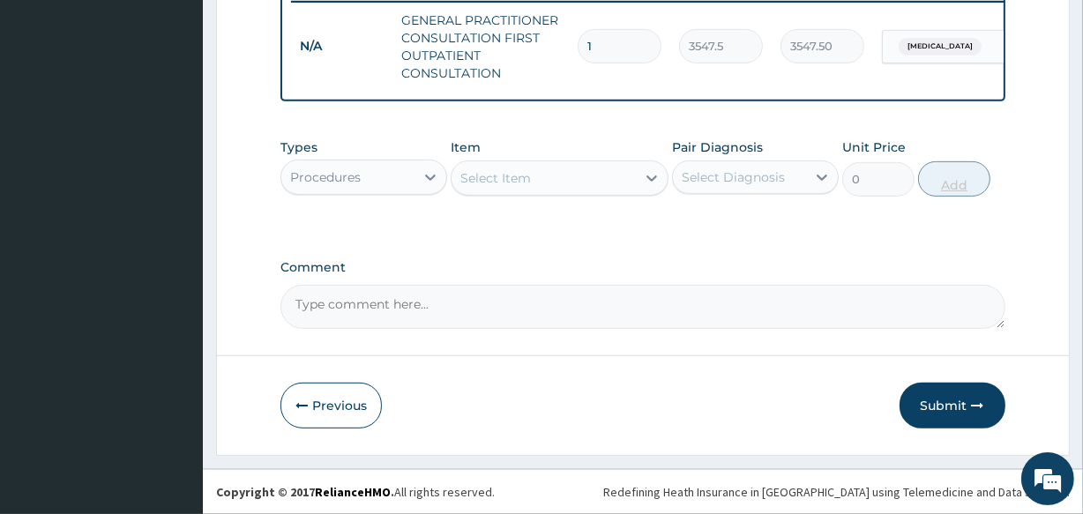
scroll to position [712, 0]
click at [398, 173] on div "Procedures" at bounding box center [347, 177] width 133 height 28
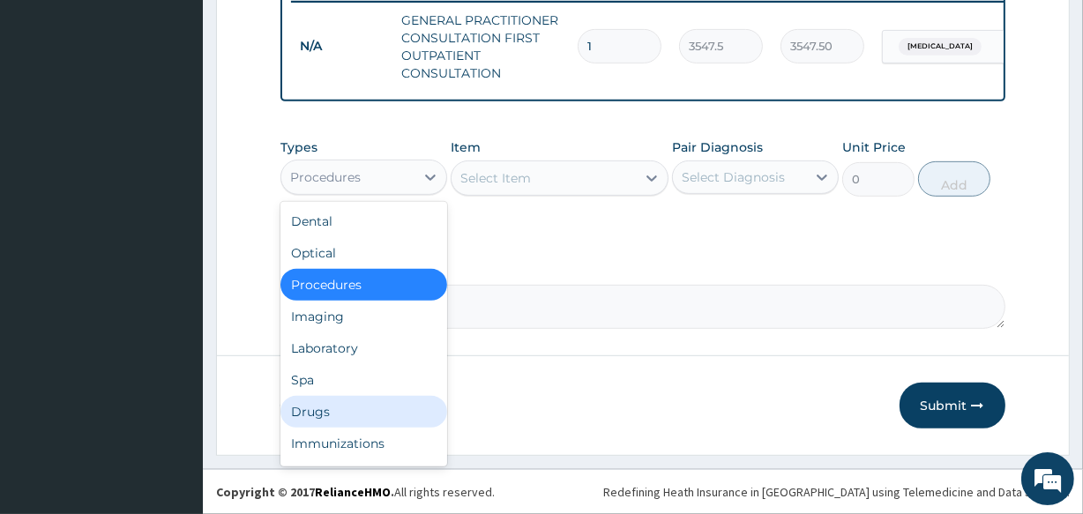
click at [378, 400] on div "Drugs" at bounding box center [364, 412] width 167 height 32
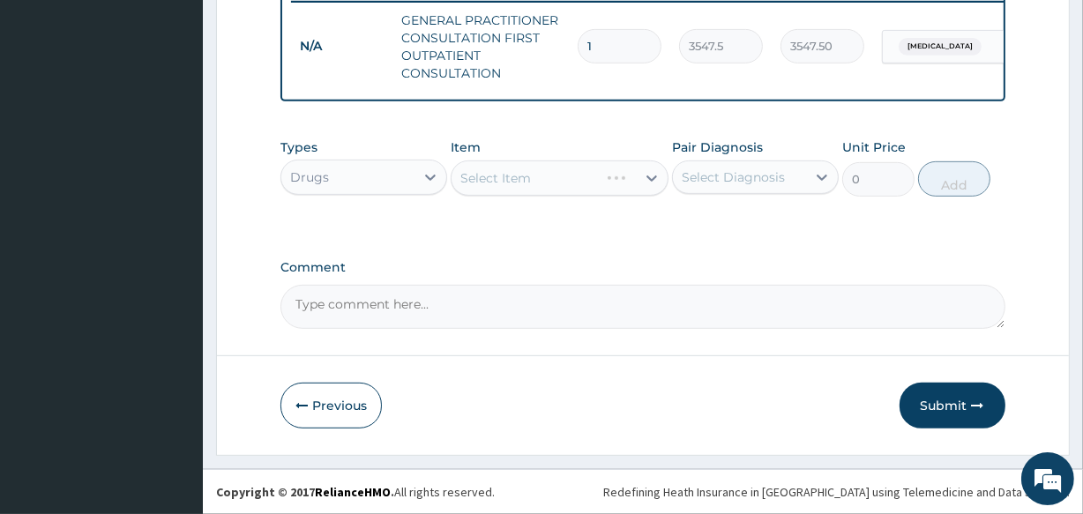
click at [506, 176] on div "Select Item" at bounding box center [559, 178] width 217 height 35
click at [506, 176] on div "Select Item" at bounding box center [495, 178] width 71 height 18
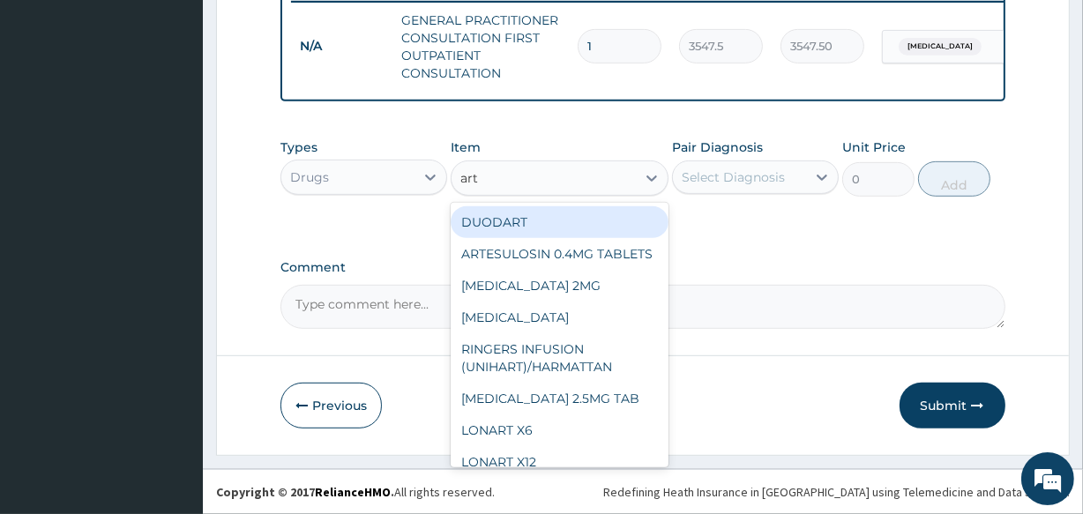
type input "arte"
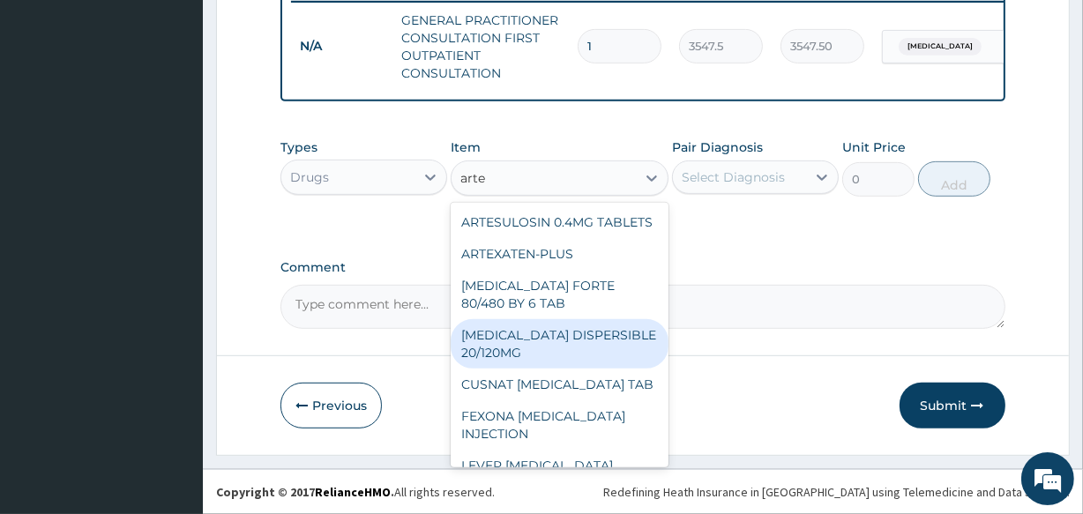
click at [545, 353] on div "COARTEM DISPERSIBLE 20/120MG" at bounding box center [559, 343] width 217 height 49
type input "112.3375"
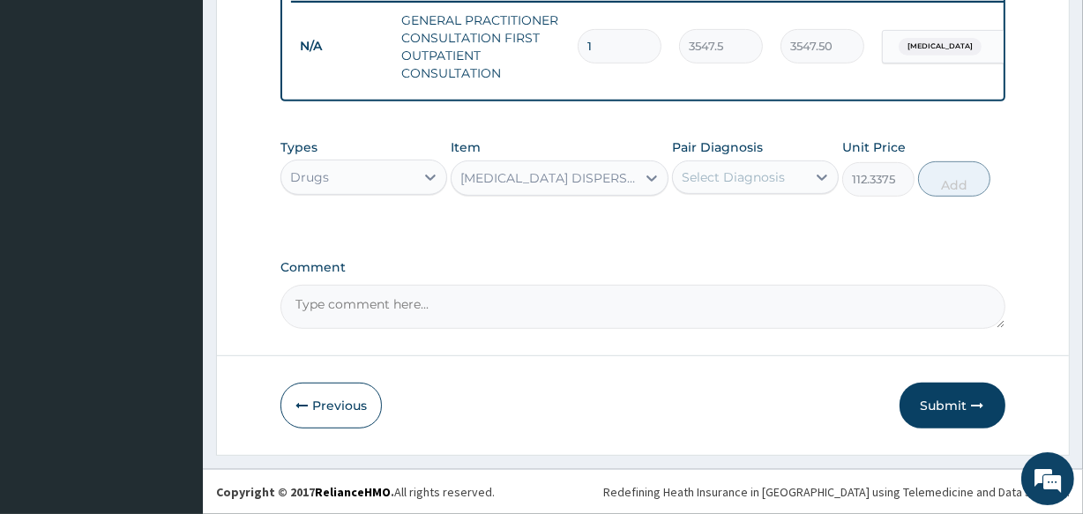
click at [732, 181] on div "Select Diagnosis" at bounding box center [733, 177] width 103 height 18
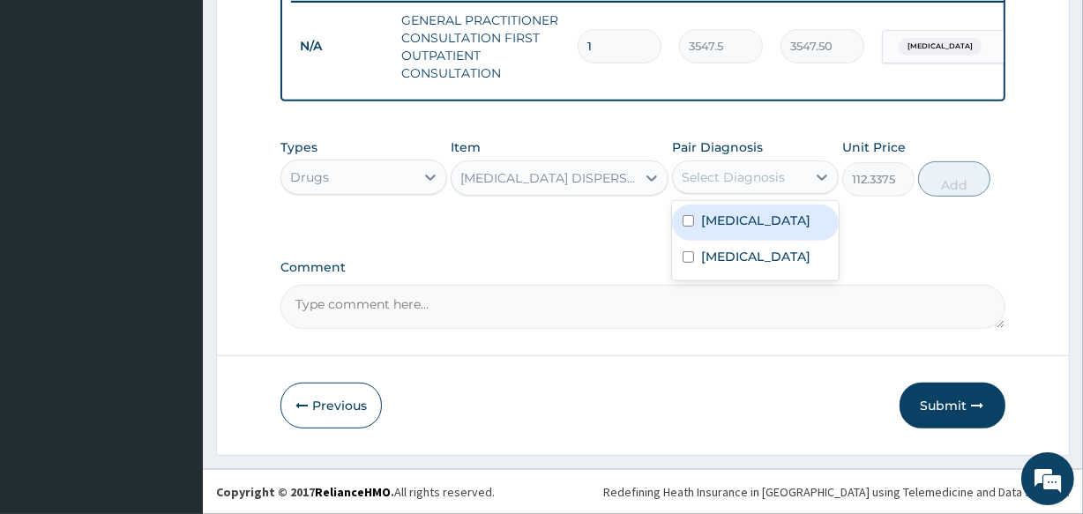
click at [725, 212] on label "Malaria" at bounding box center [755, 221] width 109 height 18
checkbox input "true"
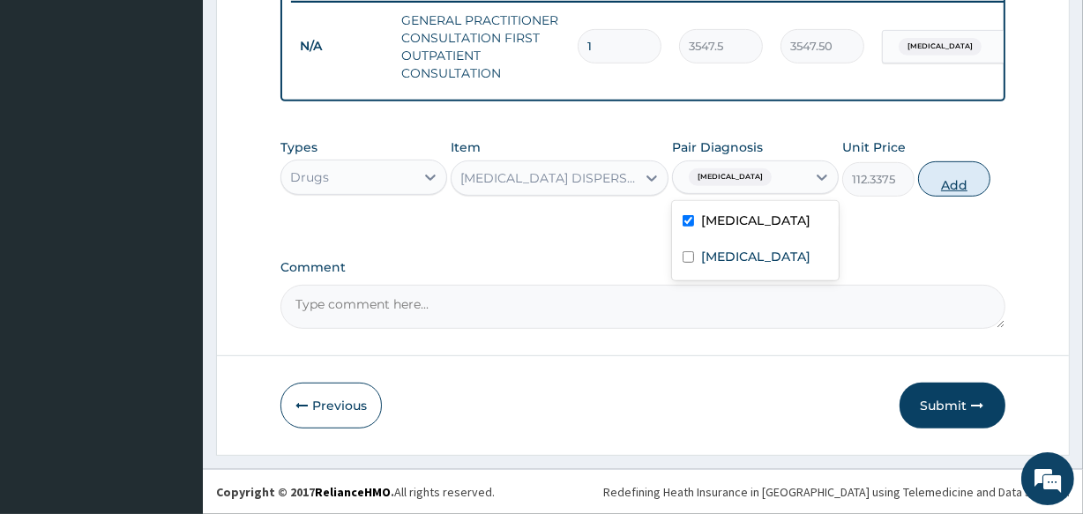
click at [962, 180] on button "Add" at bounding box center [954, 178] width 72 height 35
type input "0"
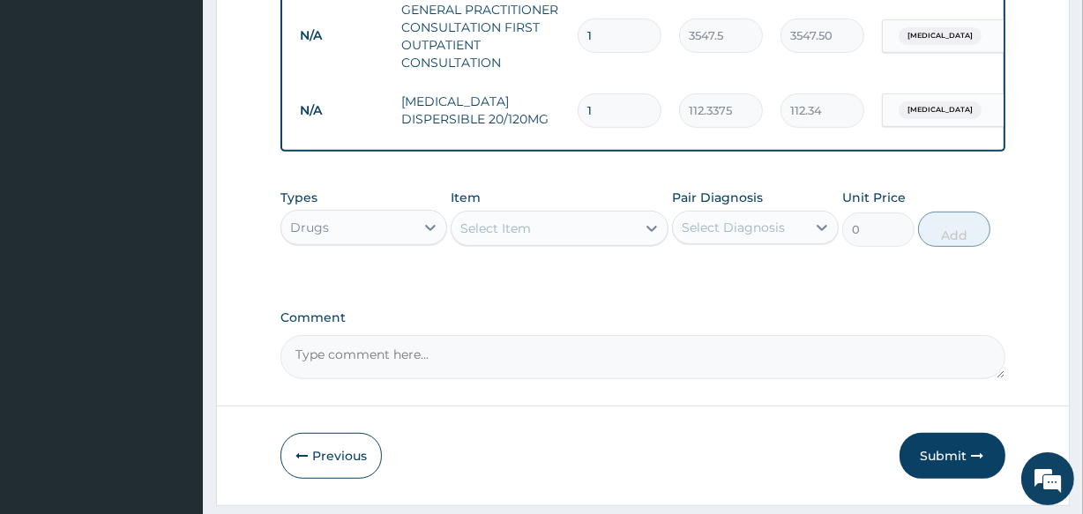
click at [515, 228] on div "Select Item" at bounding box center [543, 228] width 183 height 28
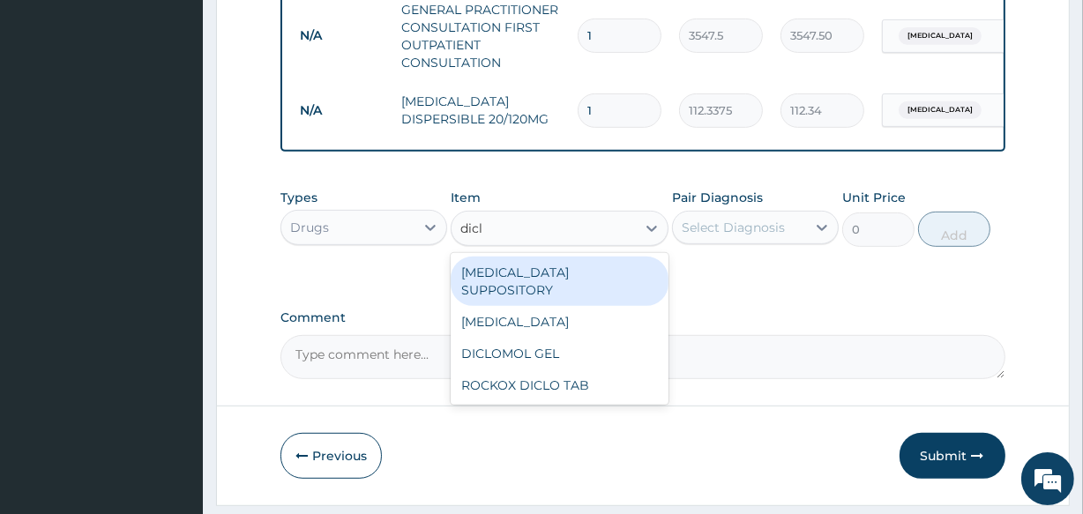
type input "diclo"
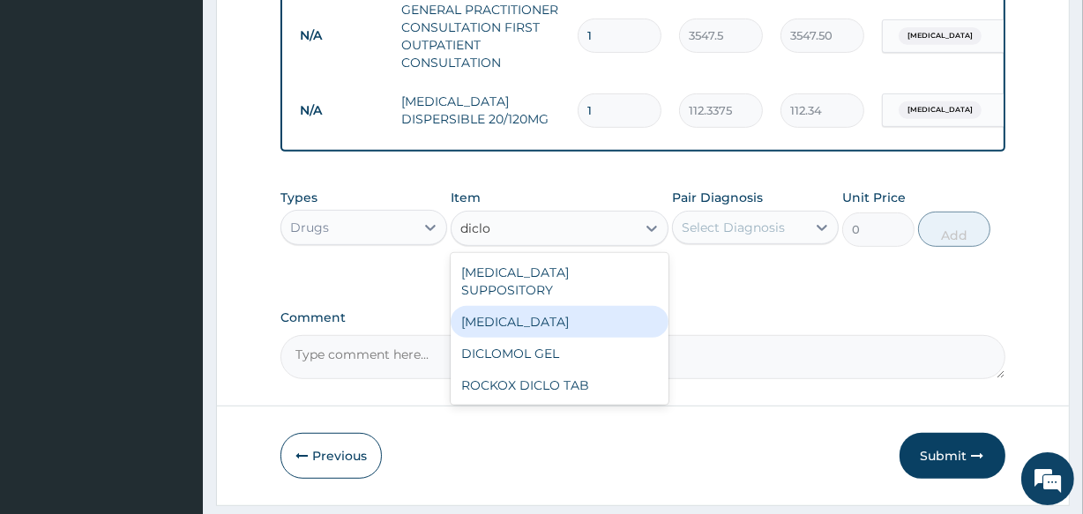
click at [520, 306] on div "DICLOFENAC" at bounding box center [559, 322] width 217 height 32
type input "591.25"
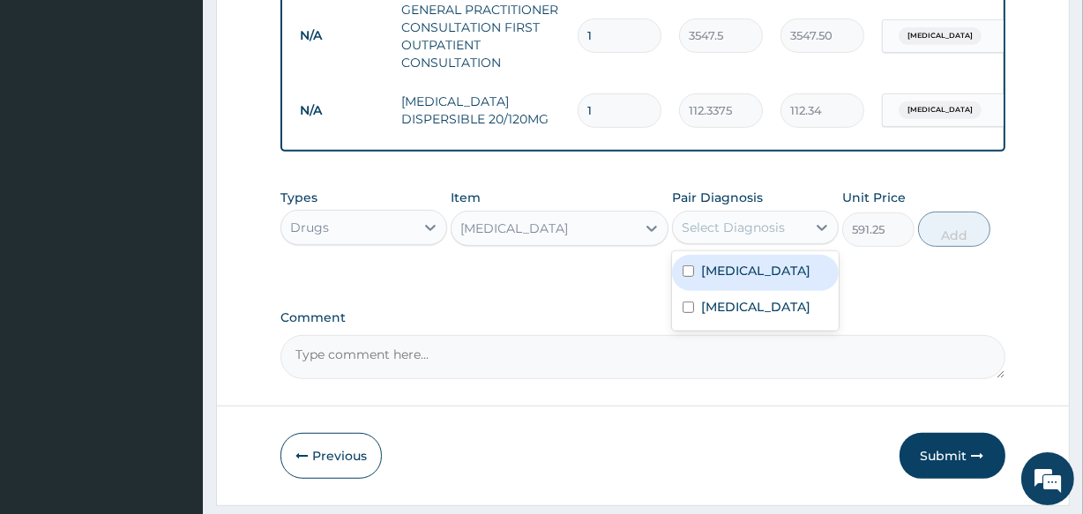
click at [756, 229] on div "Select Diagnosis" at bounding box center [733, 228] width 103 height 18
click at [752, 285] on div "Malaria" at bounding box center [755, 273] width 167 height 36
checkbox input "true"
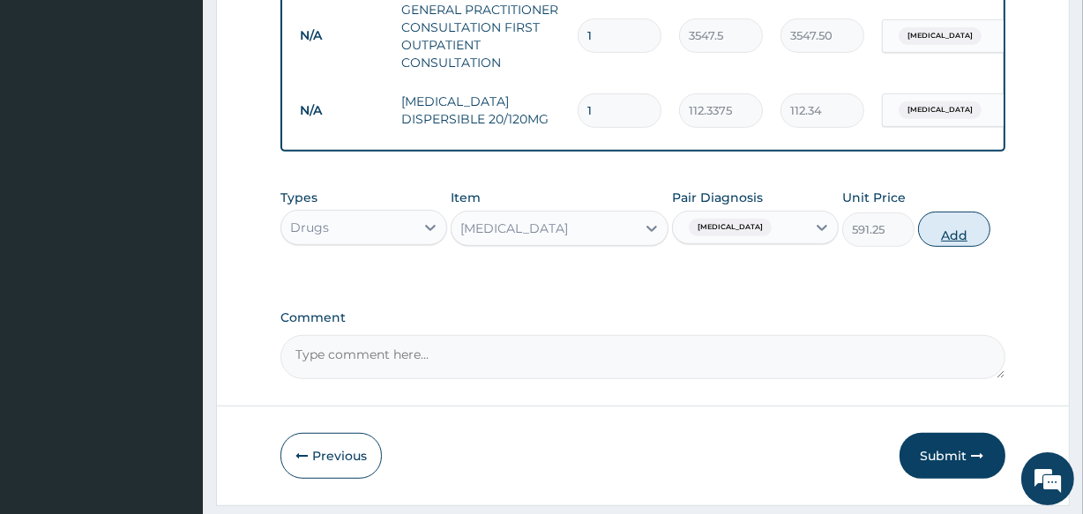
click at [950, 247] on button "Add" at bounding box center [954, 229] width 72 height 35
type input "0"
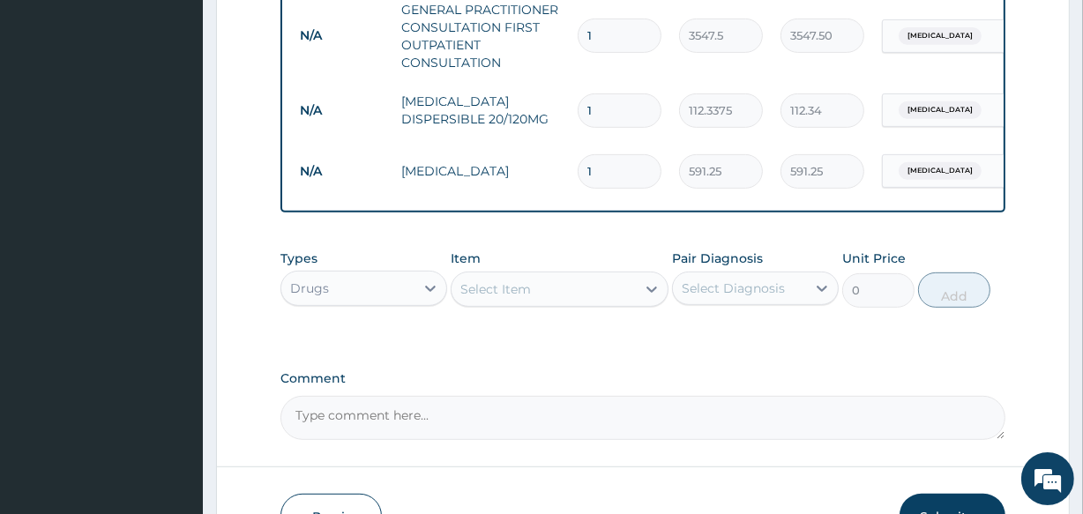
click at [513, 296] on div "Select Item" at bounding box center [495, 290] width 71 height 18
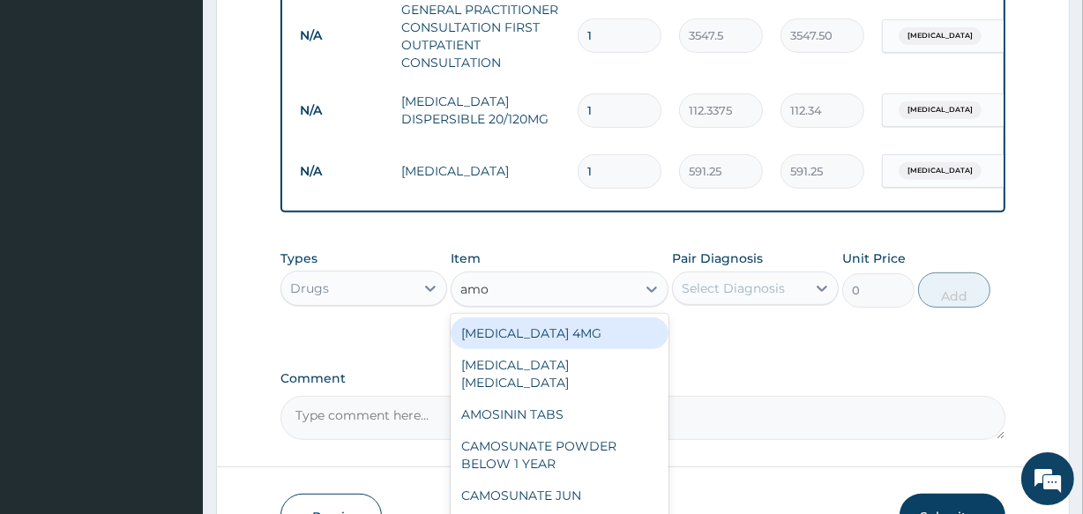
type input "amox"
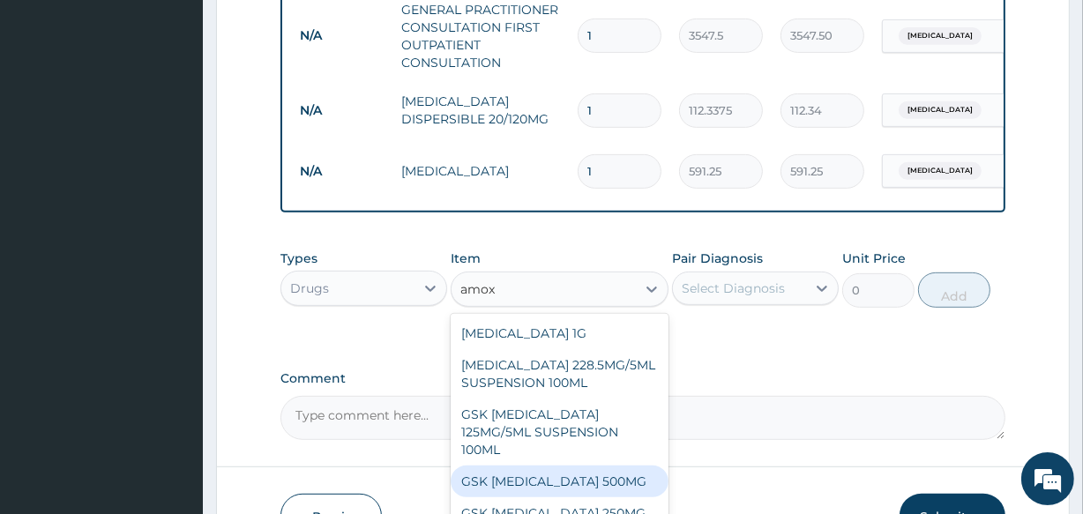
click at [561, 484] on div "GSK AMOXIL 500MG" at bounding box center [559, 482] width 217 height 32
type input "100"
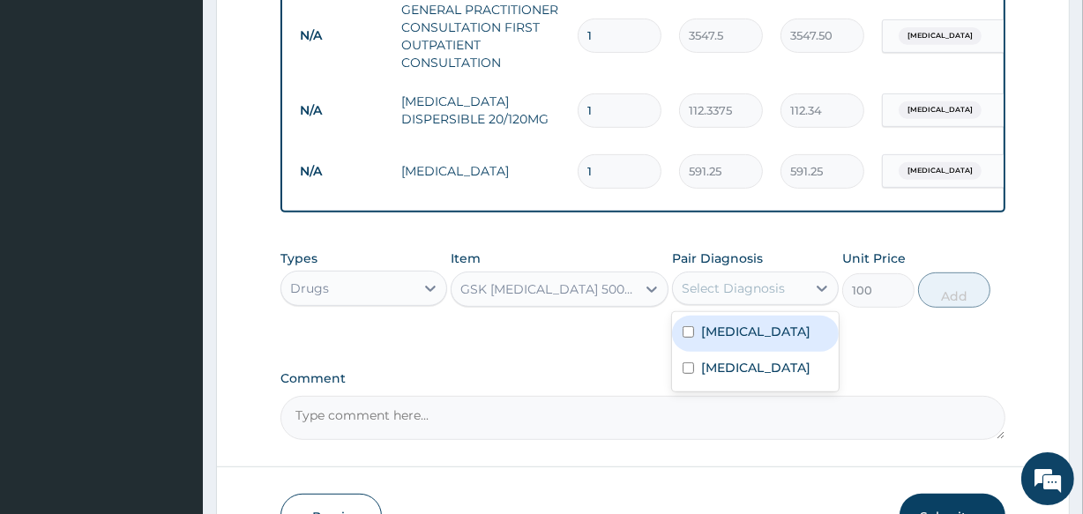
click at [723, 296] on div "Select Diagnosis" at bounding box center [733, 289] width 103 height 18
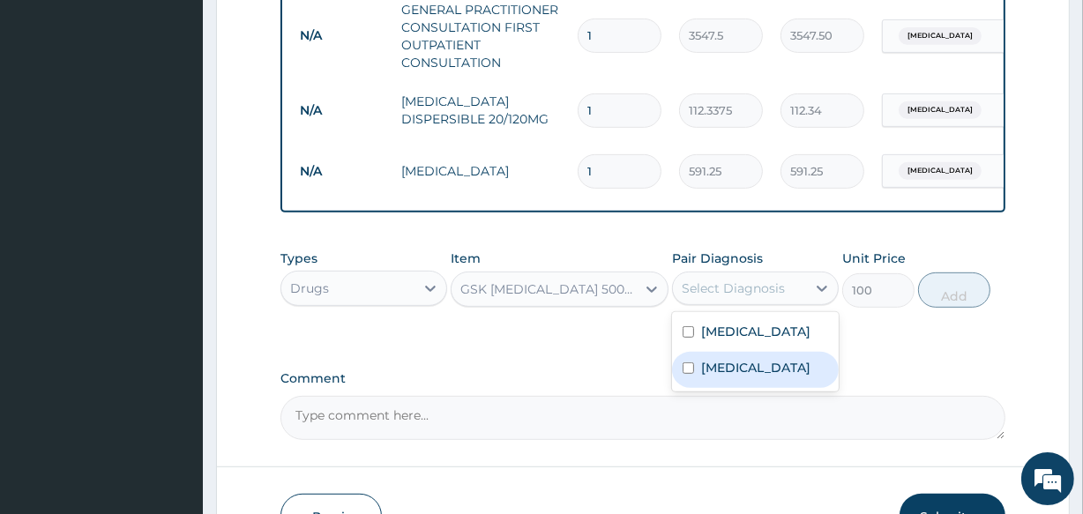
click at [727, 377] on label "Upper respiratory infection" at bounding box center [755, 368] width 109 height 18
checkbox input "true"
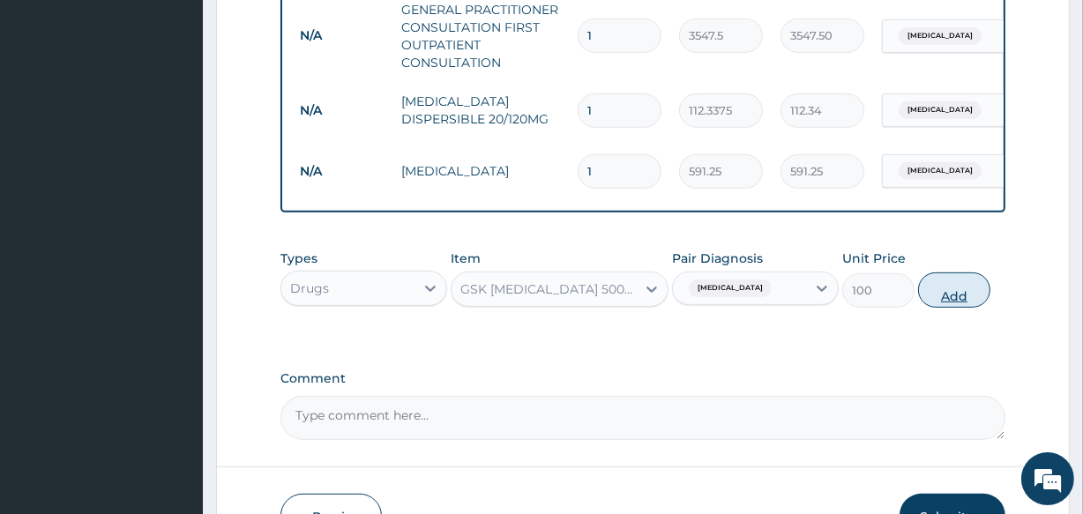
click at [958, 308] on button "Add" at bounding box center [954, 290] width 72 height 35
type input "0"
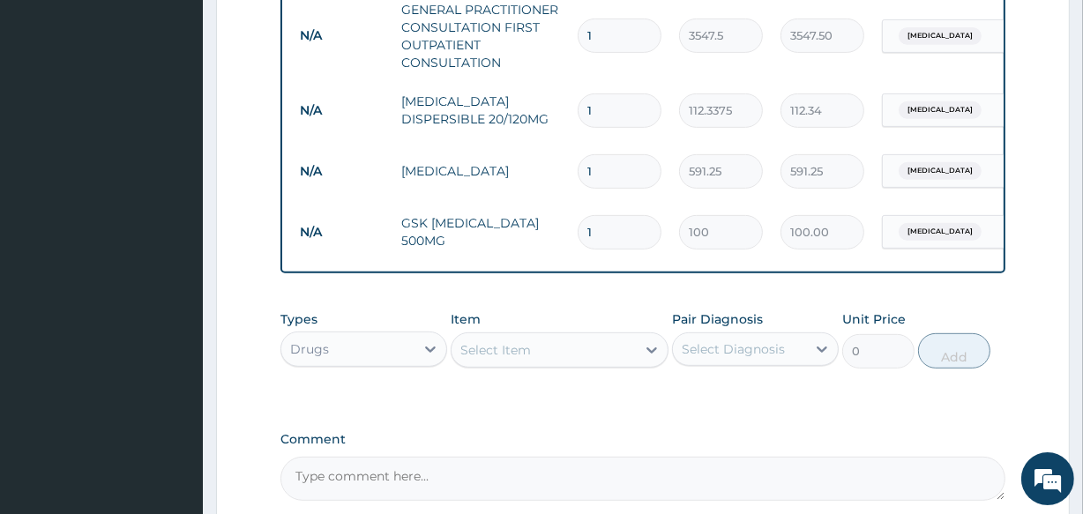
click at [491, 359] on div "Select Item" at bounding box center [495, 350] width 71 height 18
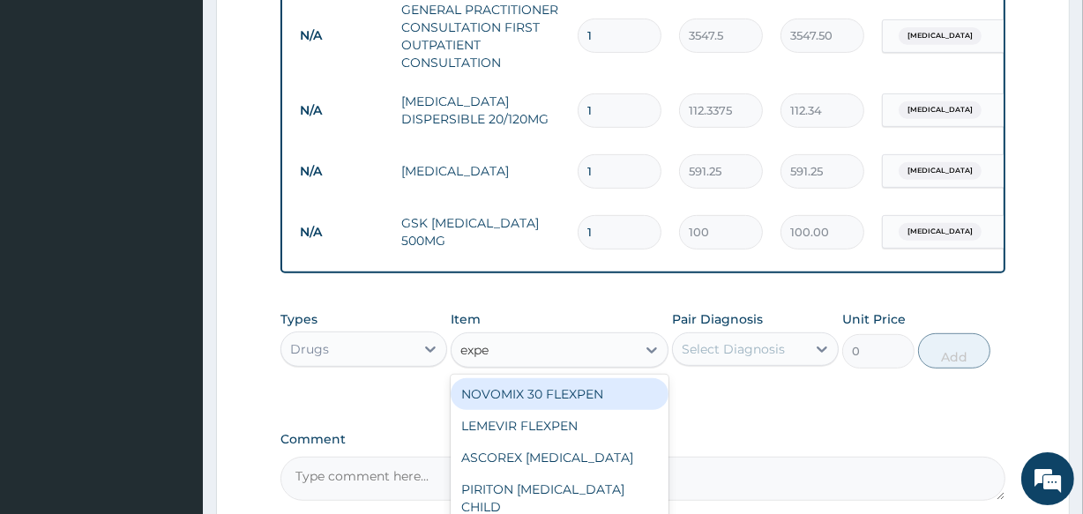
type input "expec"
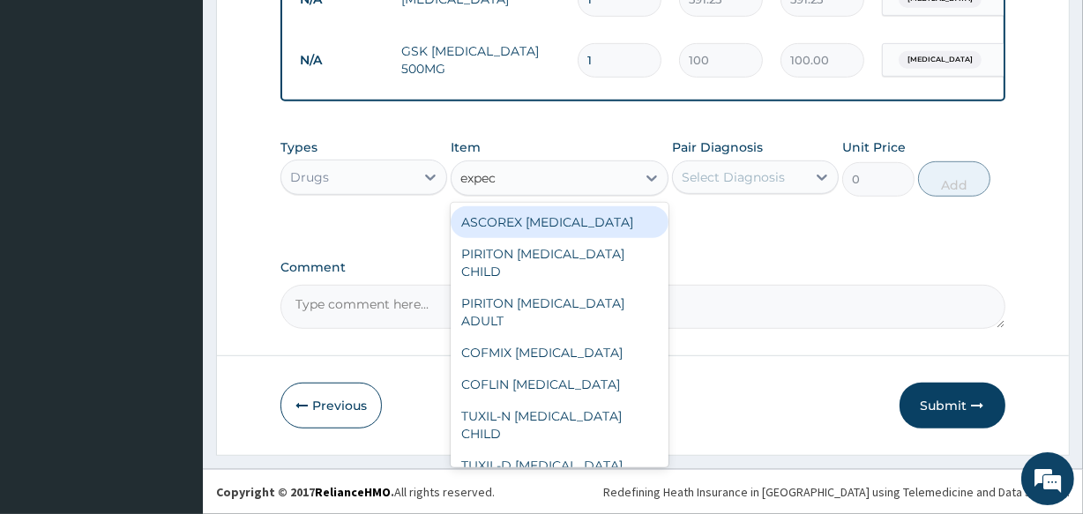
scroll to position [895, 0]
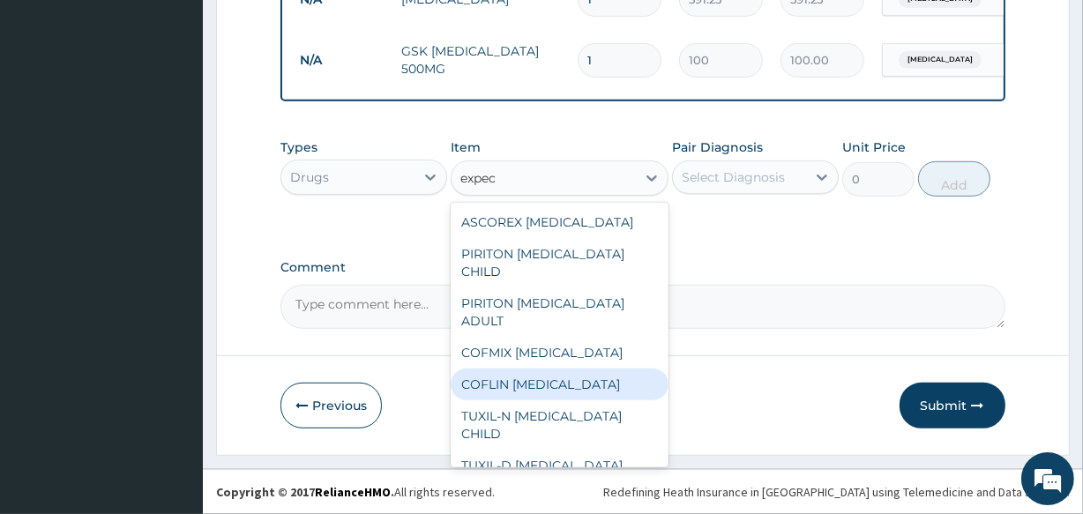
click at [556, 387] on div "COFLIN EXPECTORANT" at bounding box center [559, 385] width 217 height 32
type input "1182.5"
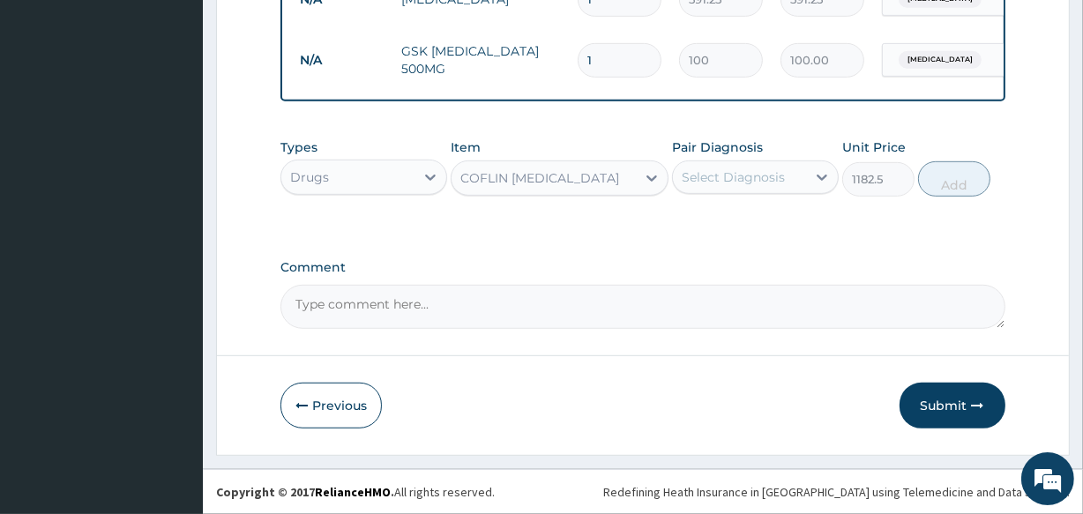
click at [744, 168] on div "Select Diagnosis" at bounding box center [733, 177] width 103 height 18
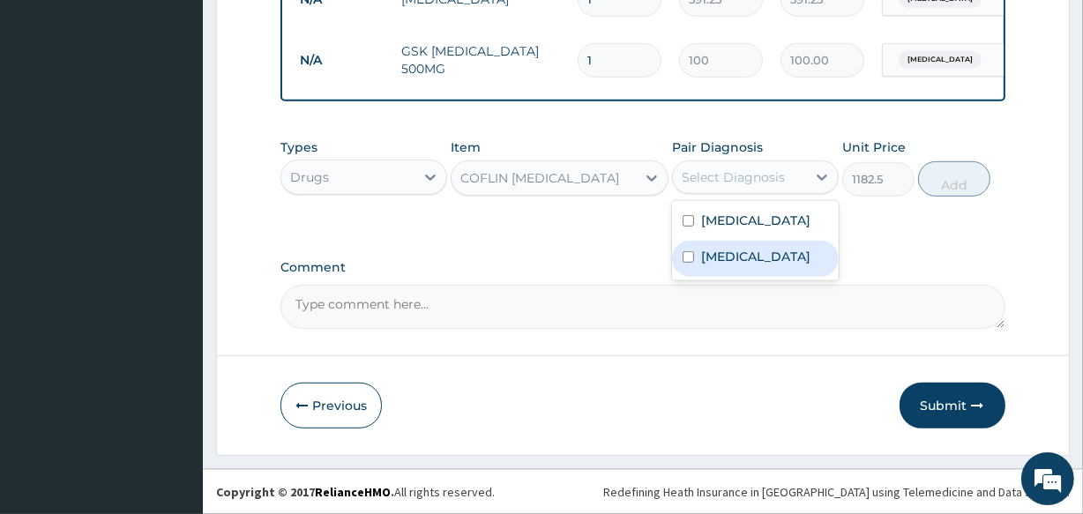
click at [766, 258] on label "Upper respiratory infection" at bounding box center [755, 257] width 109 height 18
checkbox input "true"
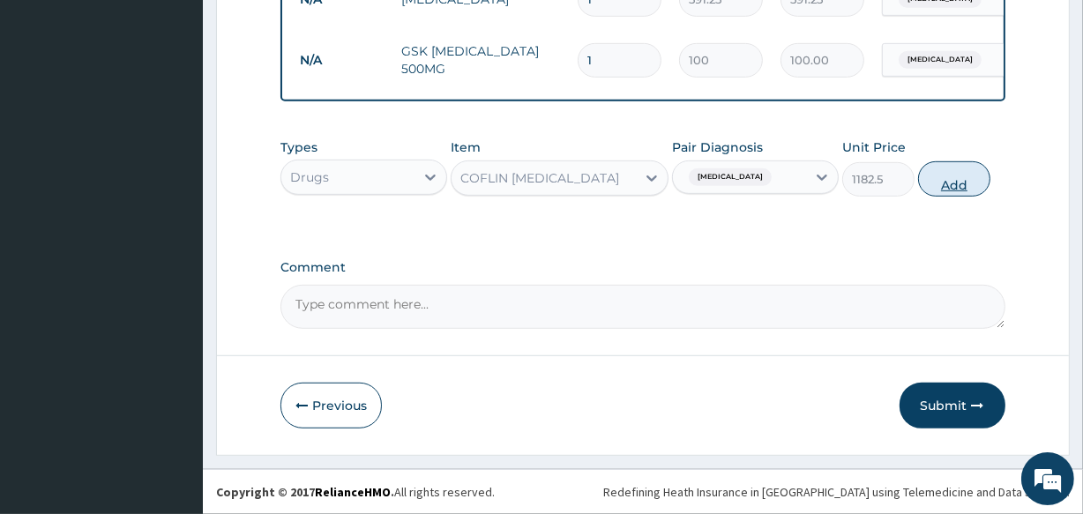
click at [960, 191] on button "Add" at bounding box center [954, 178] width 72 height 35
type input "0"
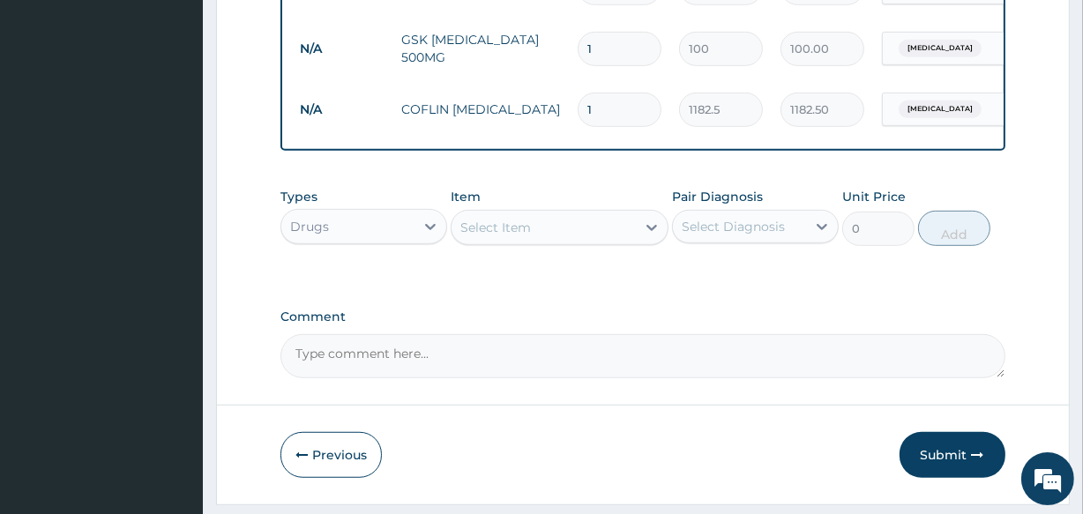
click at [388, 233] on div "Drugs" at bounding box center [347, 227] width 133 height 28
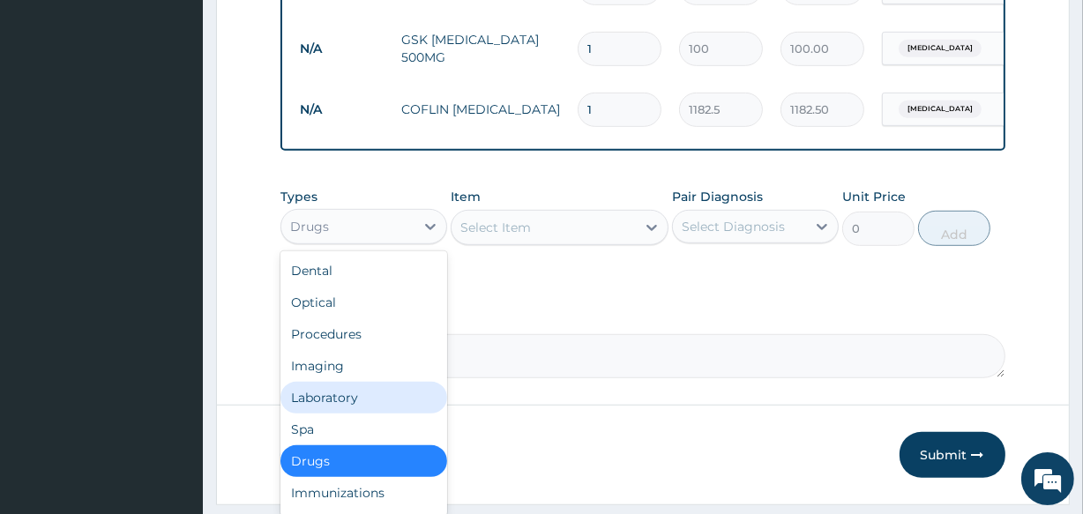
click at [380, 403] on div "Laboratory" at bounding box center [364, 398] width 167 height 32
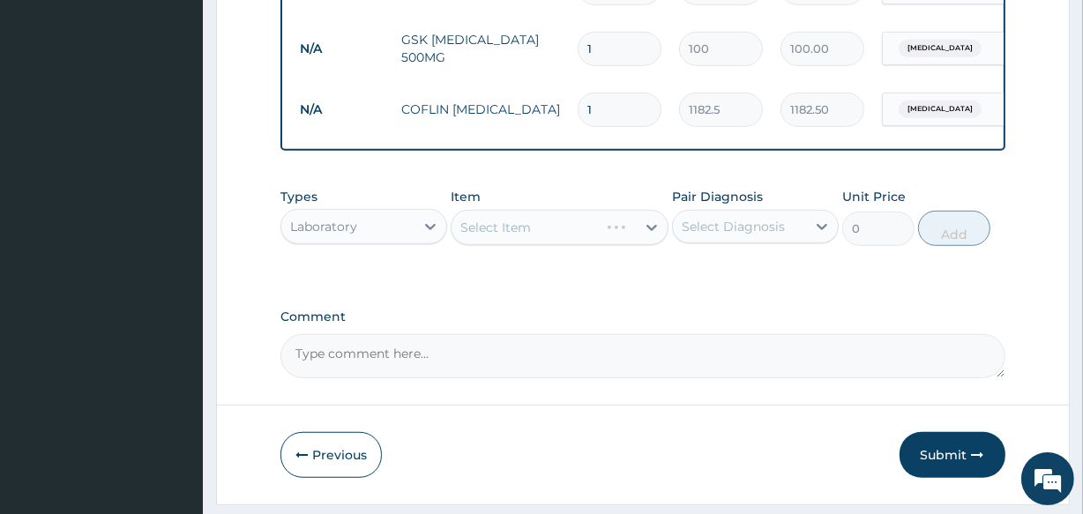
click at [513, 232] on div "Select Item" at bounding box center [559, 227] width 217 height 35
click at [513, 235] on div "Select Item" at bounding box center [495, 228] width 71 height 18
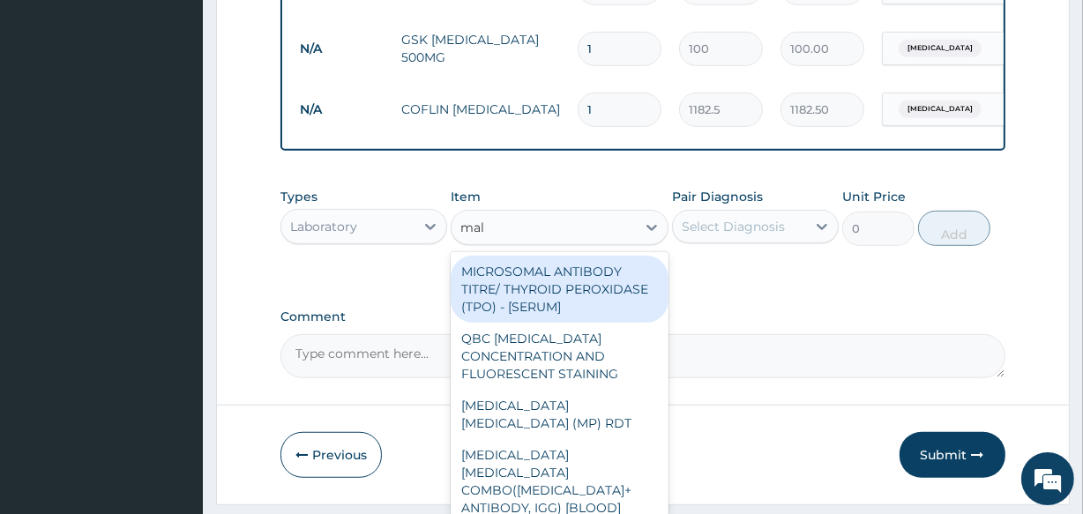
type input "mala"
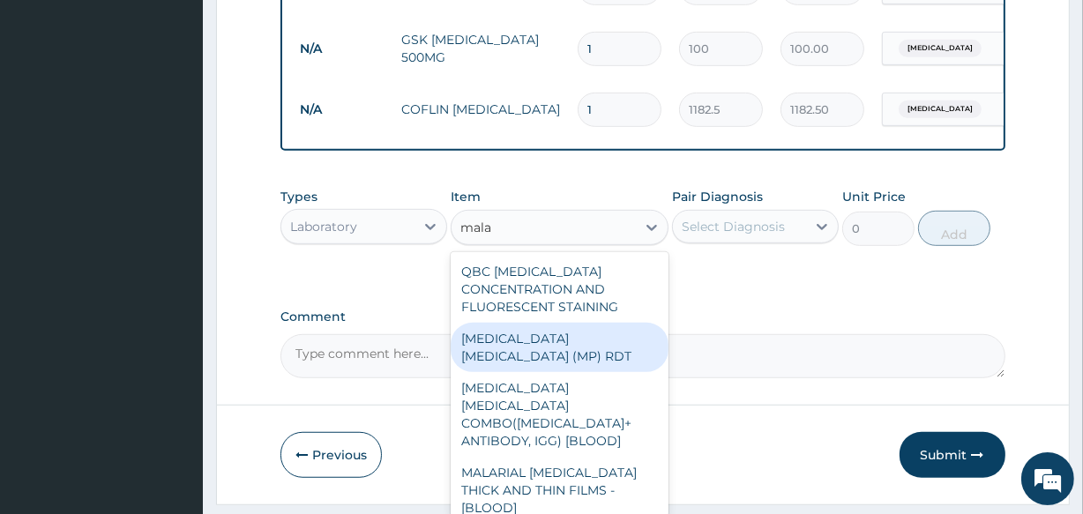
click at [537, 351] on div "MALARIA PARASITE (MP) RDT" at bounding box center [559, 347] width 217 height 49
type input "1612.5"
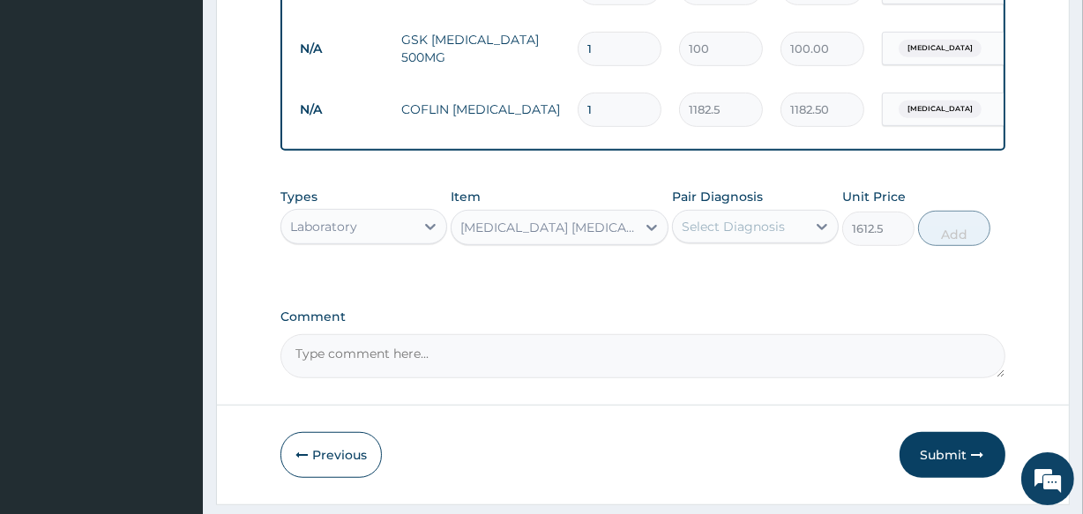
click at [725, 232] on div "Select Diagnosis" at bounding box center [733, 227] width 103 height 18
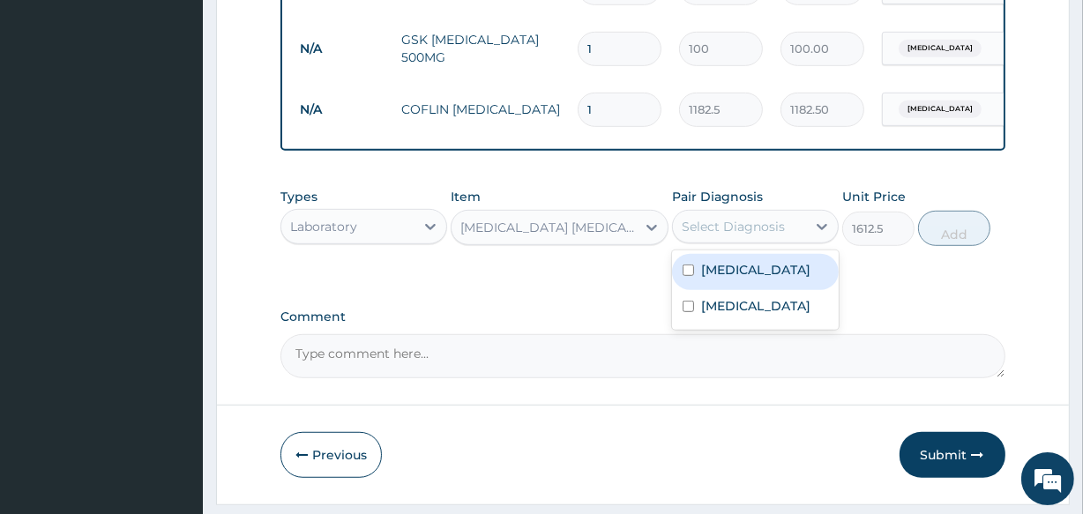
click at [725, 290] on div "Malaria" at bounding box center [755, 272] width 167 height 36
checkbox input "true"
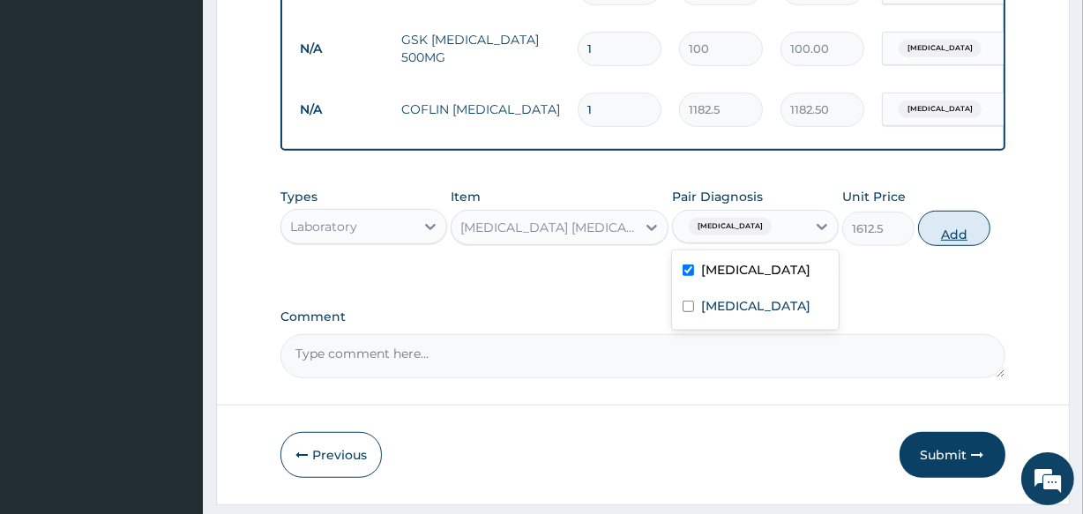
click at [954, 246] on button "Add" at bounding box center [954, 228] width 72 height 35
type input "0"
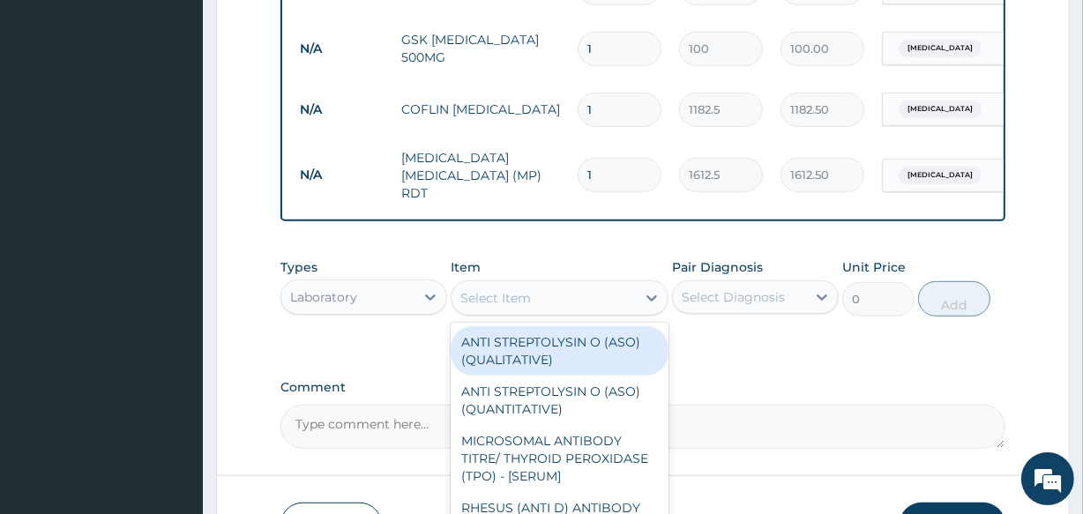
click at [511, 303] on div "Select Item" at bounding box center [495, 298] width 71 height 18
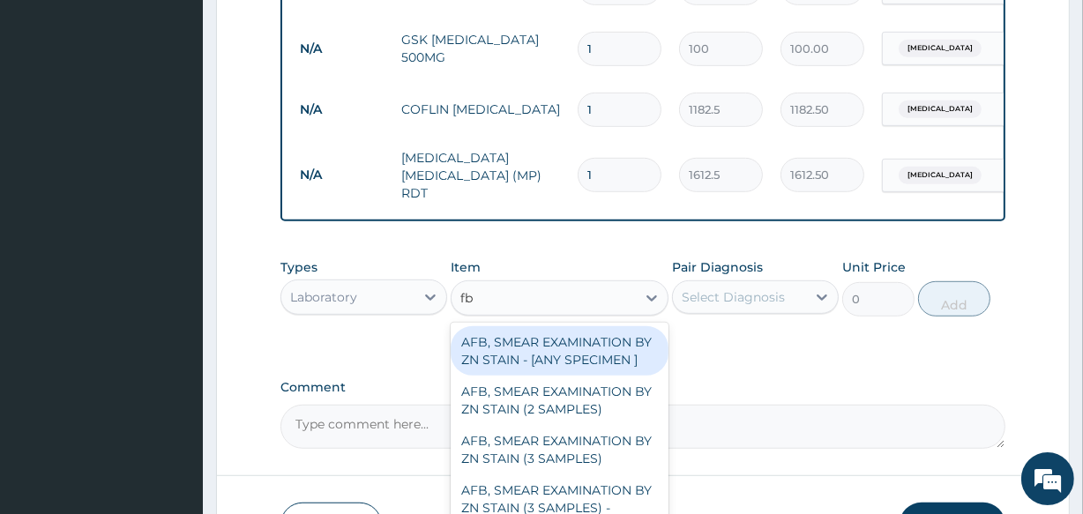
type input "fbc"
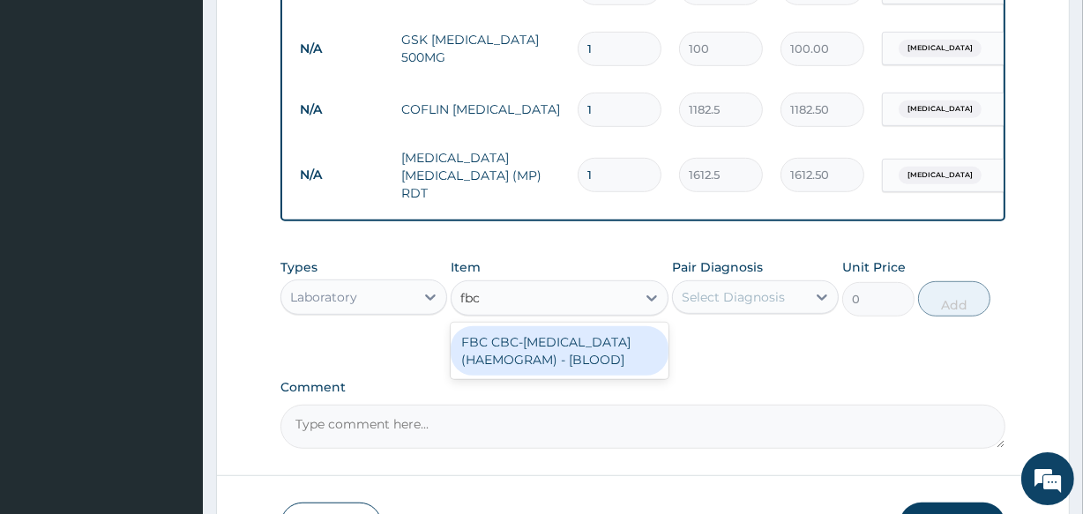
click at [520, 358] on div "FBC CBC-COMPLETE BLOOD COUNT (HAEMOGRAM) - [BLOOD]" at bounding box center [559, 350] width 217 height 49
type input "4300"
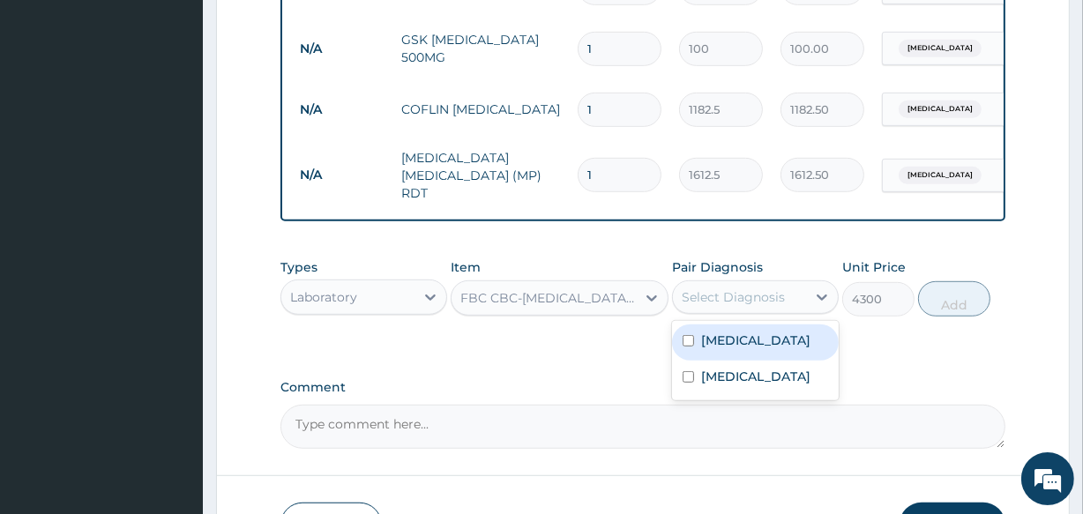
click at [752, 296] on div "Select Diagnosis" at bounding box center [733, 297] width 103 height 18
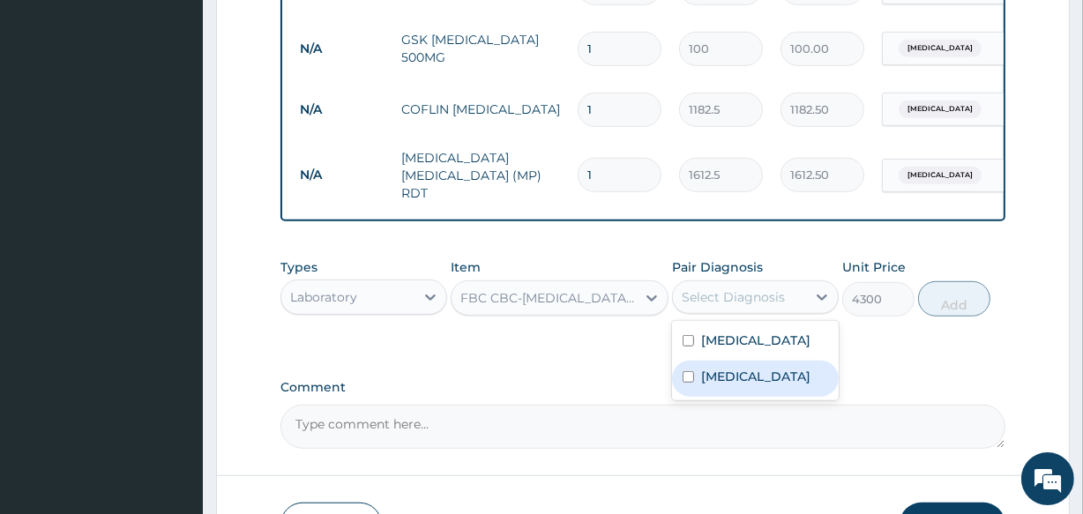
click at [761, 381] on label "Upper respiratory infection" at bounding box center [755, 377] width 109 height 18
checkbox input "true"
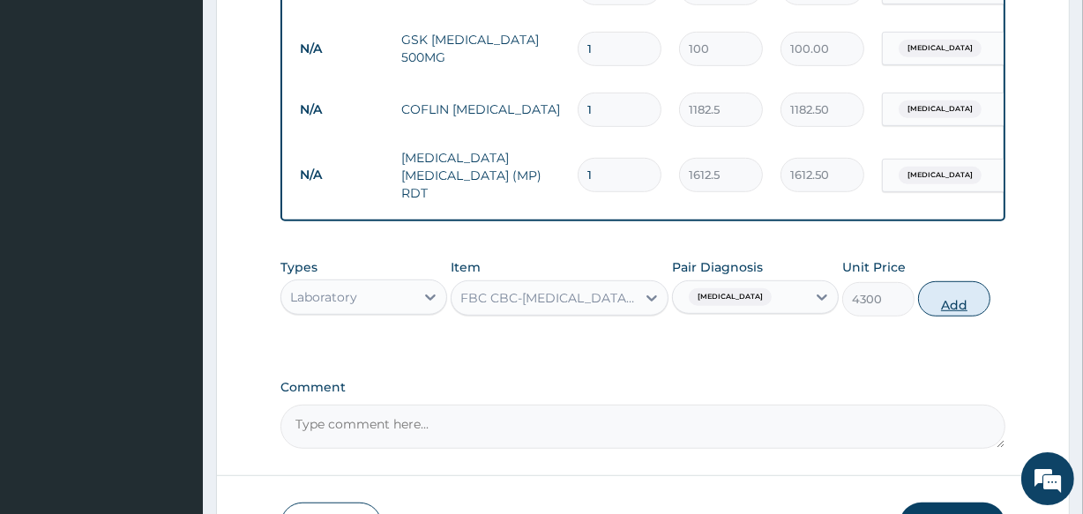
click at [959, 306] on button "Add" at bounding box center [954, 298] width 72 height 35
type input "0"
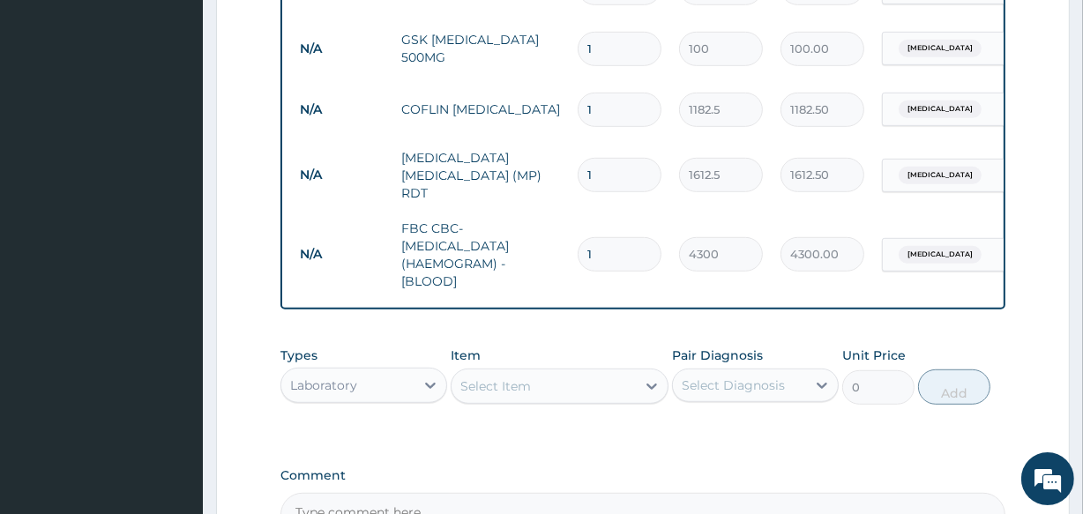
click at [599, 49] on input "1" at bounding box center [620, 49] width 84 height 34
type input "15"
type input "1500.00"
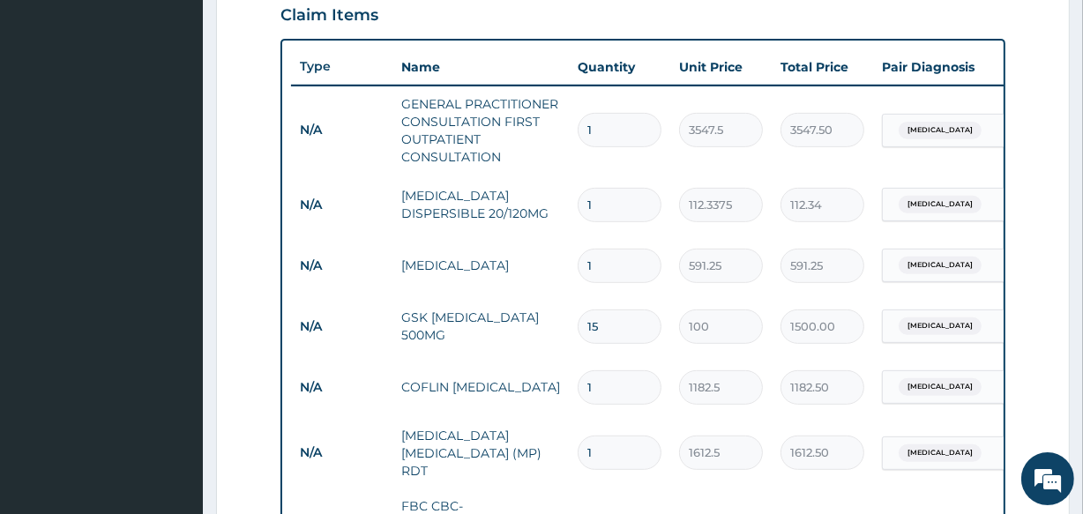
scroll to position [607, 0]
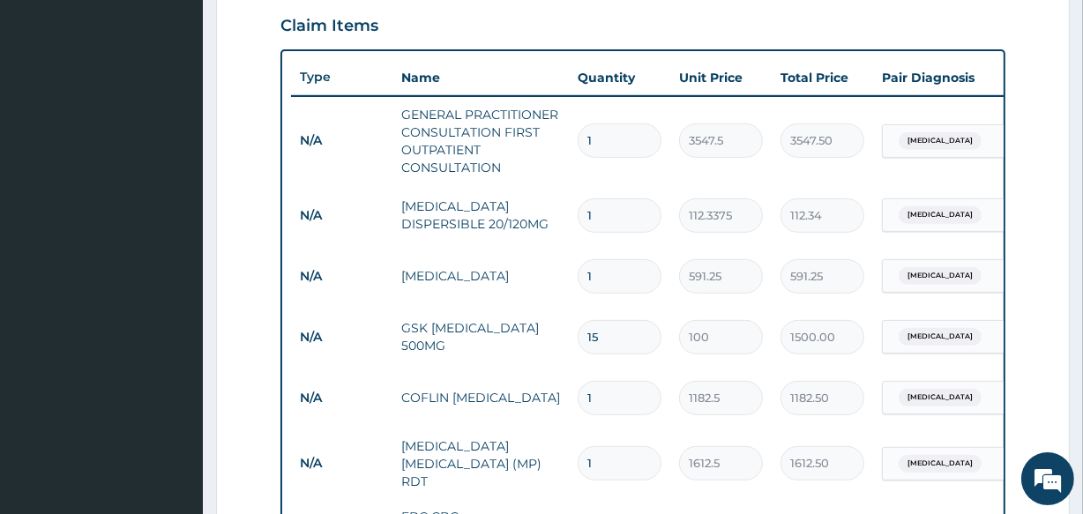
type input "1"
type input "100.00"
type input "12"
type input "1200.00"
type input "124"
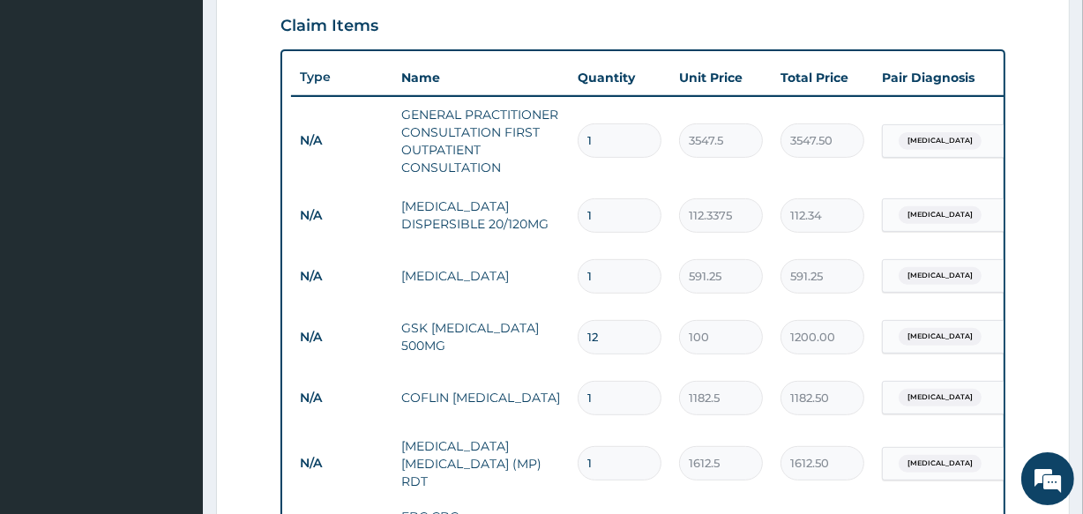
type input "12400.00"
click at [591, 213] on input "1" at bounding box center [620, 215] width 84 height 34
click at [622, 338] on input "124" at bounding box center [620, 337] width 84 height 34
type input "12"
type input "1200.00"
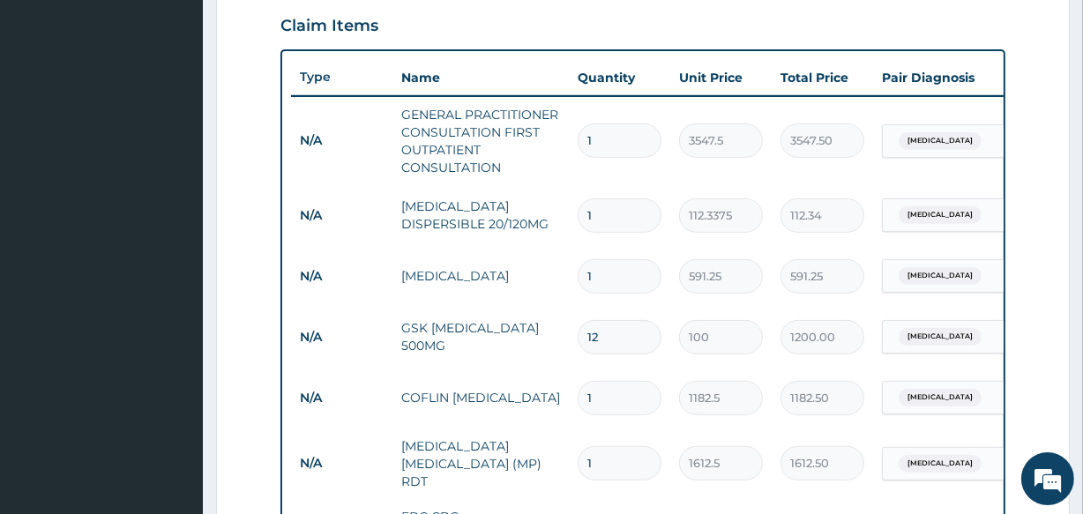
type input "1"
type input "100.00"
type input "15"
type input "1500.00"
type input "15"
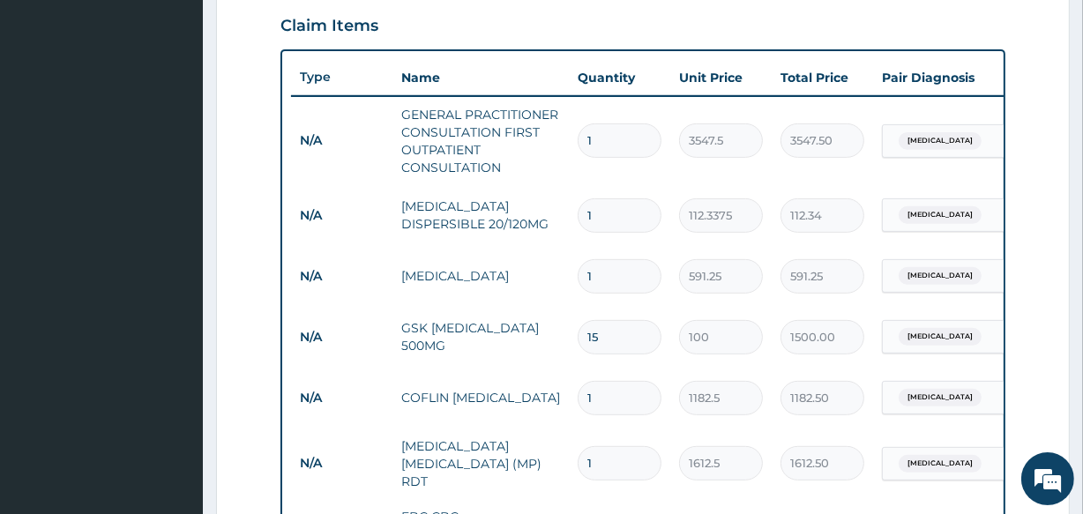
click at [593, 213] on input "1" at bounding box center [620, 215] width 84 height 34
type input "0.00"
type input "1"
type input "112.34"
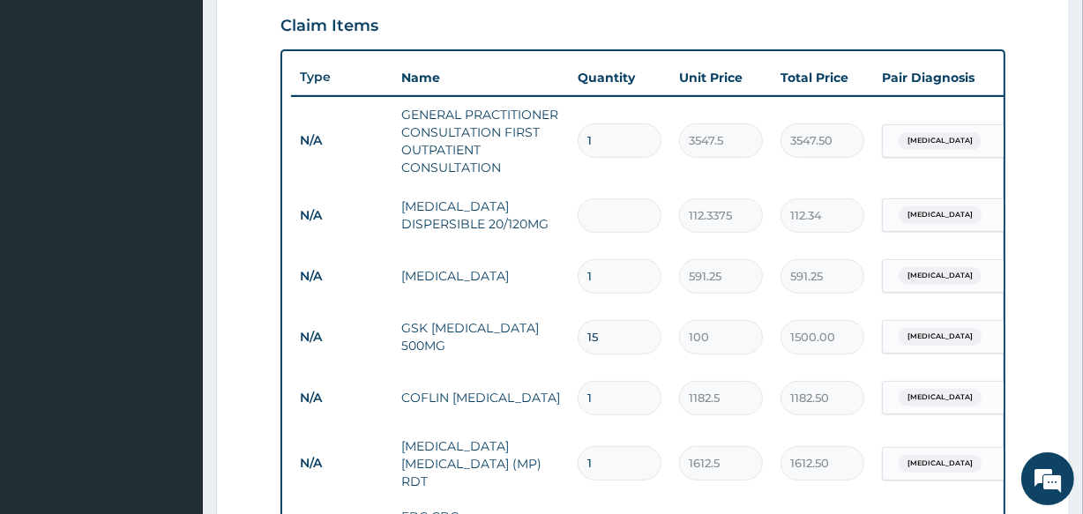
type input "0.00"
type input "2"
type input "224.68"
type input "24"
type input "2696.10"
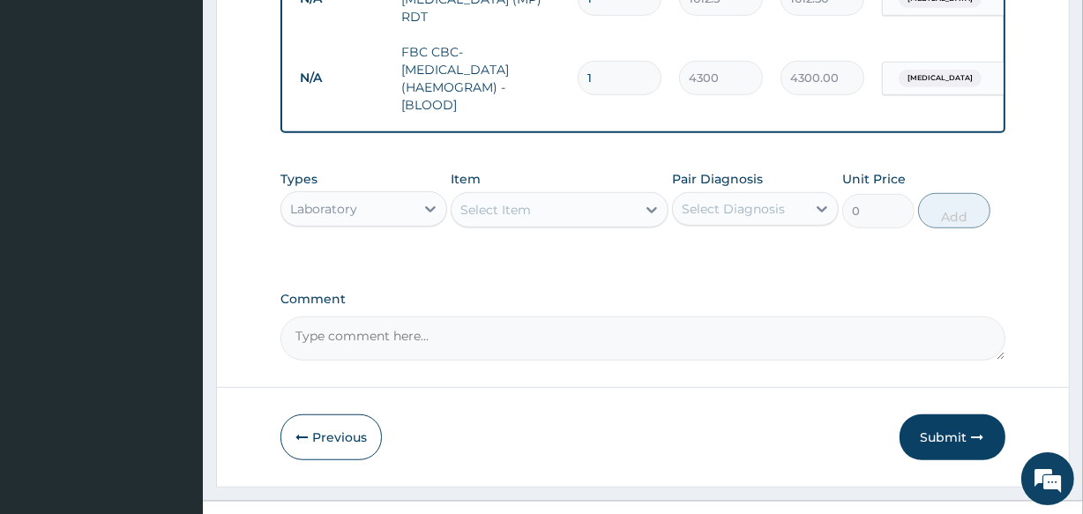
scroll to position [1088, 0]
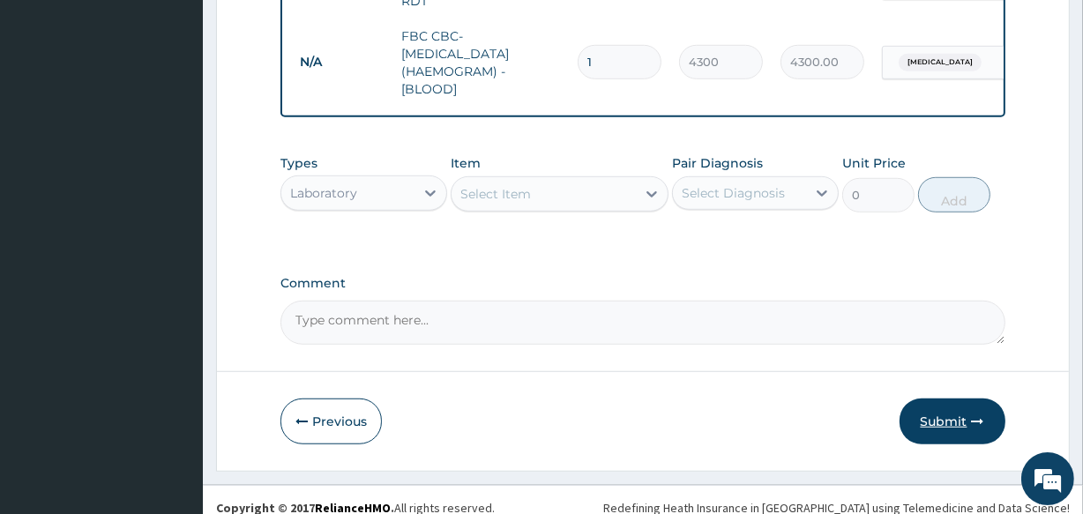
type input "24"
click at [932, 419] on button "Submit" at bounding box center [953, 422] width 106 height 46
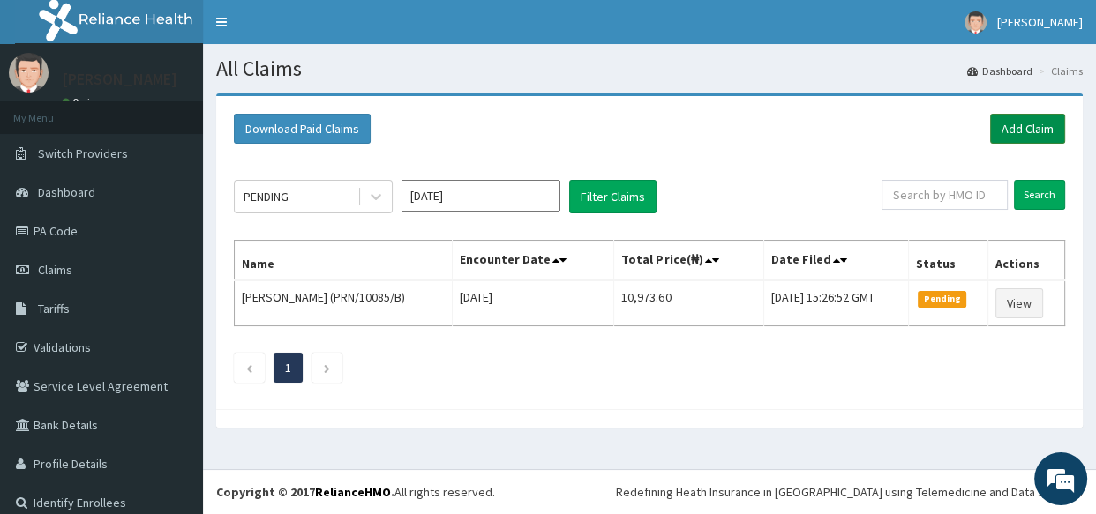
click at [1023, 129] on link "Add Claim" at bounding box center [1027, 129] width 75 height 30
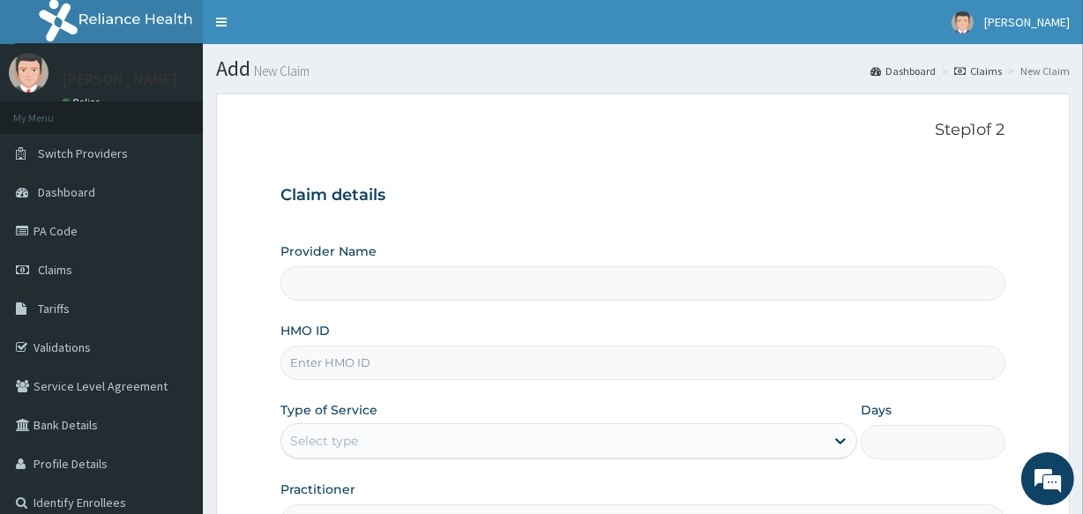
type input "[GEOGRAPHIC_DATA]"
click at [332, 363] on input "HMO ID" at bounding box center [643, 363] width 724 height 34
type input "CWP/10156/d"
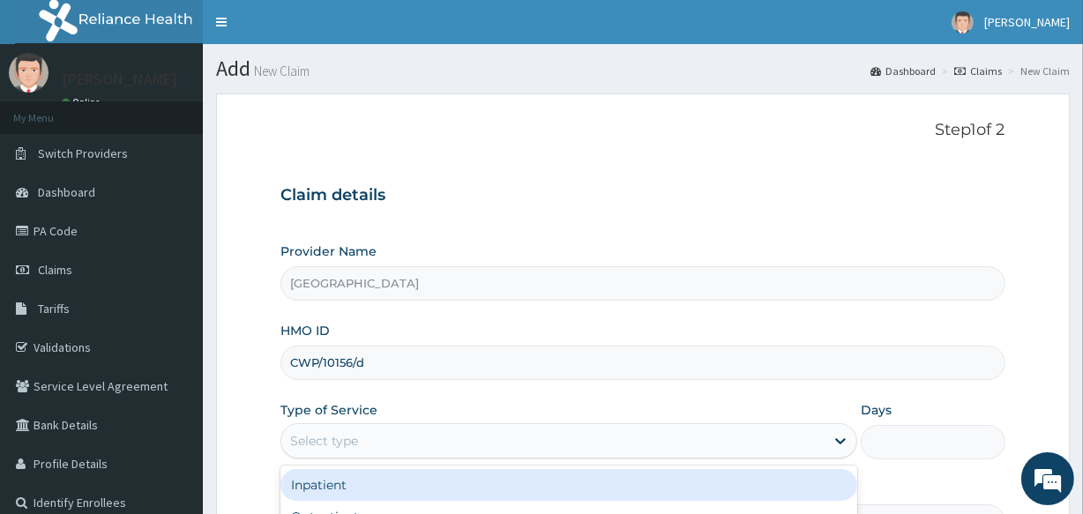
click at [438, 439] on div "Select type" at bounding box center [552, 441] width 543 height 28
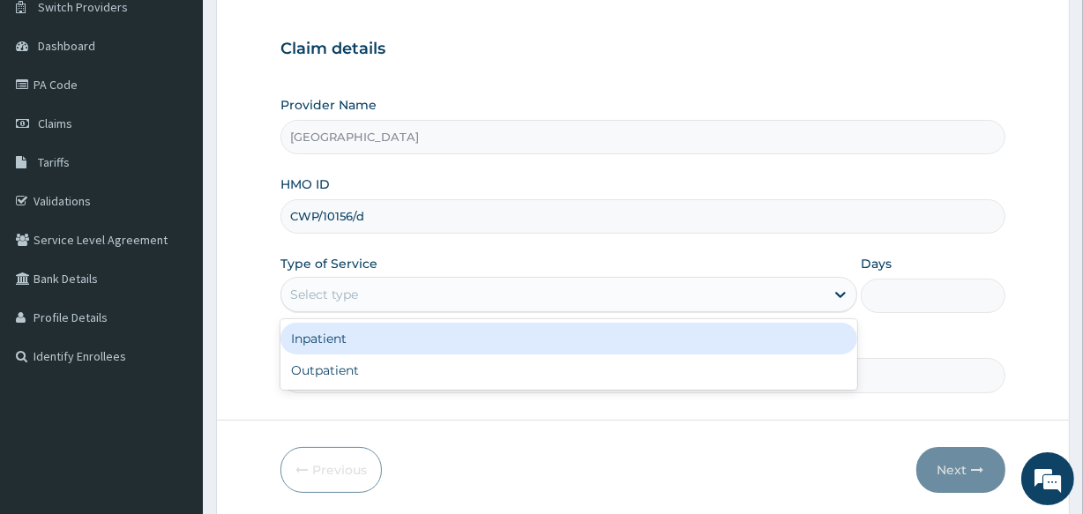
scroll to position [160, 0]
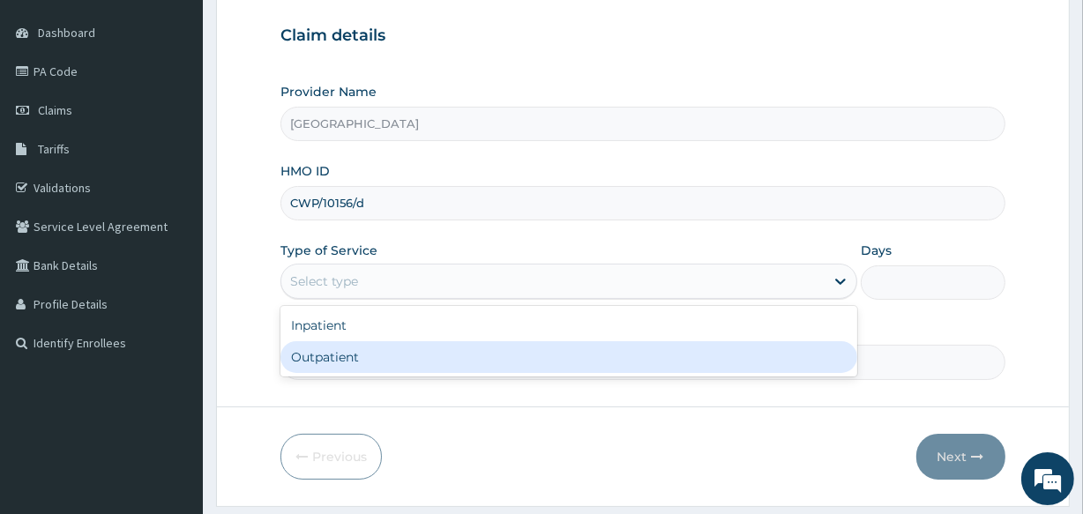
click at [475, 348] on div "Outpatient" at bounding box center [569, 357] width 577 height 32
type input "1"
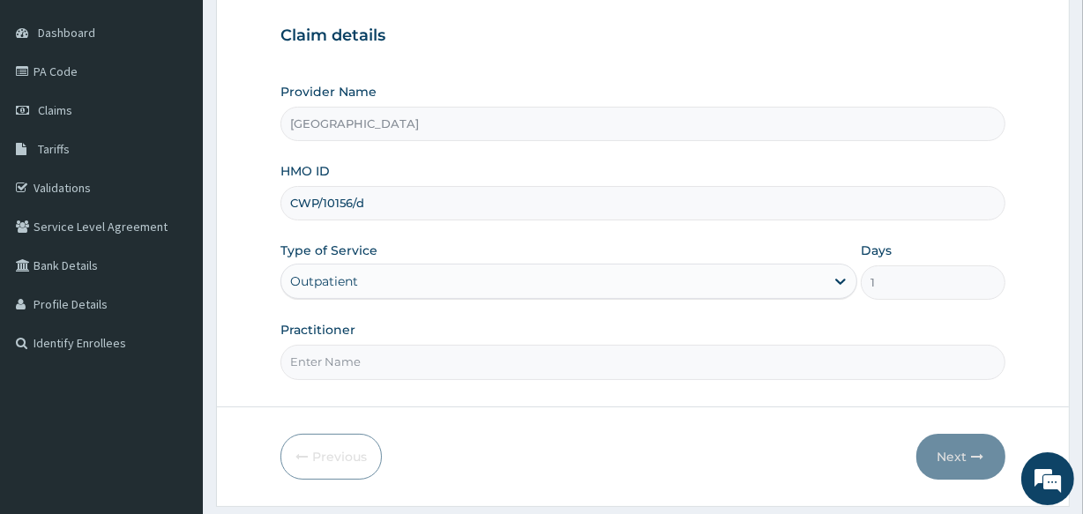
click at [587, 356] on input "Practitioner" at bounding box center [643, 362] width 724 height 34
type input "DR LAWANI"
click at [946, 455] on button "Next" at bounding box center [961, 457] width 89 height 46
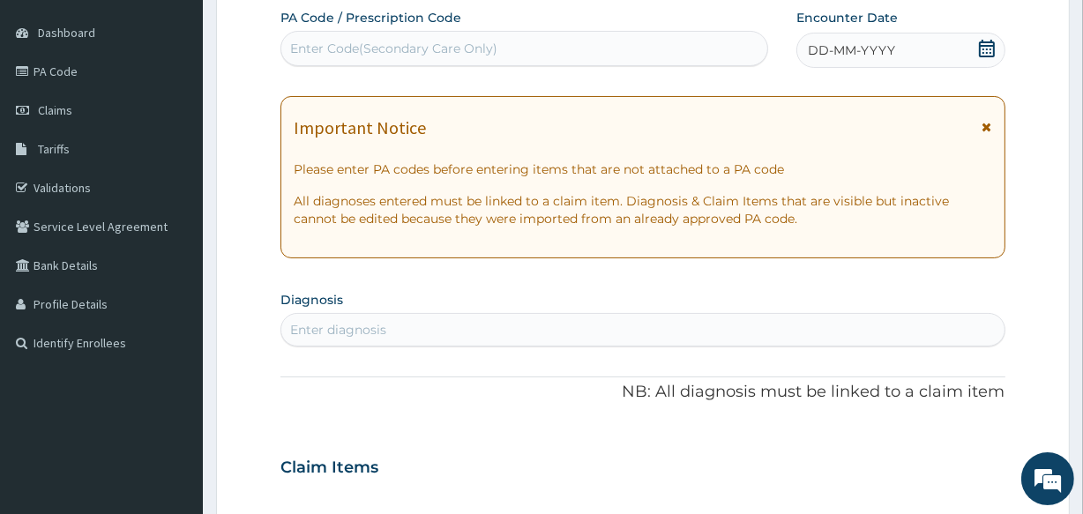
click at [983, 51] on icon at bounding box center [987, 49] width 16 height 18
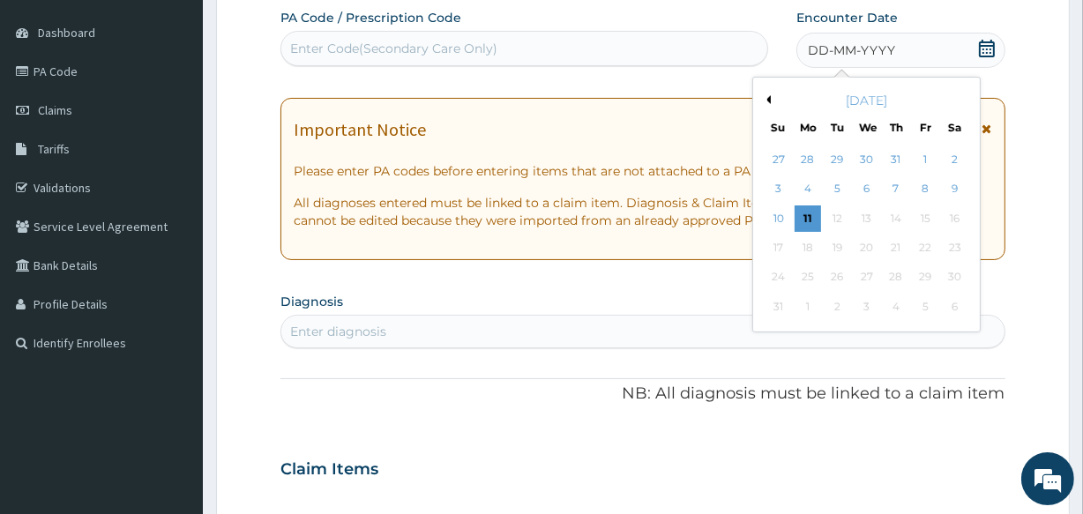
click at [983, 51] on icon at bounding box center [987, 49] width 16 height 18
click at [775, 210] on div "10" at bounding box center [778, 219] width 26 height 26
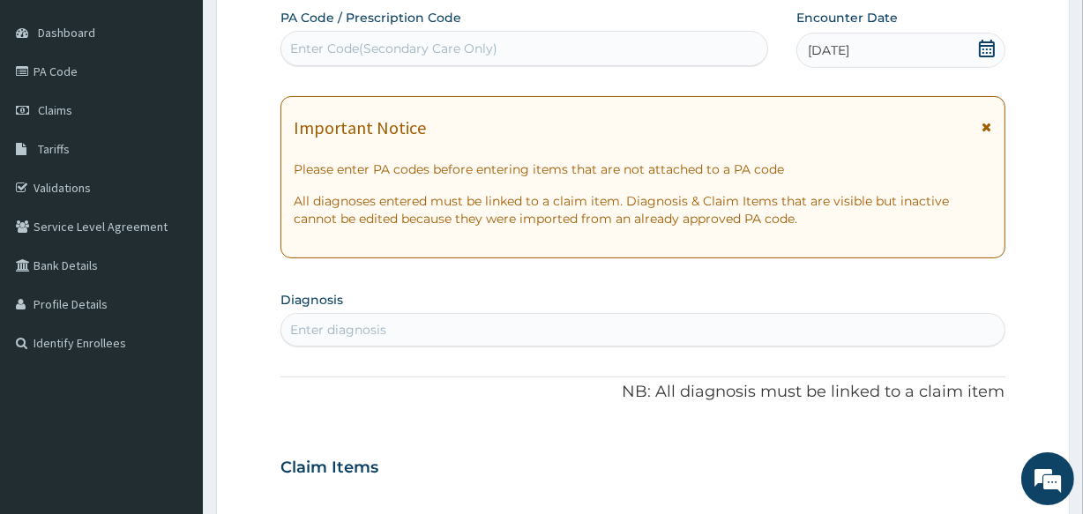
click at [357, 326] on div "Enter diagnosis" at bounding box center [338, 330] width 96 height 18
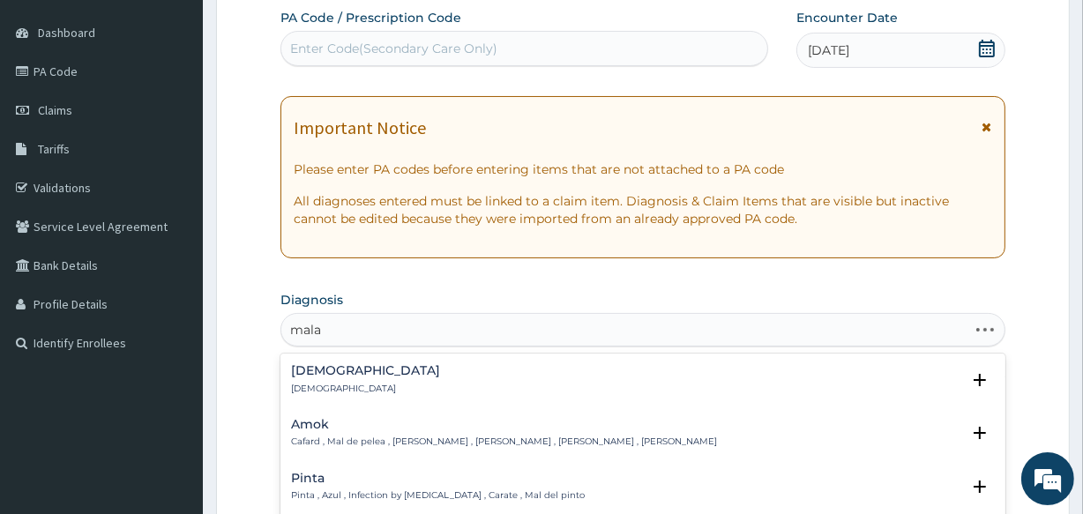
type input "malar"
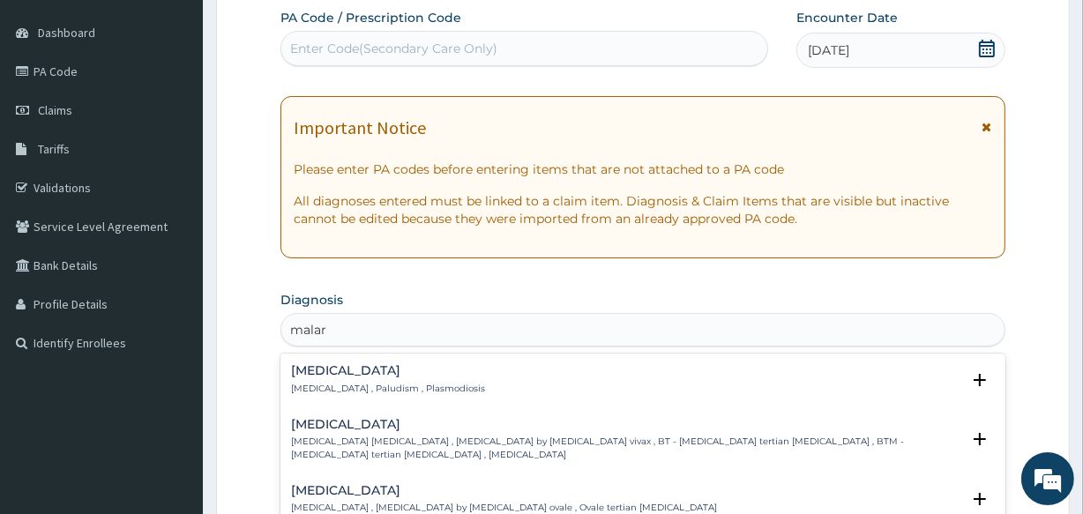
click at [309, 370] on h4 "Malaria" at bounding box center [388, 370] width 194 height 13
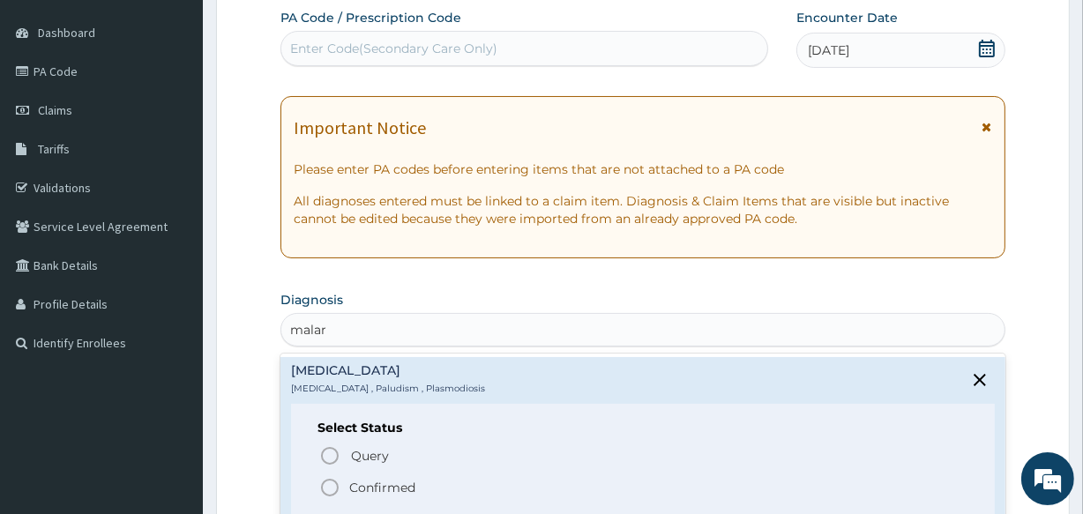
click at [333, 485] on icon "status option filled" at bounding box center [329, 487] width 21 height 21
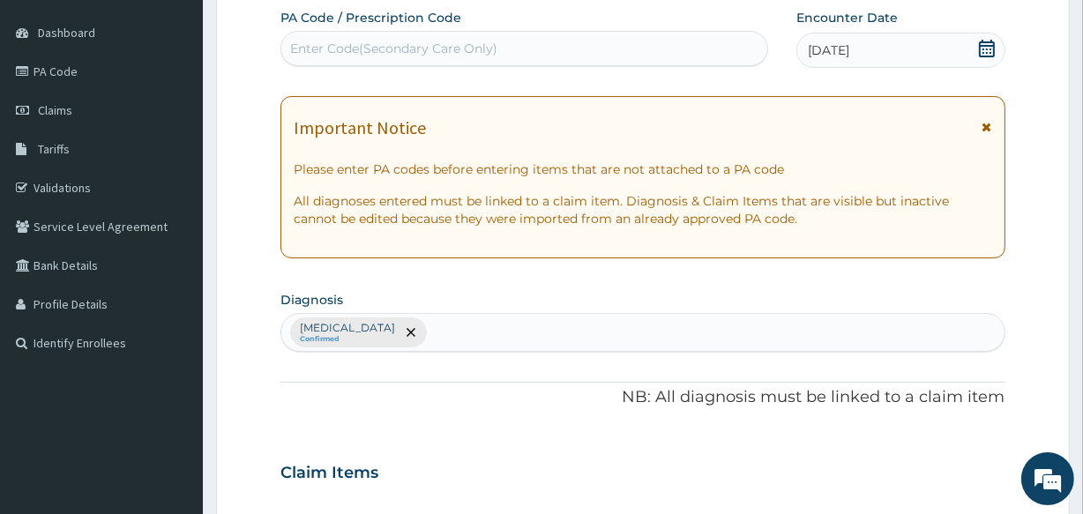
click at [392, 326] on div "Malaria Confirmed" at bounding box center [642, 332] width 722 height 37
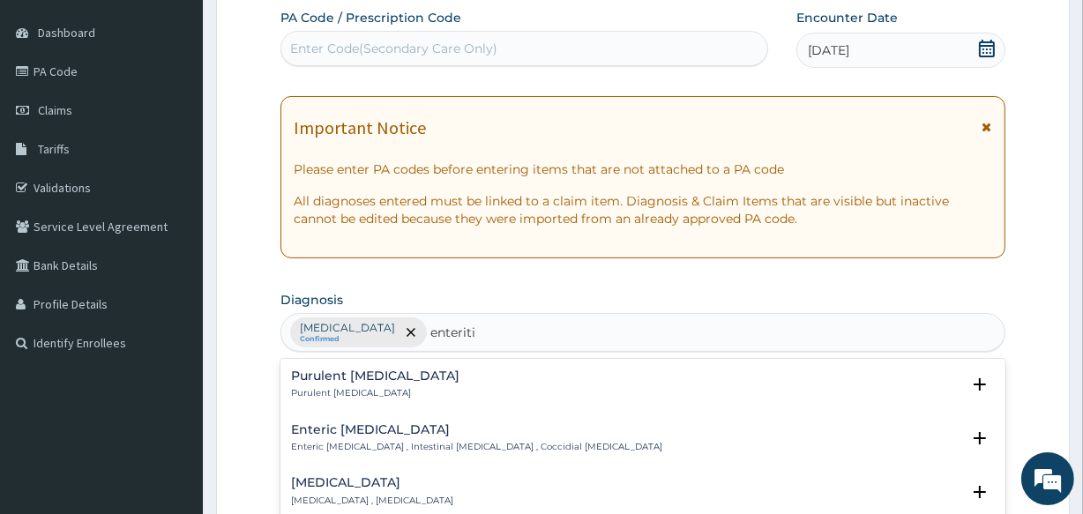
type input "enteritis"
click at [369, 378] on h4 "Purulent enteritis" at bounding box center [375, 376] width 168 height 13
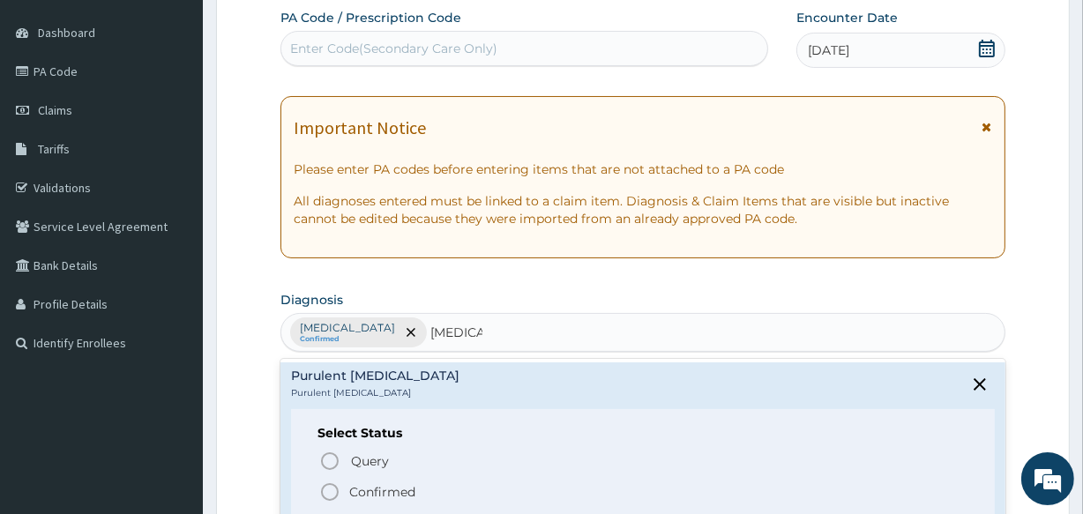
click at [326, 494] on icon "status option filled" at bounding box center [329, 492] width 21 height 21
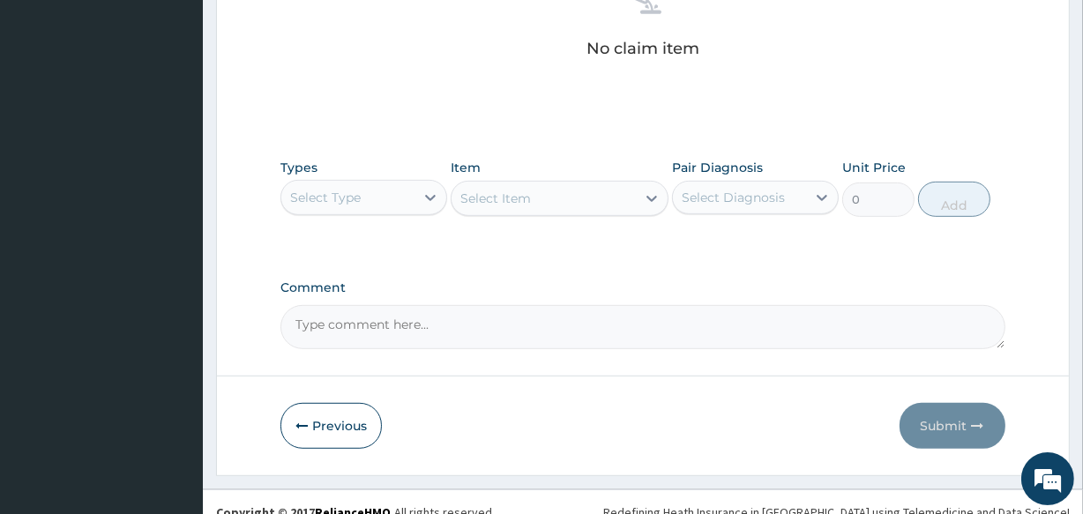
scroll to position [757, 0]
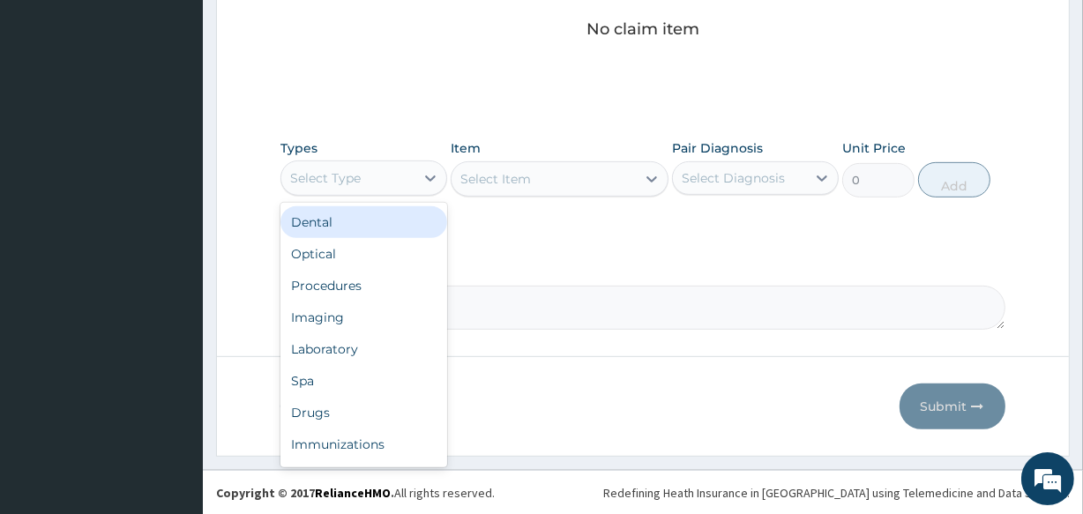
click at [363, 183] on div "Select Type" at bounding box center [347, 178] width 133 height 28
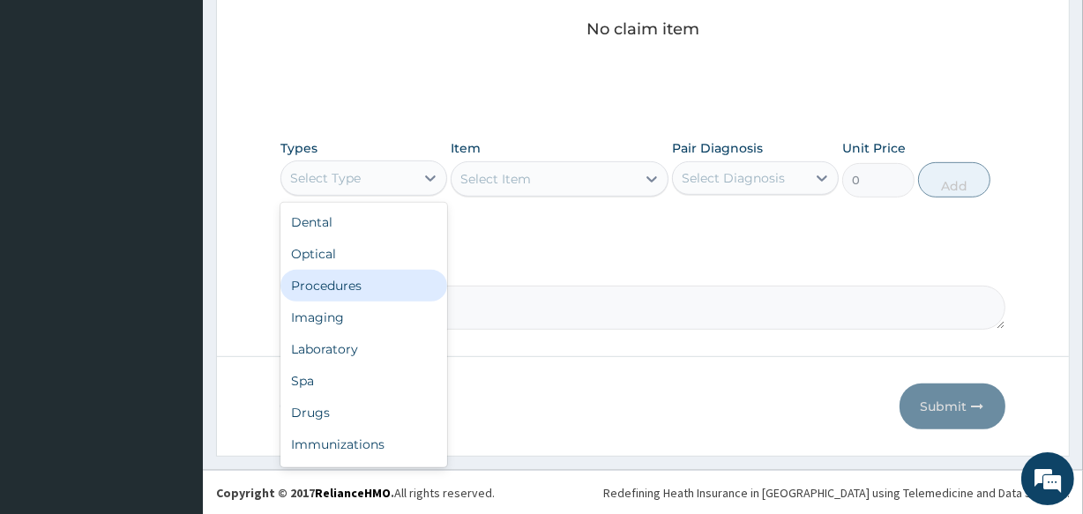
click at [366, 282] on div "Procedures" at bounding box center [364, 286] width 167 height 32
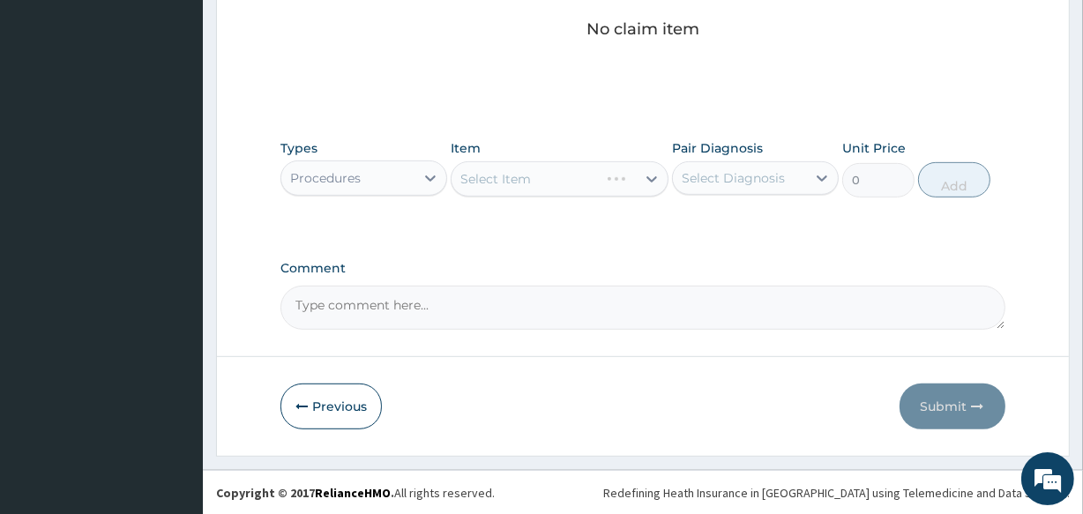
click at [500, 159] on div "Item Select Item" at bounding box center [559, 168] width 217 height 58
click at [502, 182] on div "Select Item" at bounding box center [559, 178] width 217 height 35
click at [502, 178] on div "Select Item" at bounding box center [495, 179] width 71 height 18
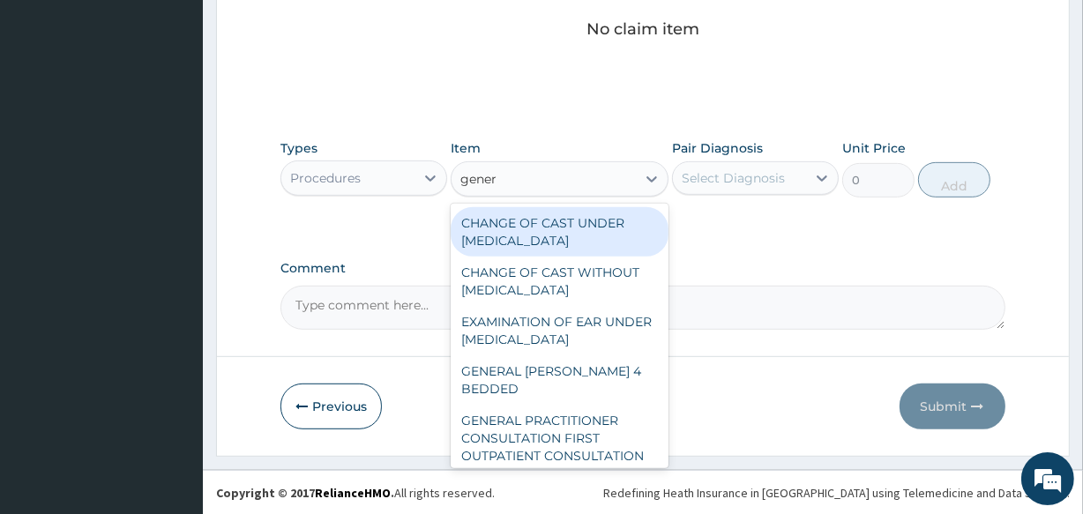
type input "genera"
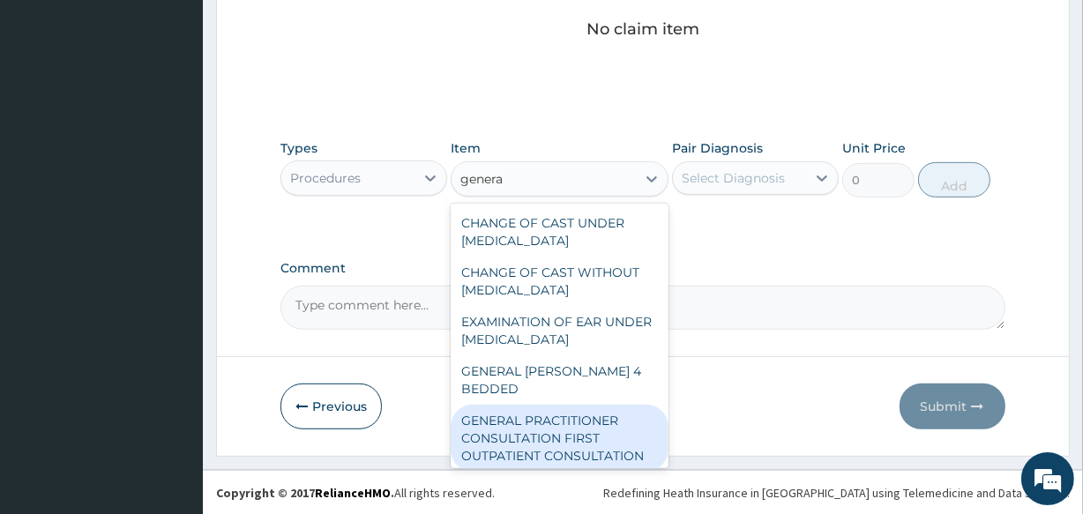
click at [546, 409] on div "GENERAL PRACTITIONER CONSULTATION FIRST OUTPATIENT CONSULTATION" at bounding box center [559, 438] width 217 height 67
type input "3547.5"
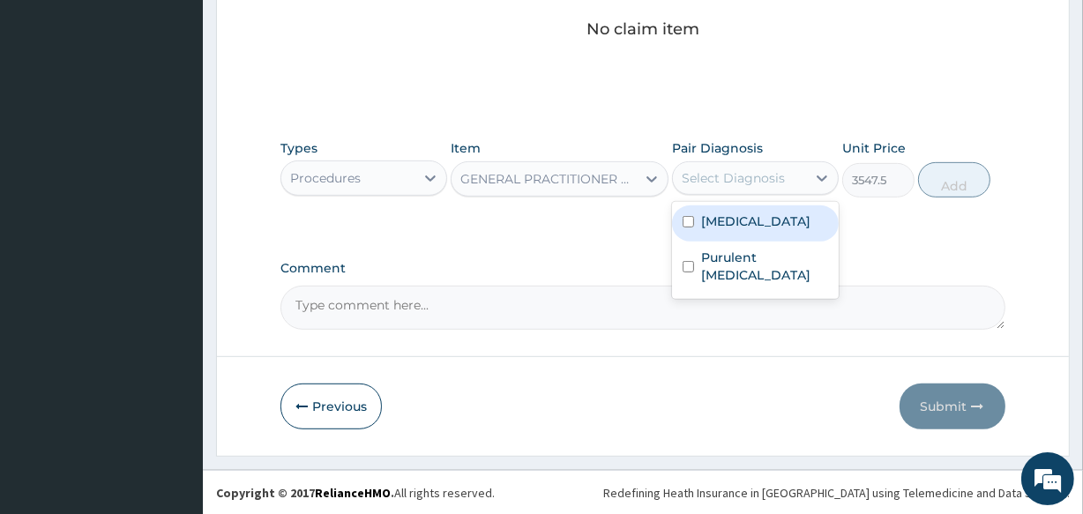
click at [745, 172] on div "Select Diagnosis" at bounding box center [733, 178] width 103 height 18
click at [745, 218] on label "Malaria" at bounding box center [755, 222] width 109 height 18
checkbox input "true"
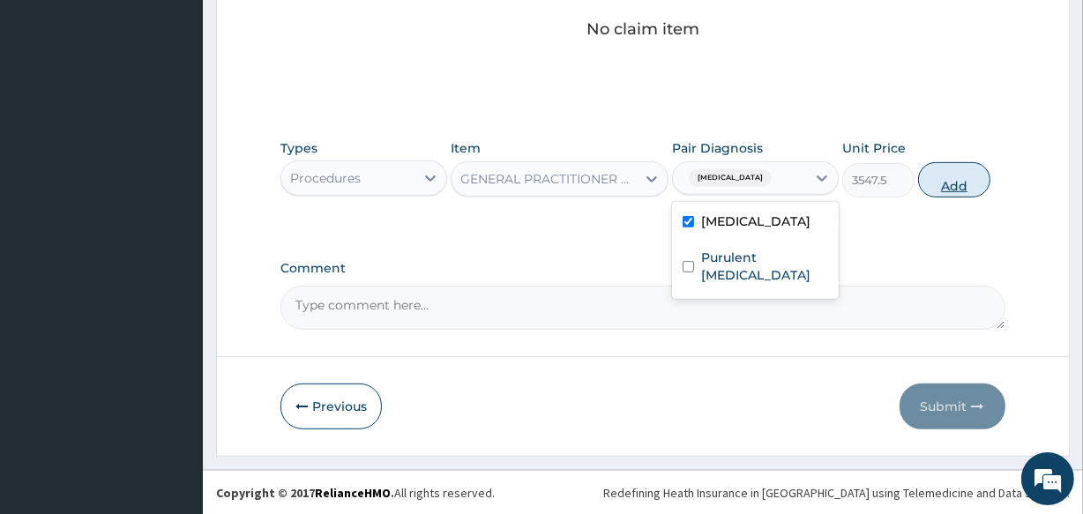
click at [950, 191] on button "Add" at bounding box center [954, 179] width 72 height 35
type input "0"
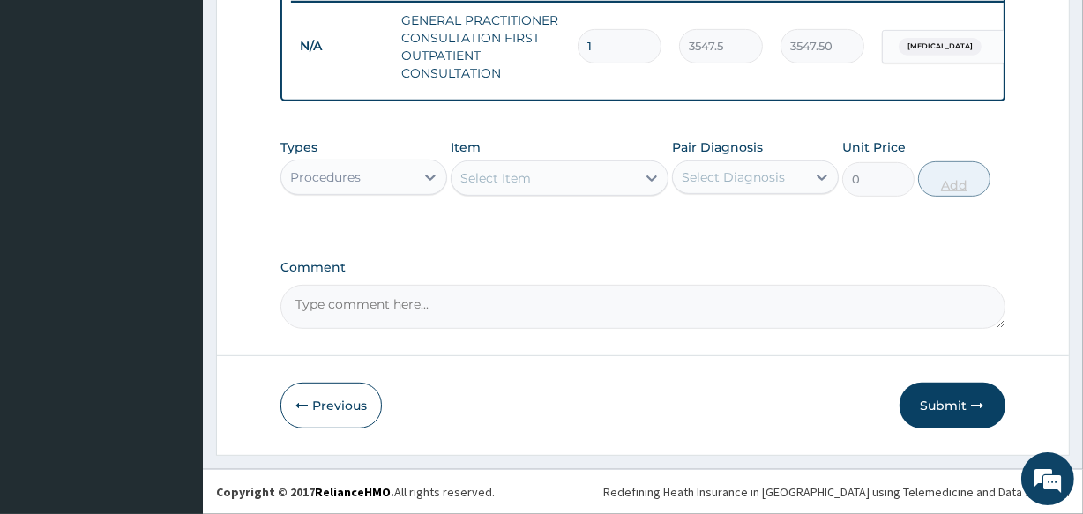
scroll to position [712, 0]
click at [355, 186] on div "Procedures" at bounding box center [347, 177] width 133 height 28
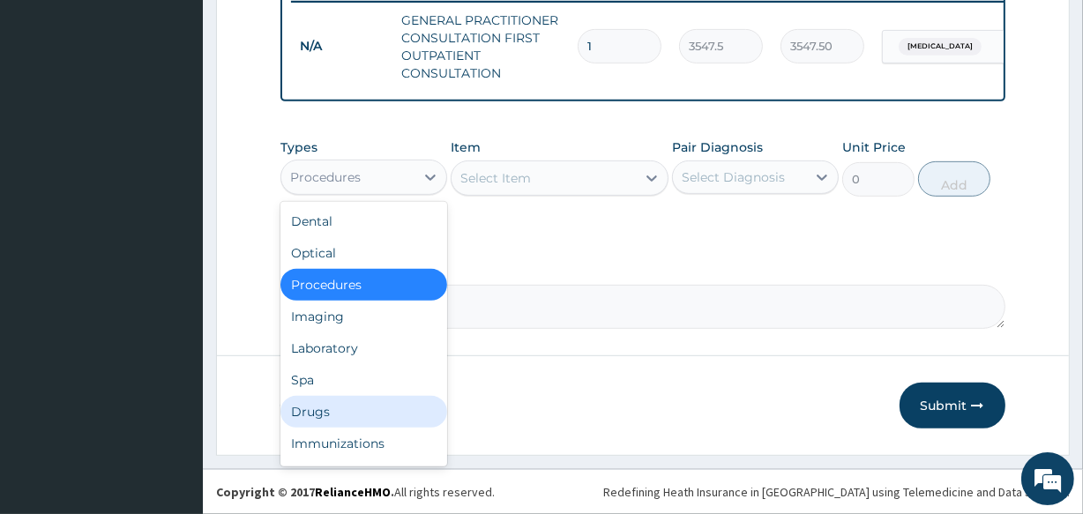
click at [353, 409] on div "Drugs" at bounding box center [364, 412] width 167 height 32
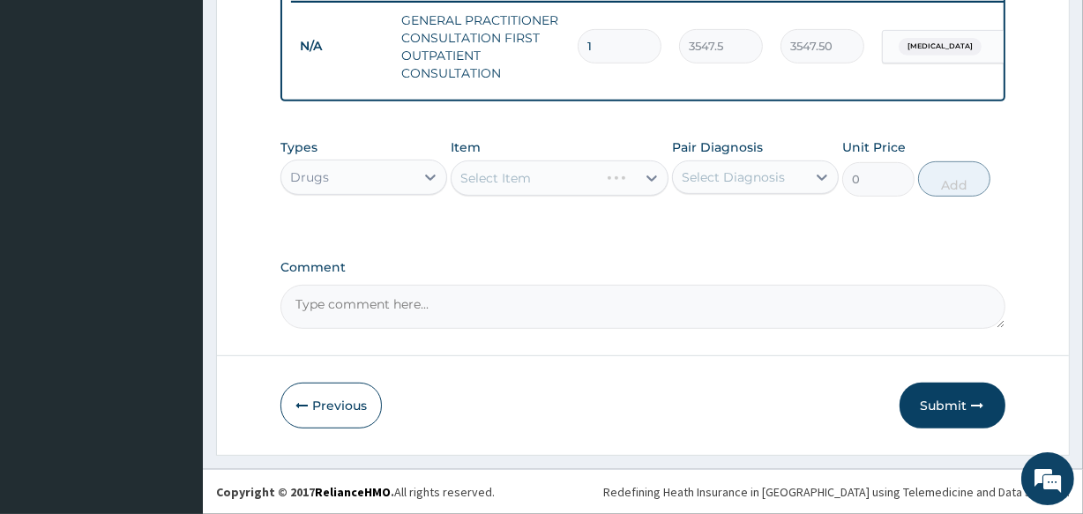
click at [503, 171] on div "Select Item" at bounding box center [559, 178] width 217 height 35
click at [571, 188] on div "Select Item" at bounding box center [559, 178] width 217 height 35
click at [560, 168] on div "Select Item" at bounding box center [543, 178] width 183 height 28
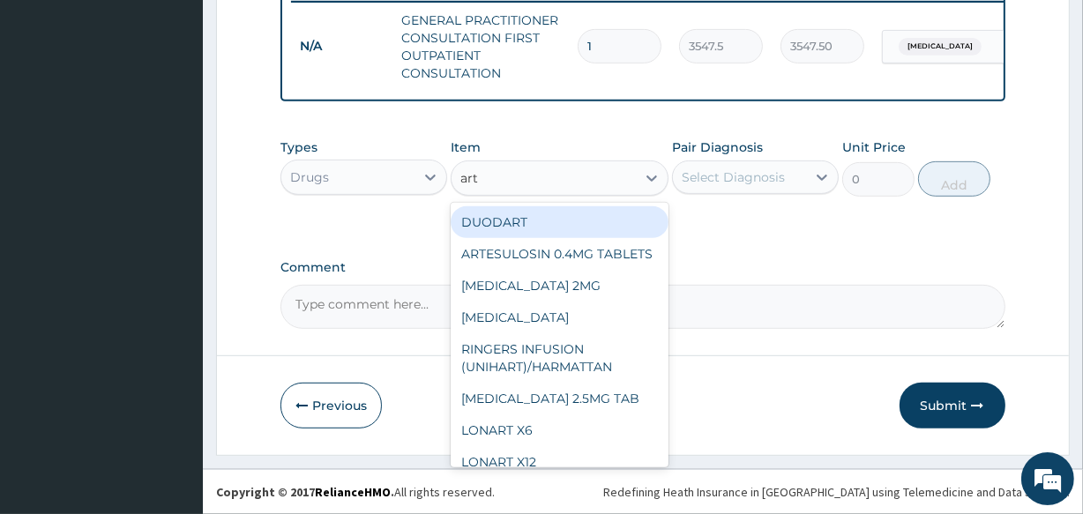
type input "arte"
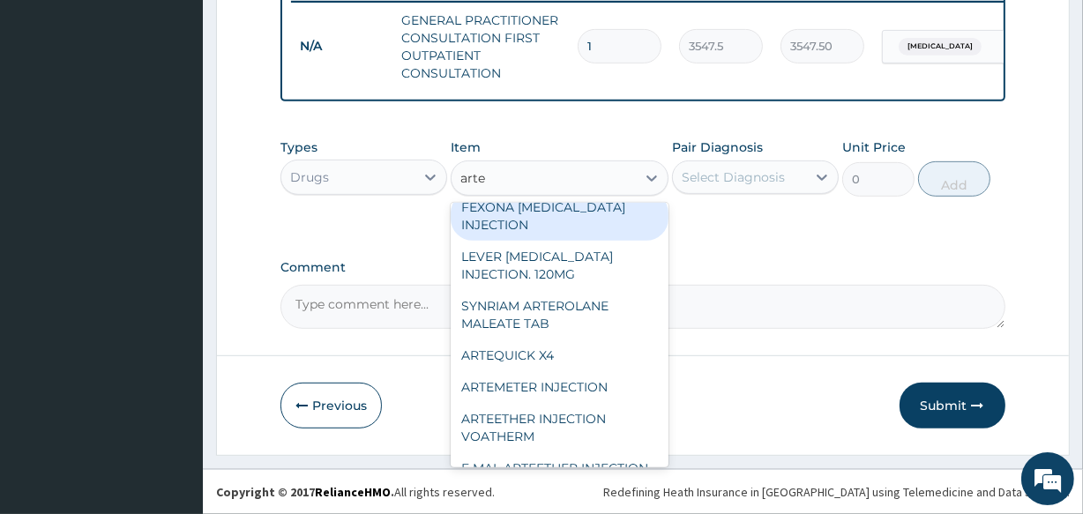
scroll to position [224, 0]
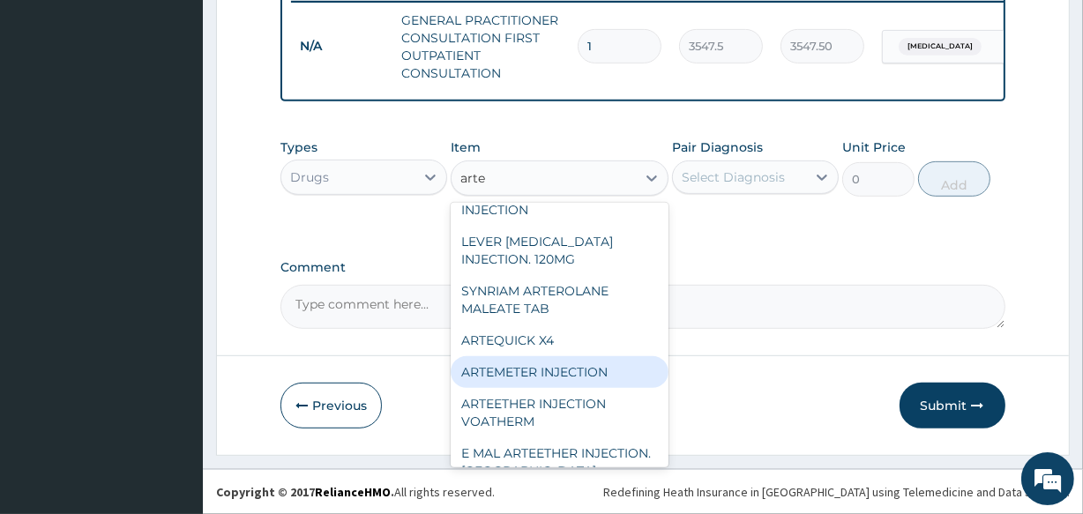
click at [625, 388] on div "ARTEMETER INJECTION" at bounding box center [559, 372] width 217 height 32
type input "946"
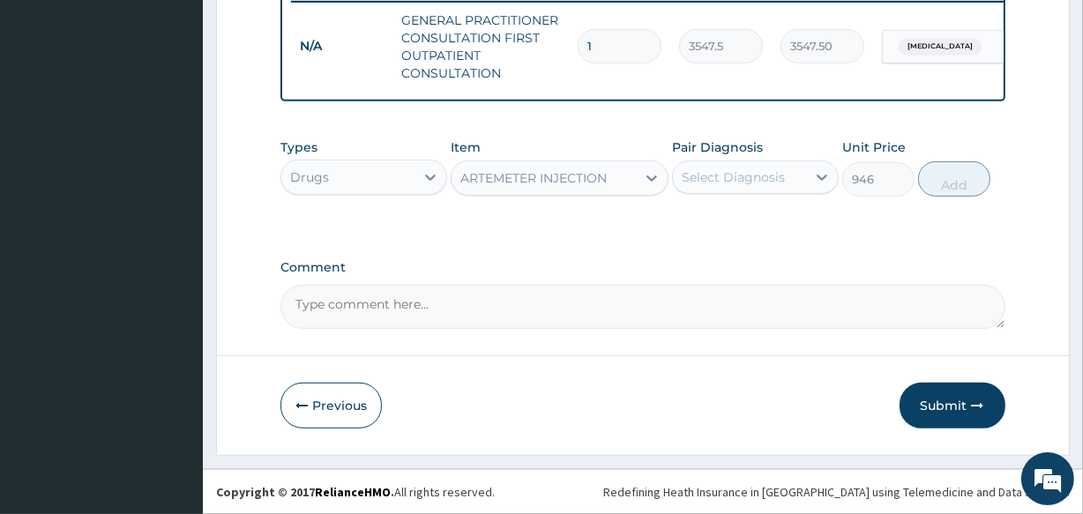
click at [707, 183] on div "Select Diagnosis" at bounding box center [733, 177] width 103 height 18
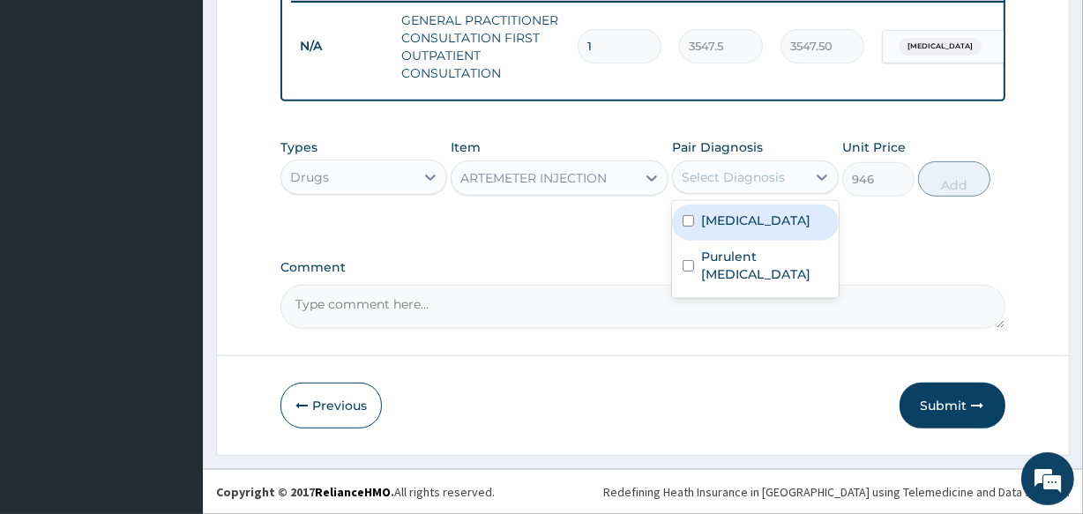
click at [723, 220] on label "Malaria" at bounding box center [755, 221] width 109 height 18
checkbox input "true"
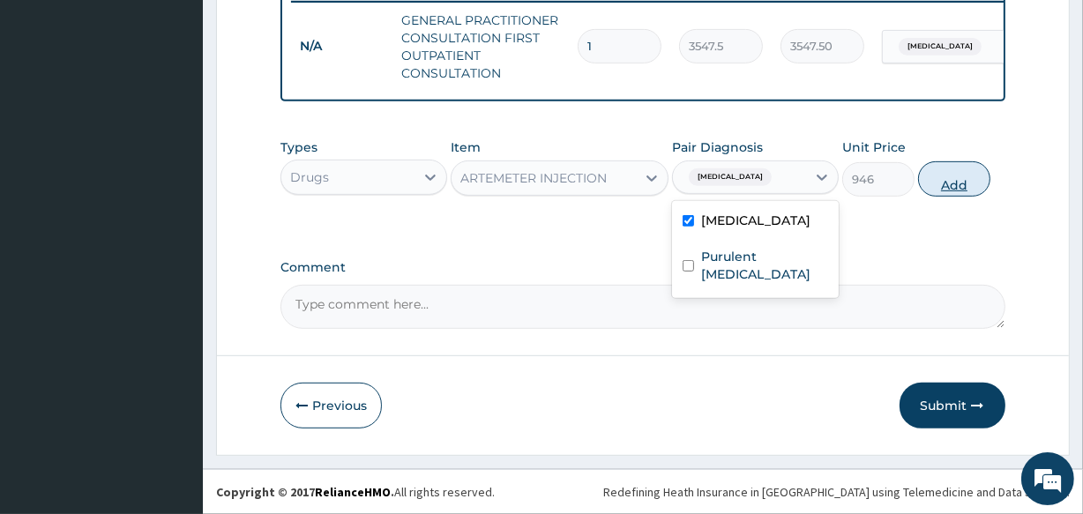
click at [961, 184] on button "Add" at bounding box center [954, 178] width 72 height 35
type input "0"
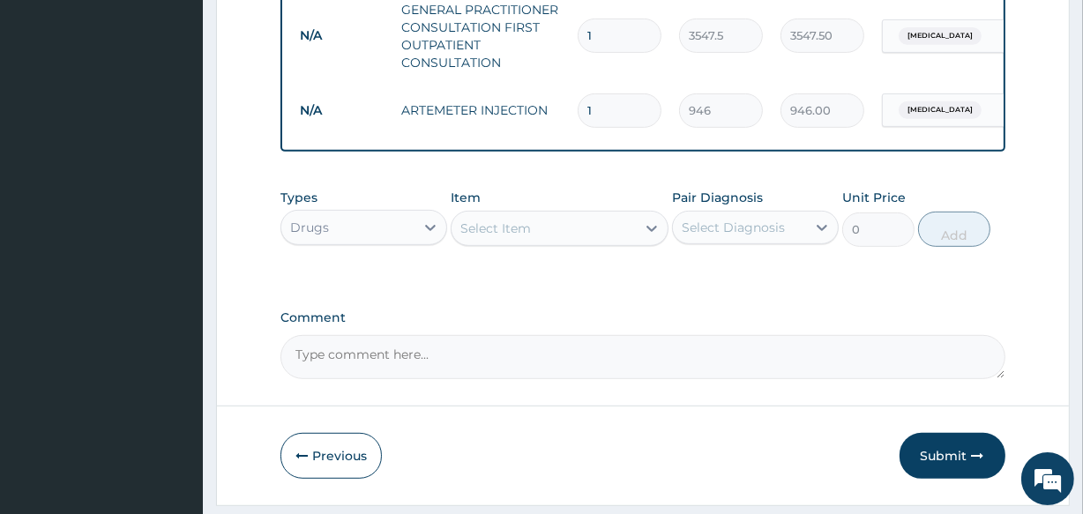
click at [531, 238] on div "Select Item" at bounding box center [543, 228] width 183 height 28
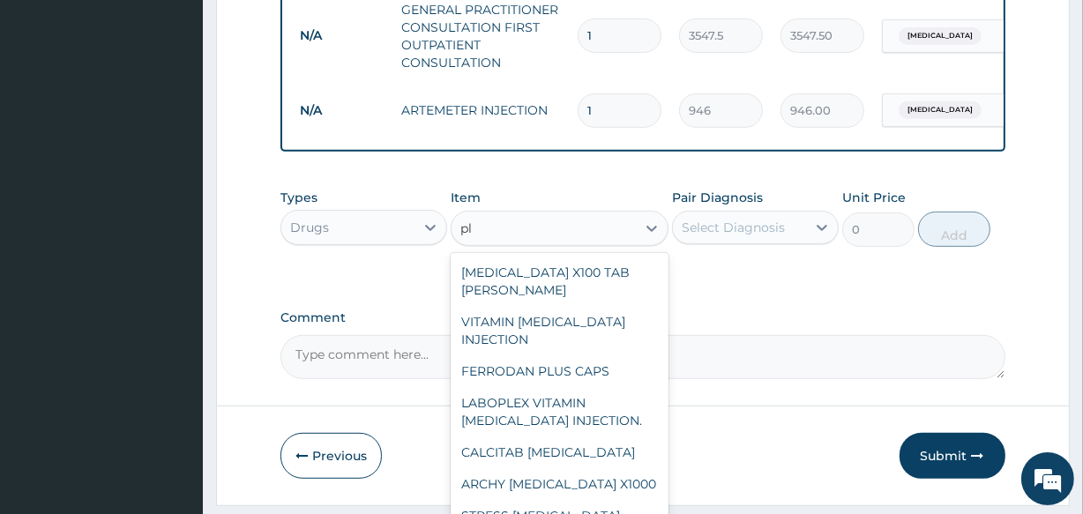
type input "p"
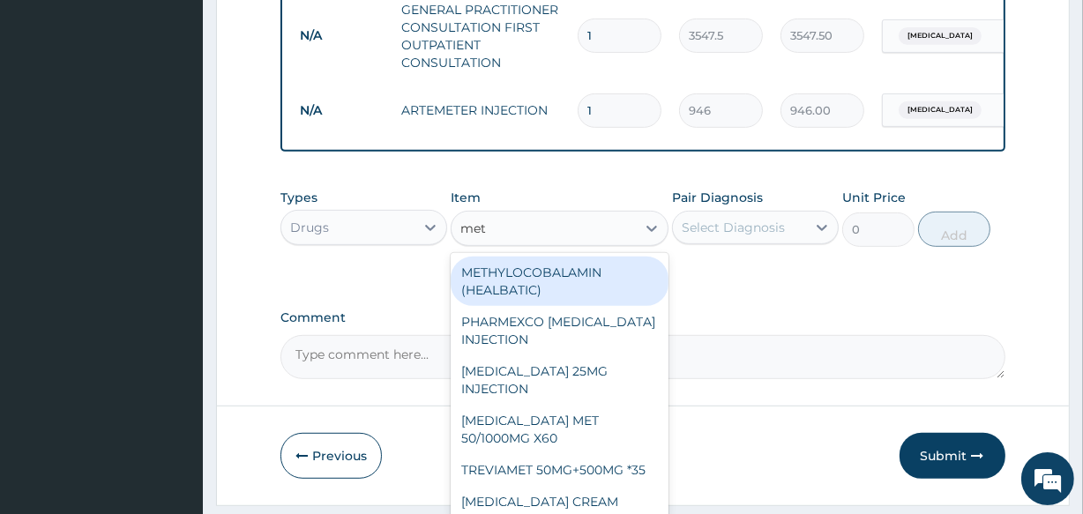
type input "meto"
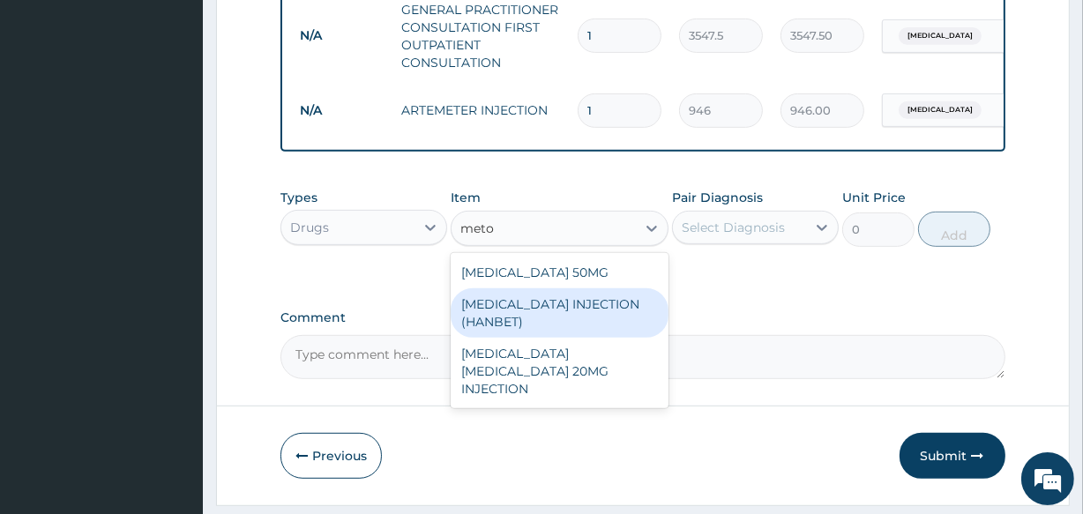
click at [548, 327] on div "METOCLOPRAMIDE INJECTION (HANBET)" at bounding box center [559, 312] width 217 height 49
type input "85"
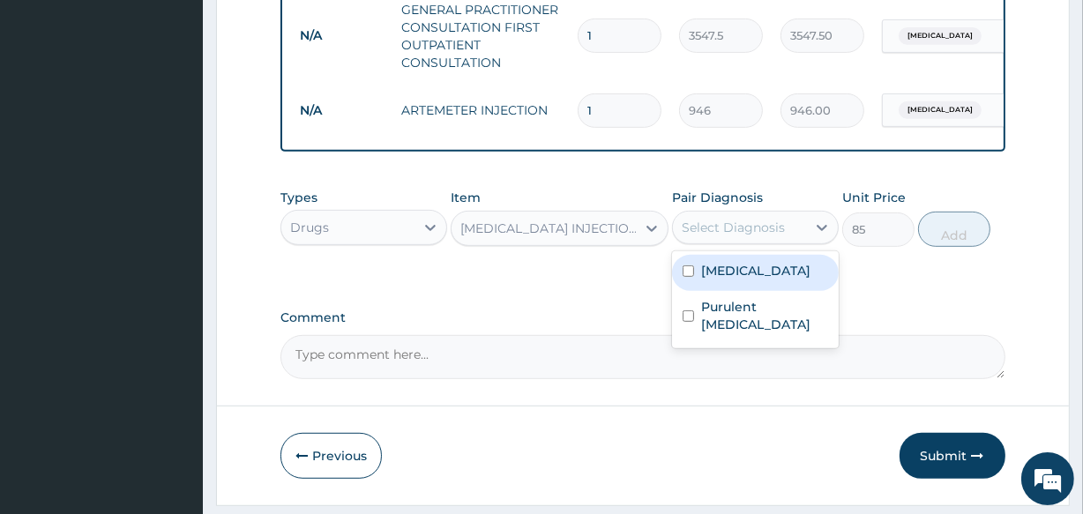
click at [717, 236] on div "Select Diagnosis" at bounding box center [733, 228] width 103 height 18
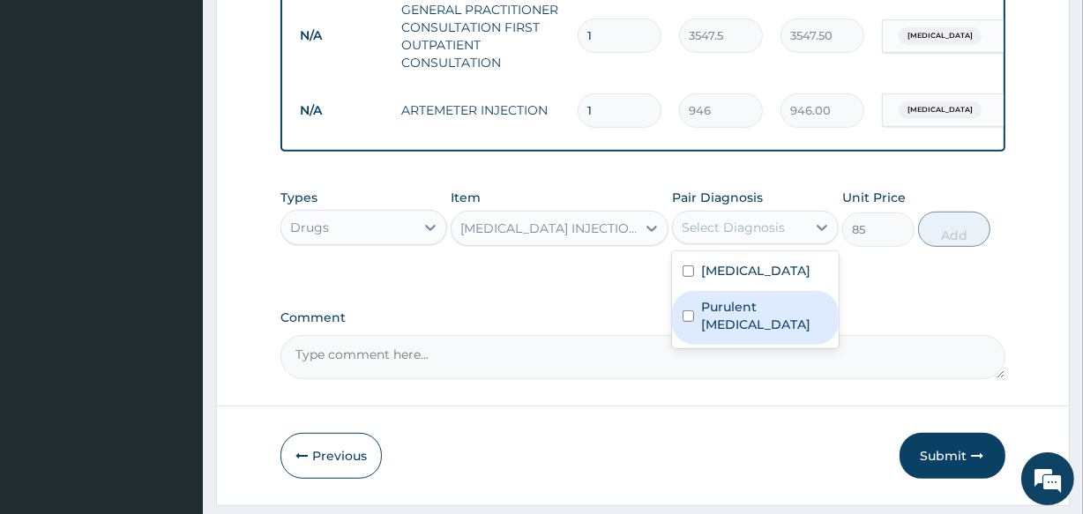
click at [722, 326] on div "Purulent enteritis" at bounding box center [755, 318] width 167 height 54
checkbox input "true"
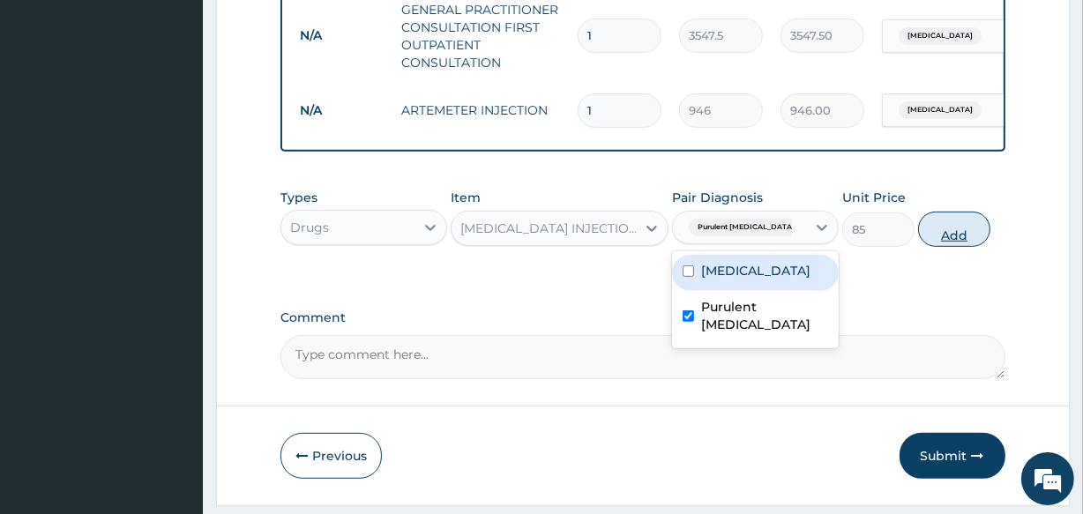
click at [943, 245] on button "Add" at bounding box center [954, 229] width 72 height 35
type input "0"
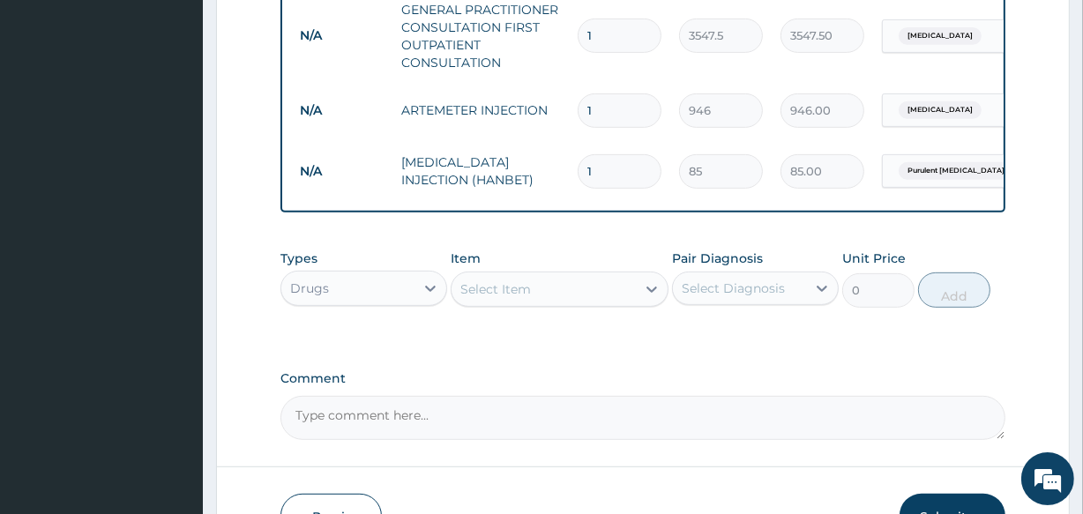
click at [520, 290] on div "Select Item" at bounding box center [543, 289] width 183 height 28
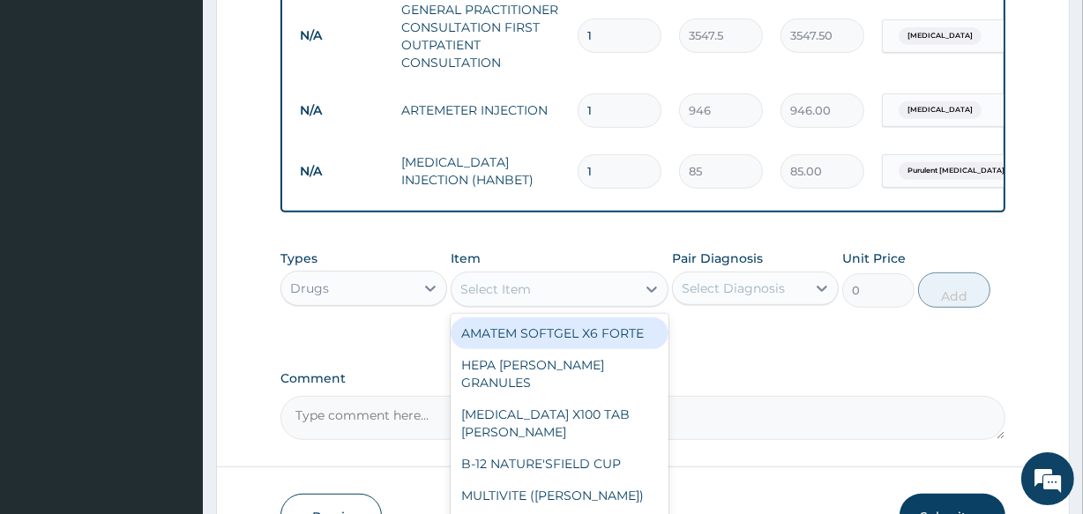
type input "d"
type input "gent"
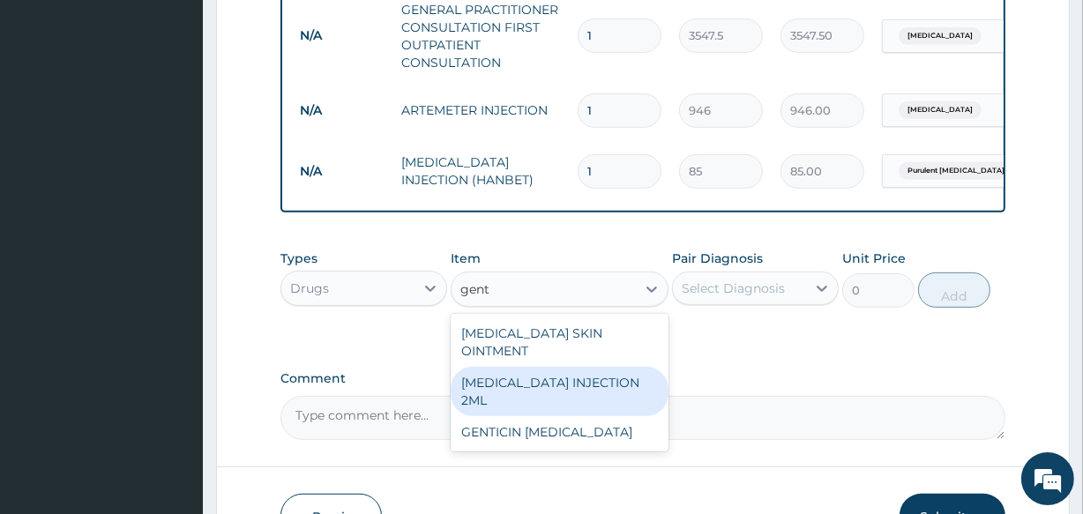
click at [532, 378] on div "GENTAMICIN INJECTION 2ML" at bounding box center [559, 391] width 217 height 49
type input "331.1"
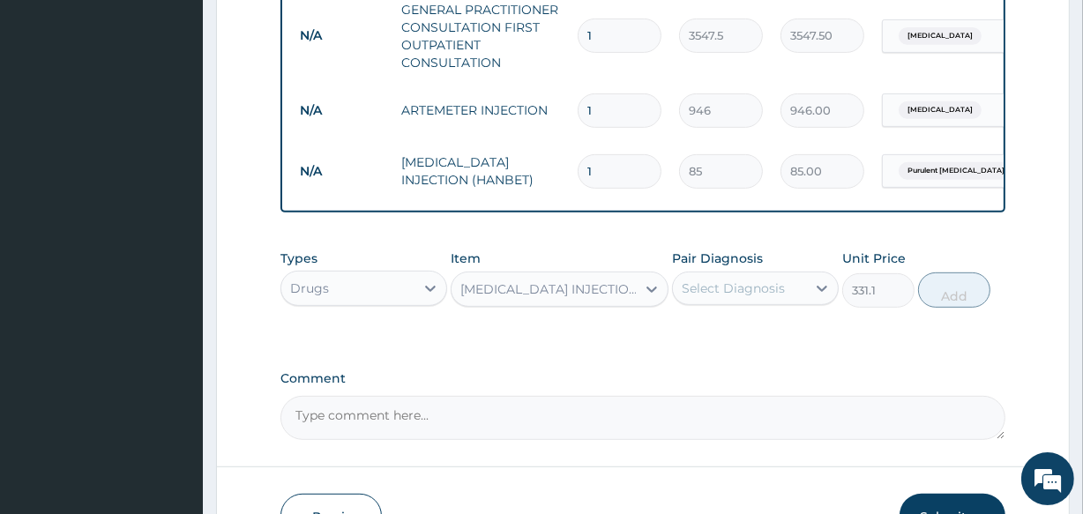
click at [733, 296] on div "Select Diagnosis" at bounding box center [733, 289] width 103 height 18
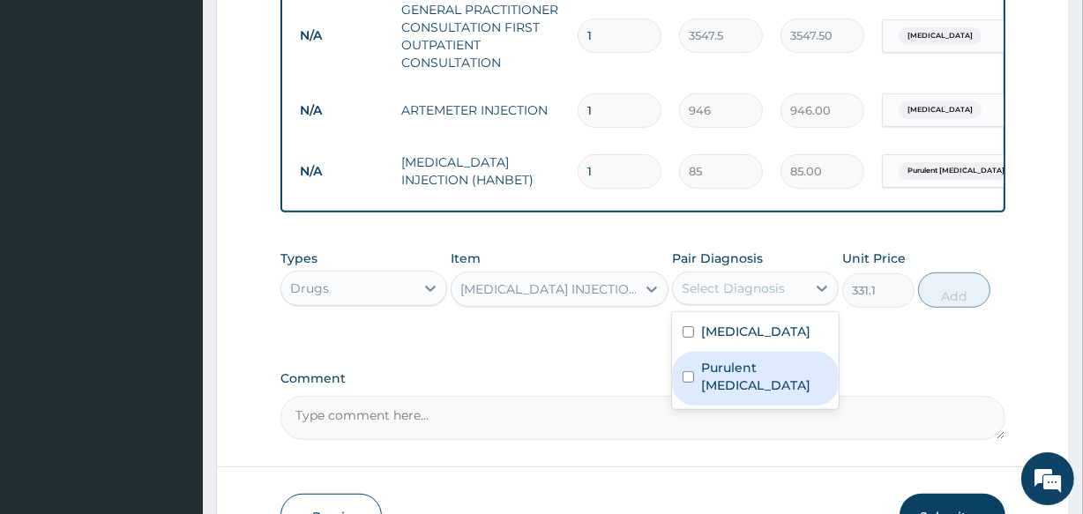
click at [735, 374] on label "Purulent enteritis" at bounding box center [764, 376] width 127 height 35
checkbox input "true"
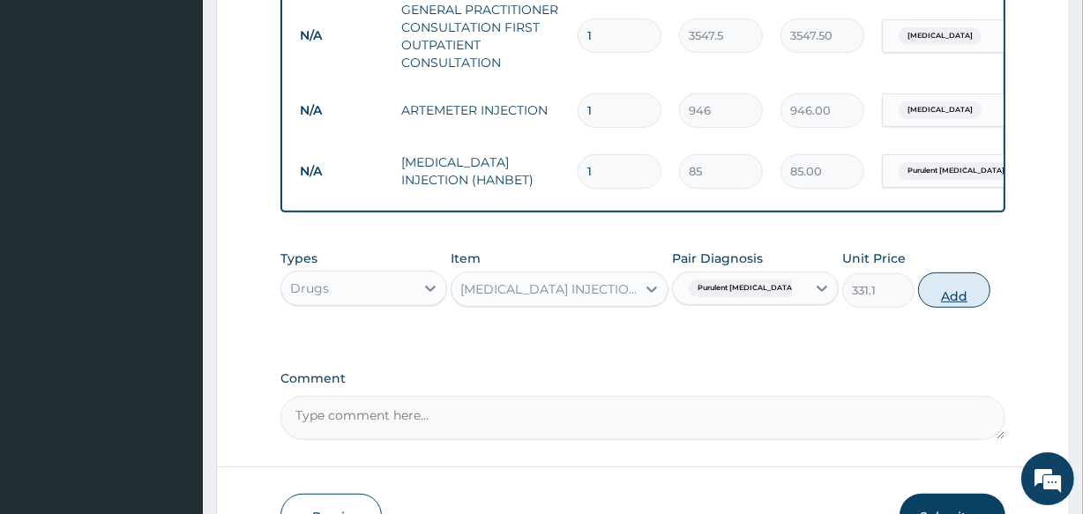
click at [953, 308] on button "Add" at bounding box center [954, 290] width 72 height 35
type input "0"
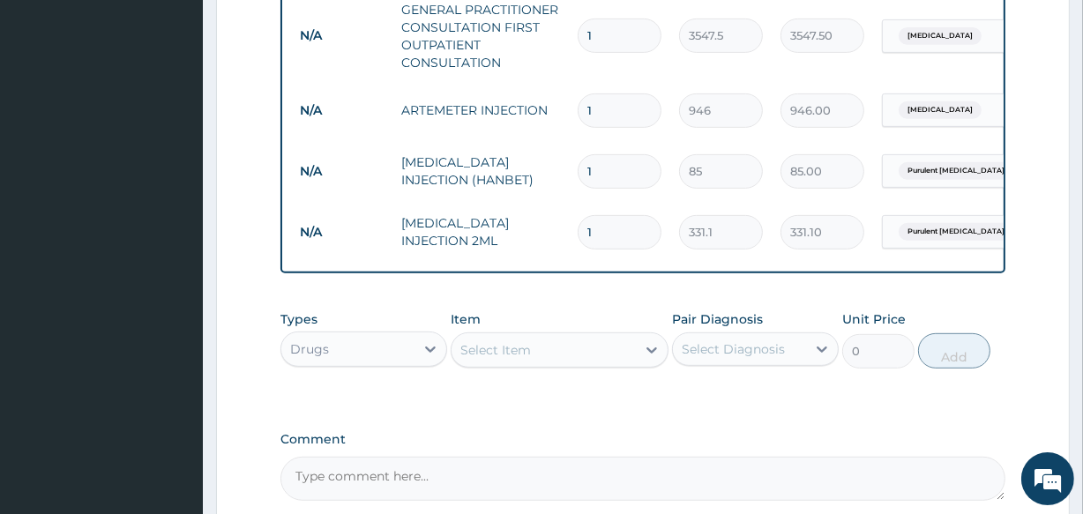
click at [521, 358] on div "Select Item" at bounding box center [495, 350] width 71 height 18
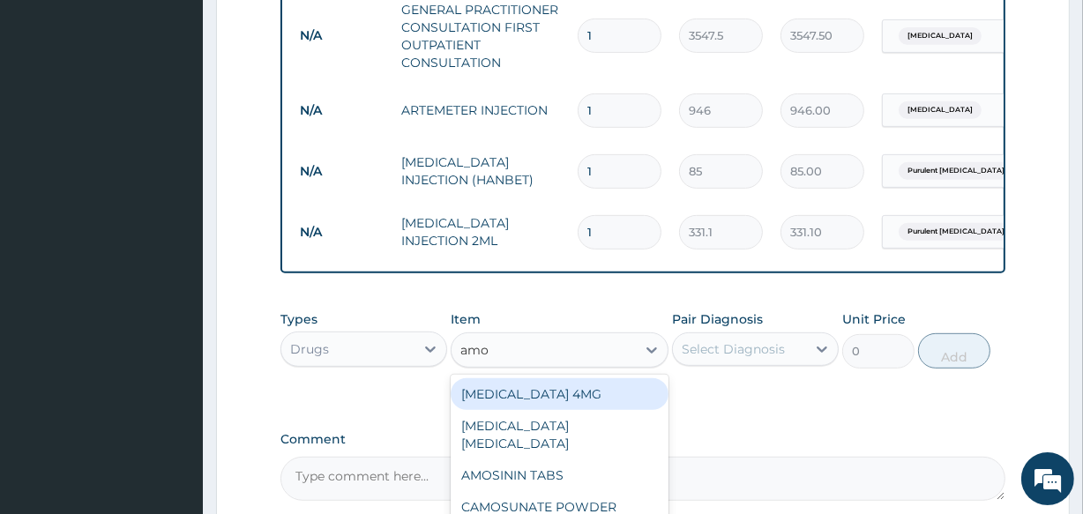
type input "amox"
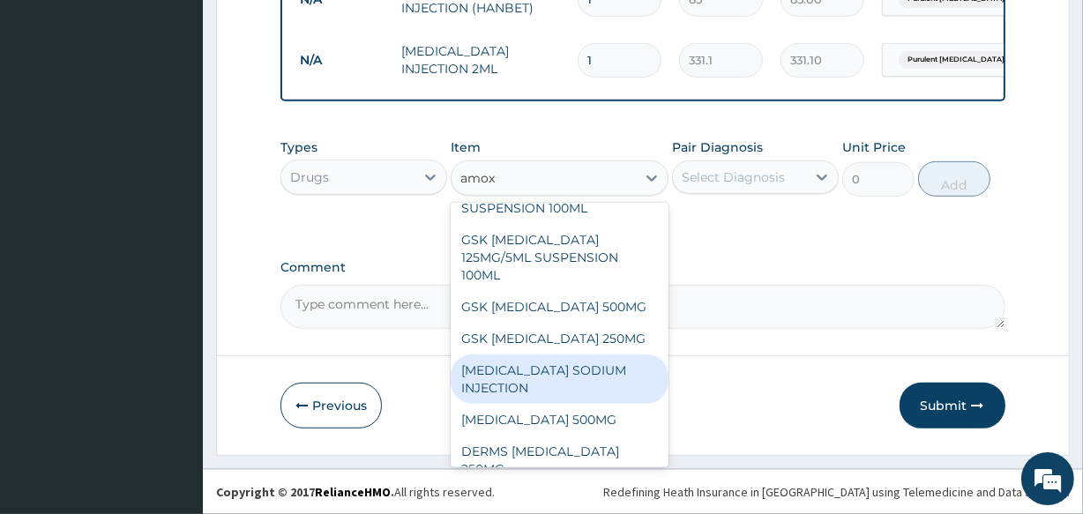
scroll to position [67, 0]
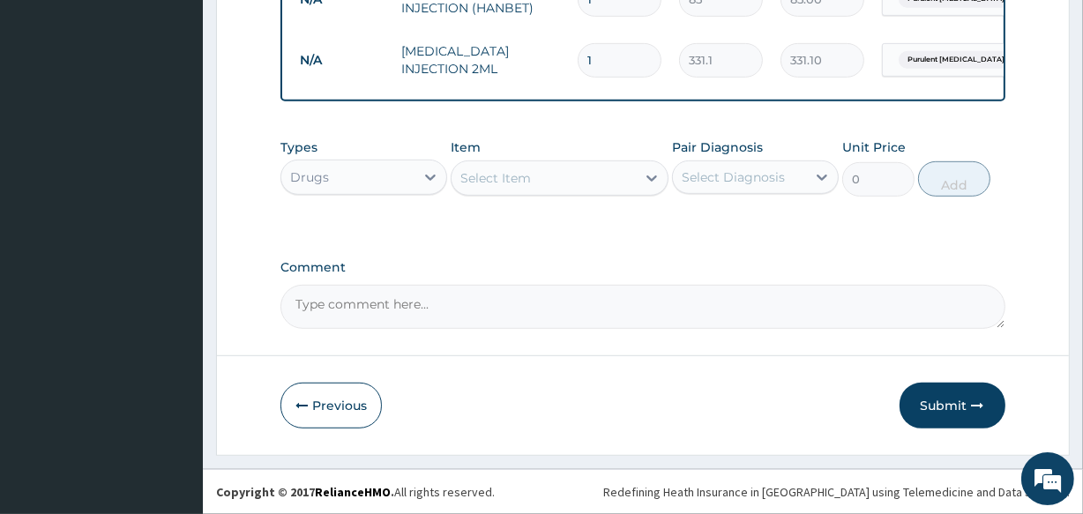
click at [516, 169] on div "Select Item" at bounding box center [543, 178] width 183 height 28
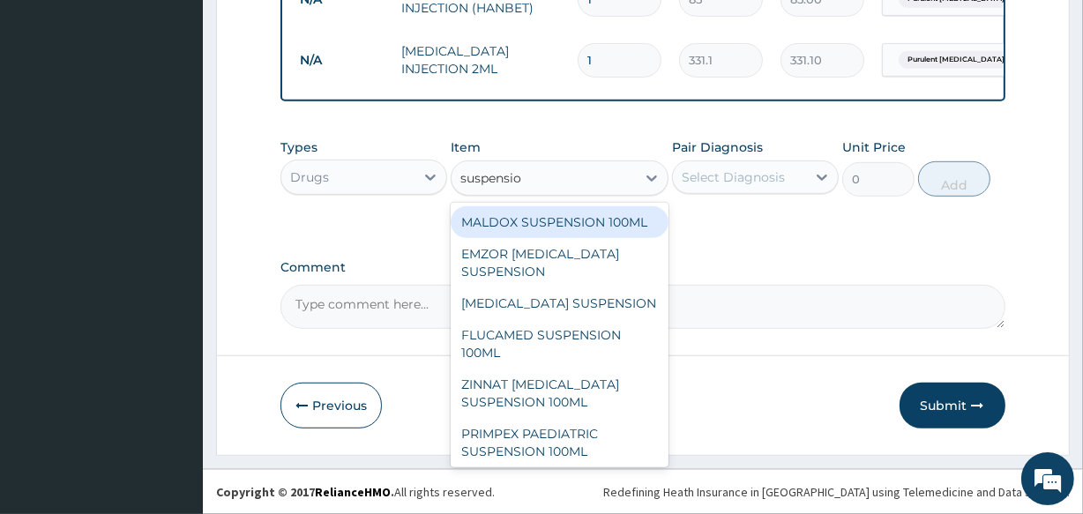
type input "suspension"
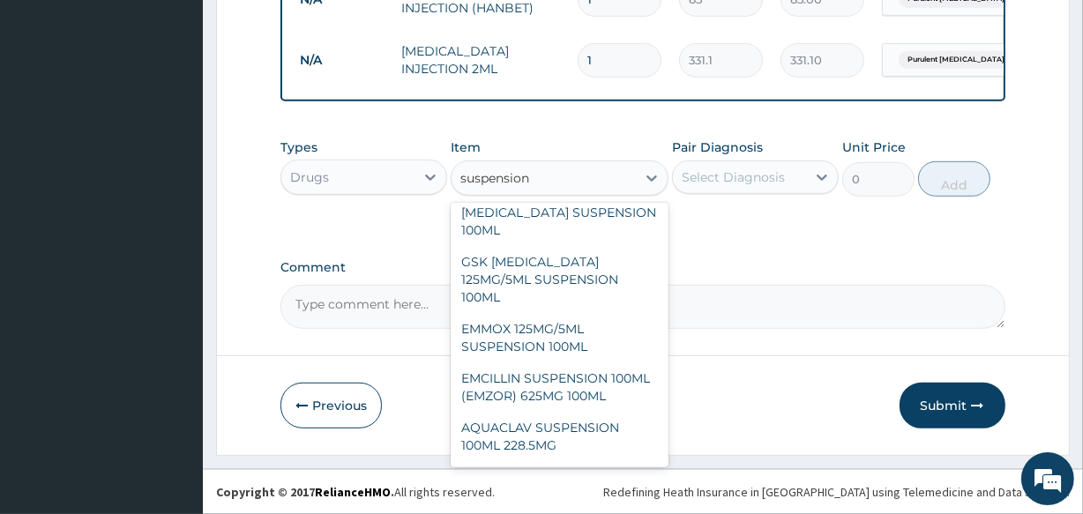
scroll to position [952, 0]
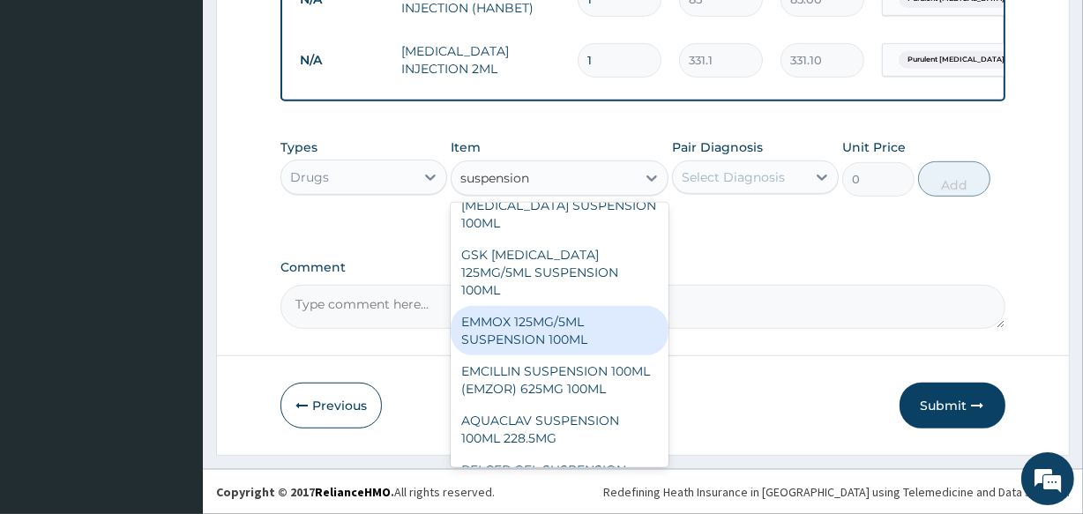
click at [516, 355] on div "EMMOX 125MG/5ML SUSPENSION 100ML" at bounding box center [559, 330] width 217 height 49
type input "1300.75"
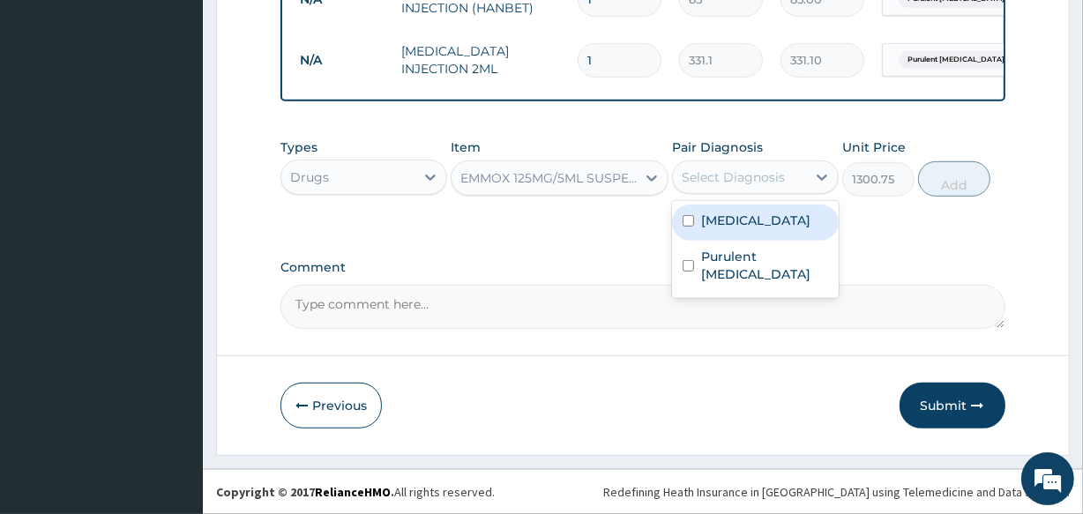
click at [715, 185] on div "Select Diagnosis" at bounding box center [733, 177] width 103 height 18
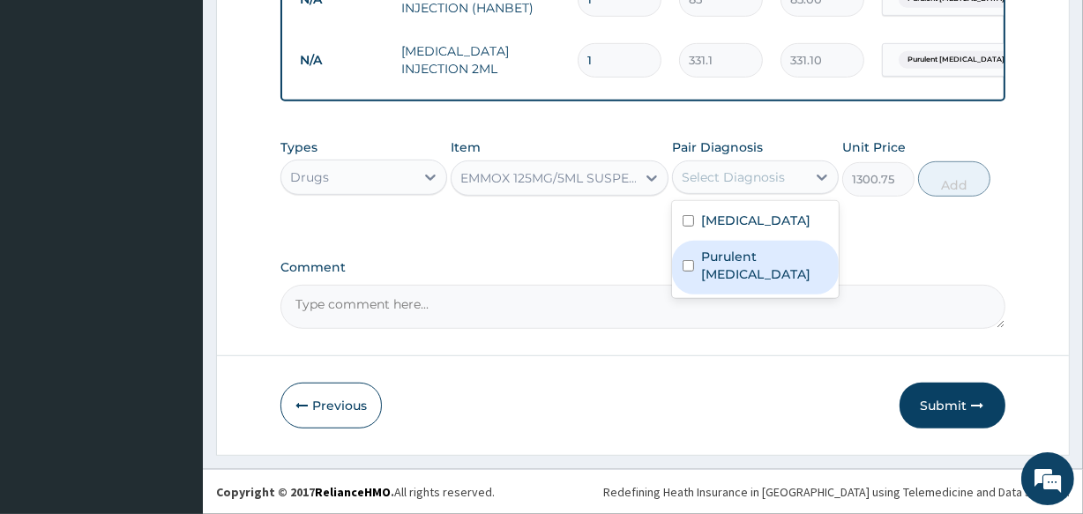
click at [729, 259] on label "Purulent enteritis" at bounding box center [764, 265] width 127 height 35
checkbox input "true"
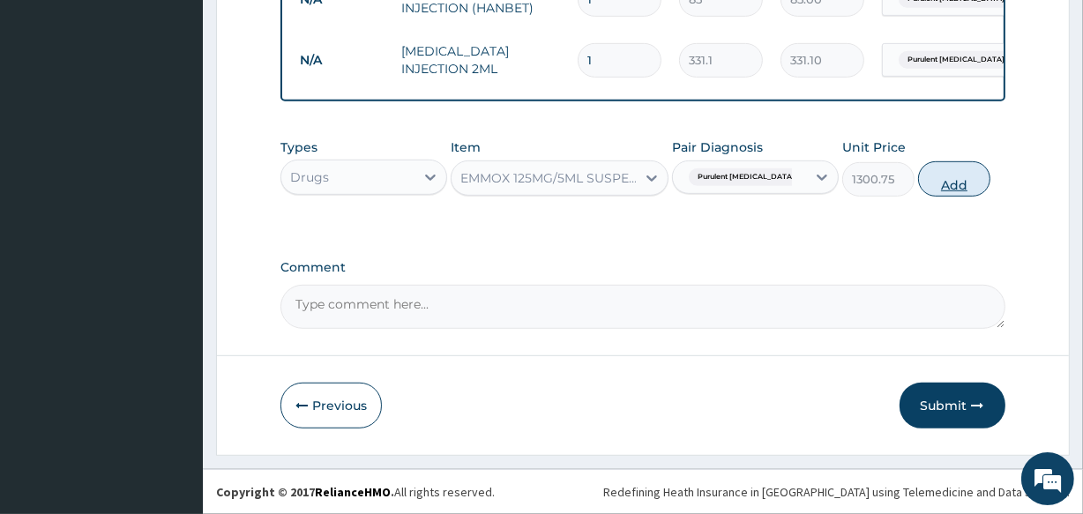
click at [942, 187] on button "Add" at bounding box center [954, 178] width 72 height 35
type input "0"
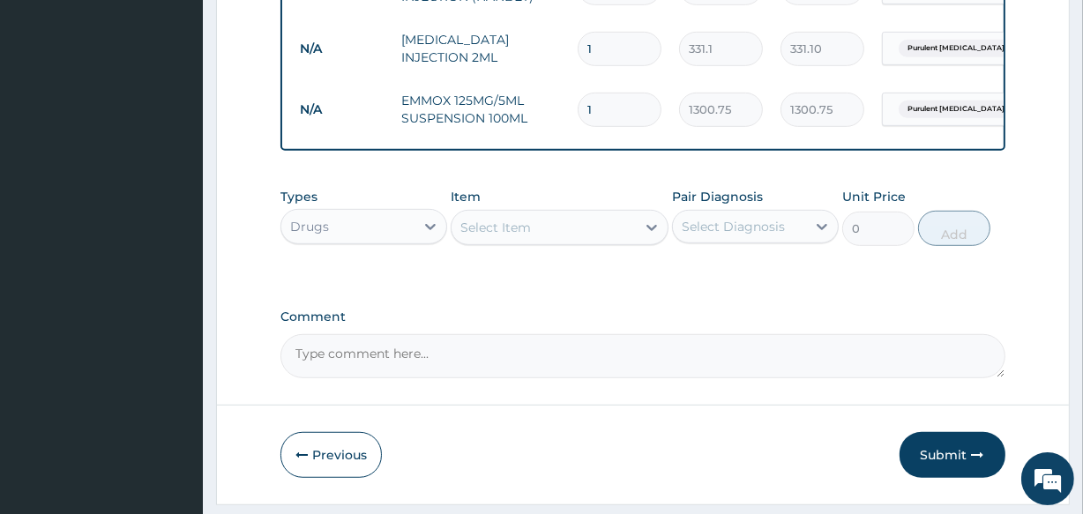
click at [509, 234] on div "Select Item" at bounding box center [495, 228] width 71 height 18
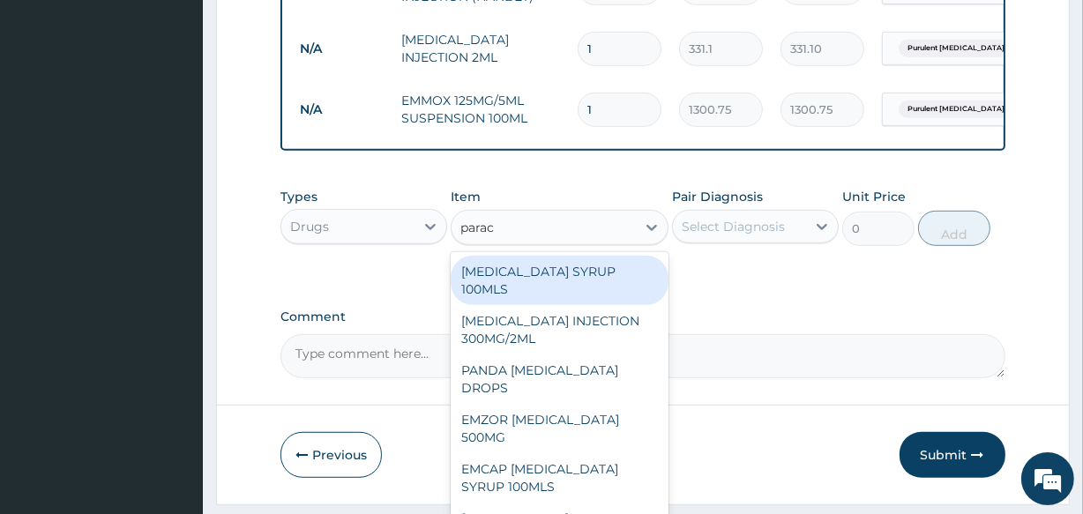
type input "parace"
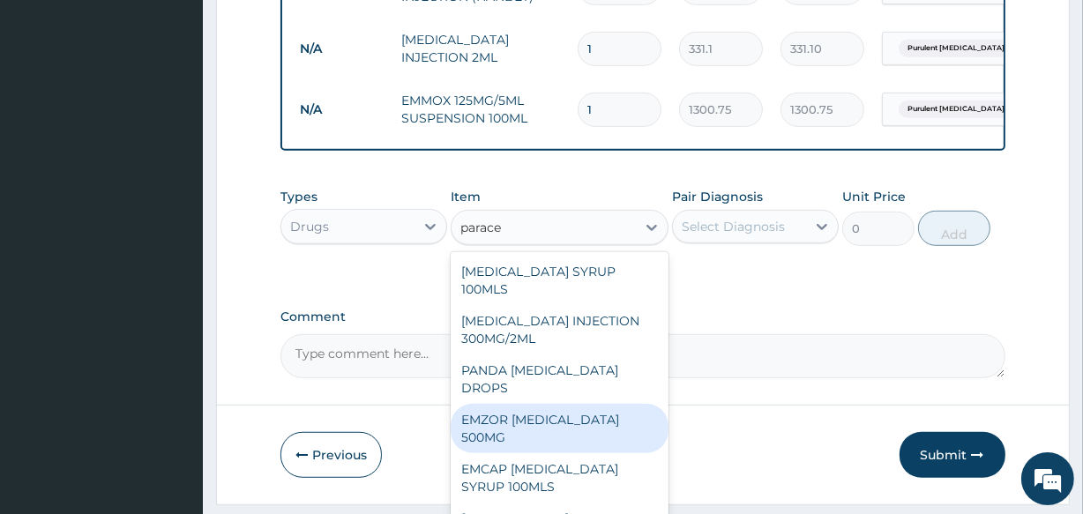
click at [520, 440] on div "EMZOR PARACETAMOL 500MG" at bounding box center [559, 428] width 217 height 49
type input "40"
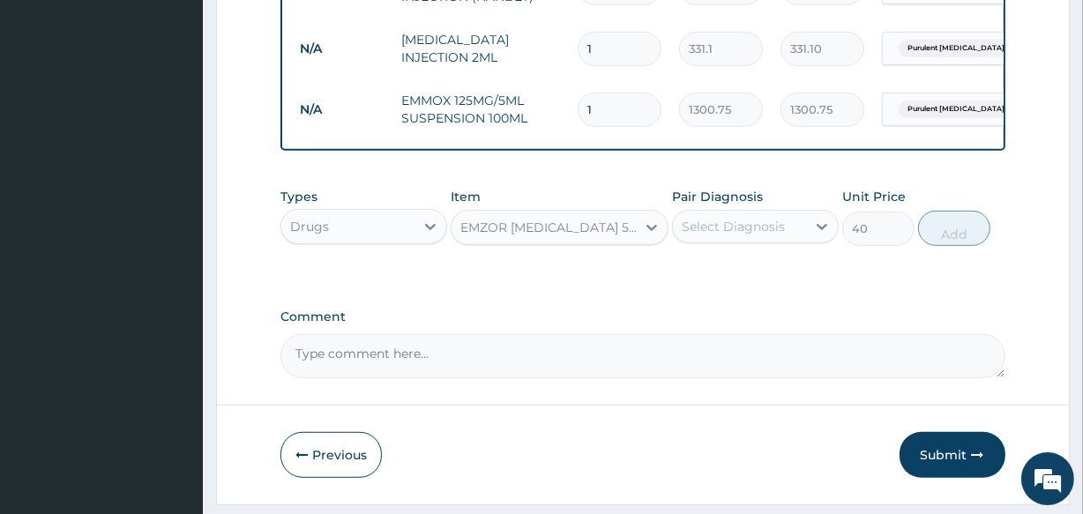
click at [693, 236] on div "Select Diagnosis" at bounding box center [733, 227] width 103 height 18
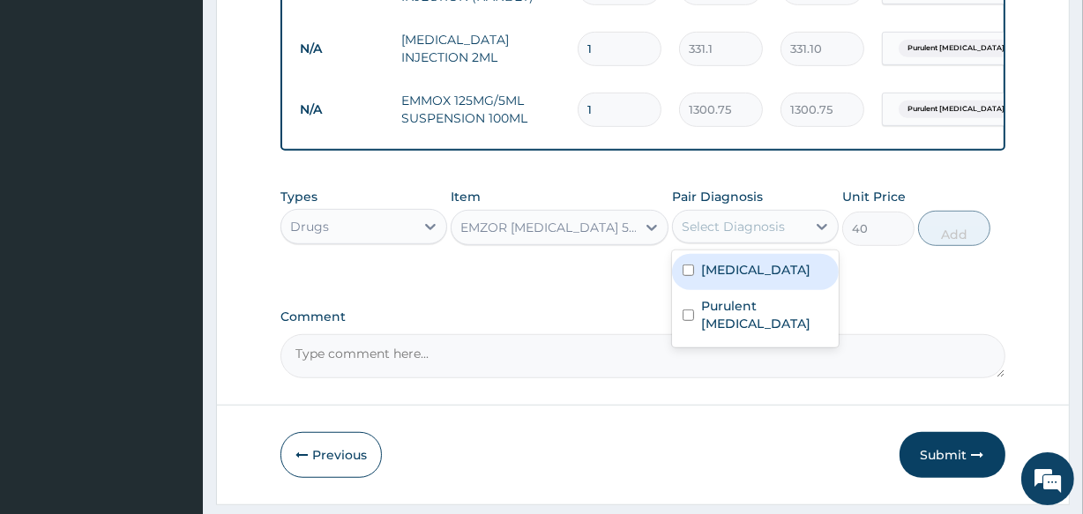
click at [694, 290] on div "Malaria" at bounding box center [755, 272] width 167 height 36
checkbox input "true"
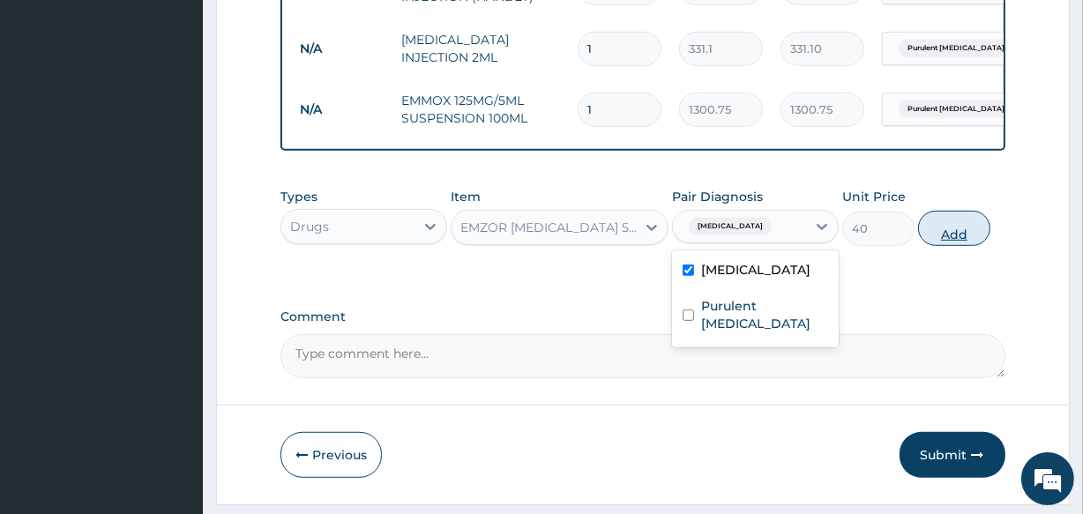
click at [961, 245] on button "Add" at bounding box center [954, 228] width 72 height 35
type input "0"
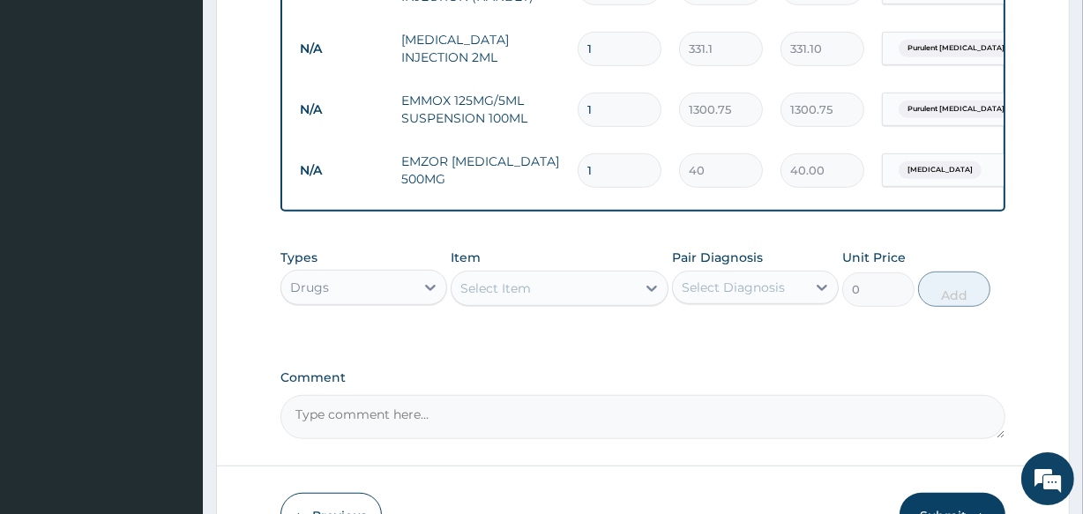
click at [604, 176] on input "1" at bounding box center [620, 170] width 84 height 34
type input "0.00"
type input "6"
type input "240.00"
type input "0.00"
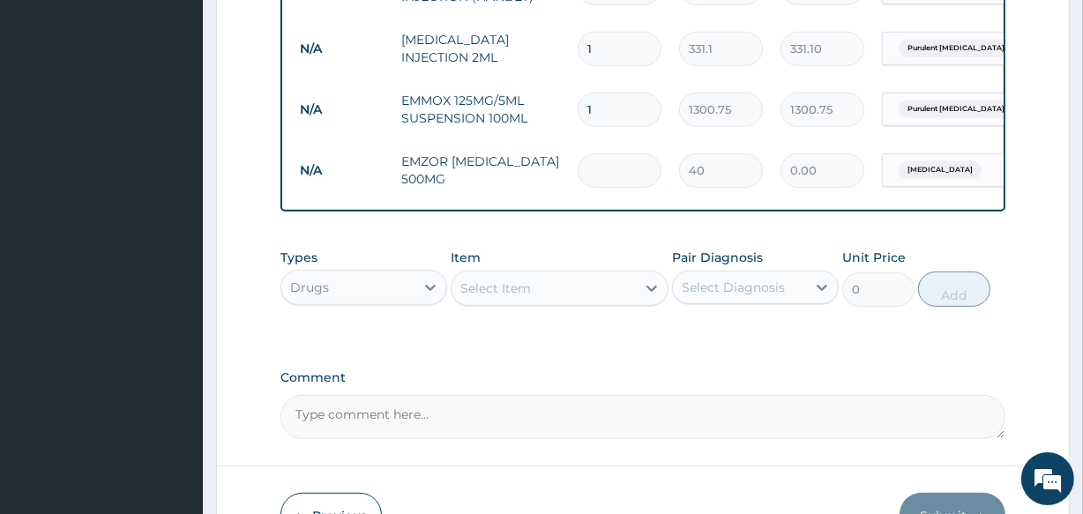
type input "9"
type input "360.00"
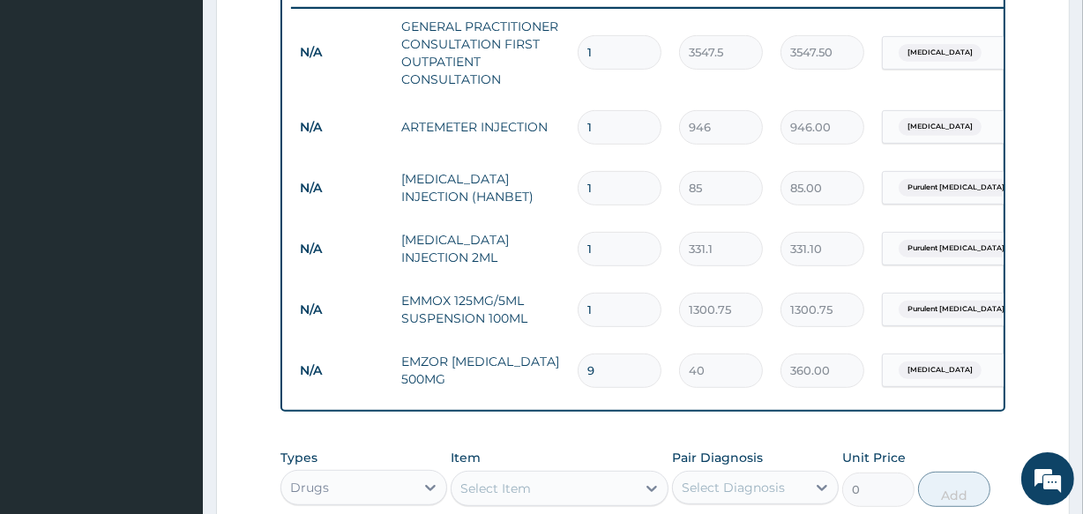
scroll to position [670, 0]
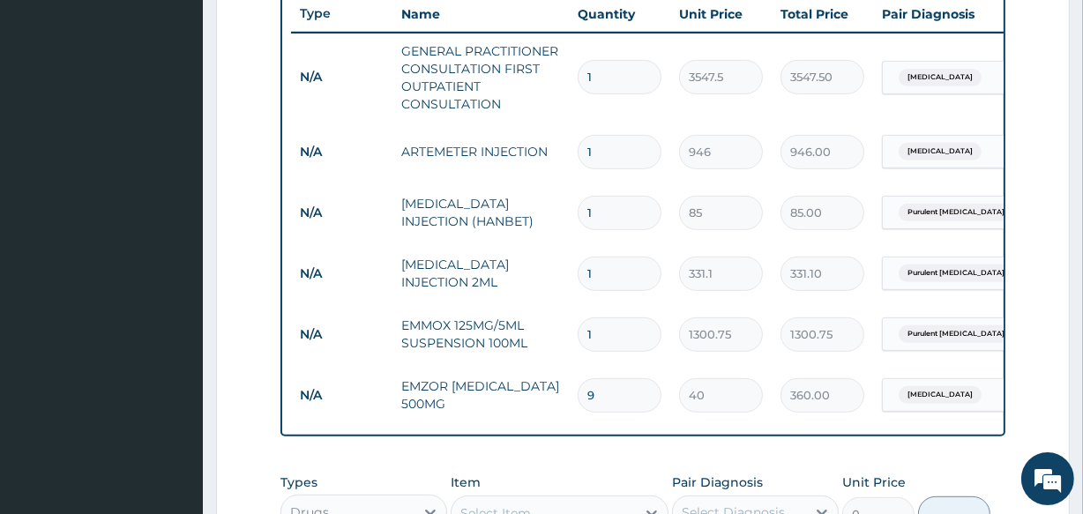
type input "9"
click at [613, 148] on input "1" at bounding box center [620, 152] width 84 height 34
type input "0.00"
type input "3"
type input "2838.00"
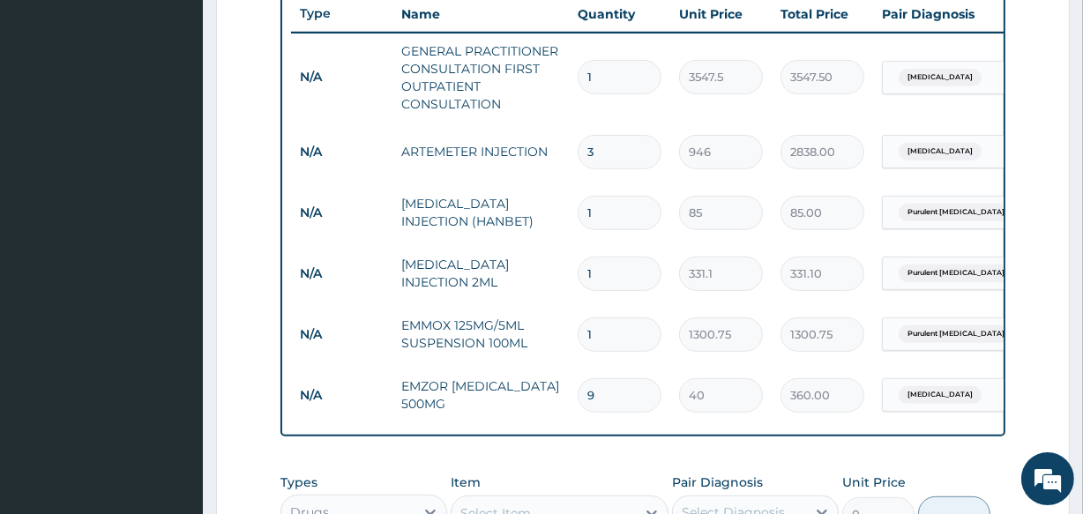
scroll to position [1018, 0]
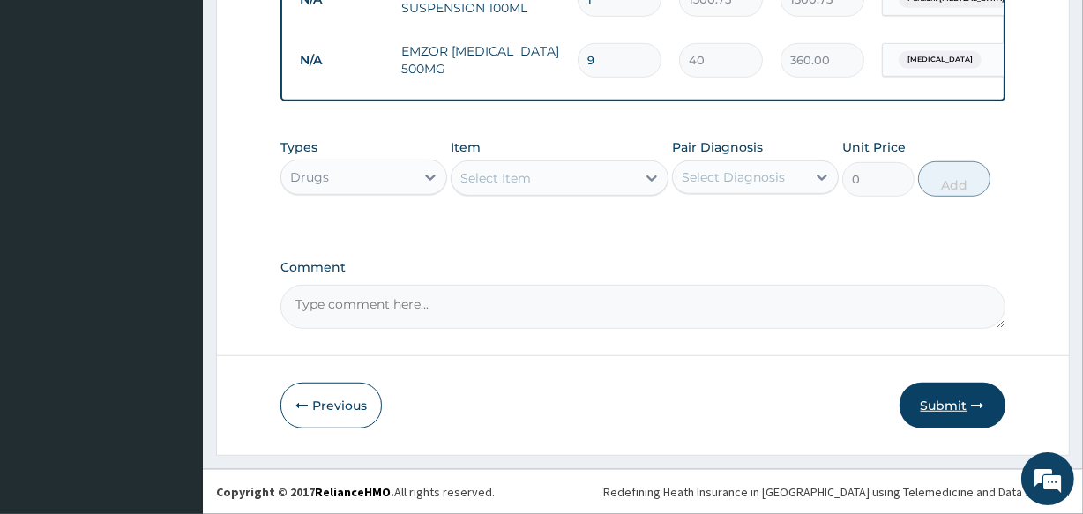
type input "3"
click at [939, 399] on button "Submit" at bounding box center [953, 406] width 106 height 46
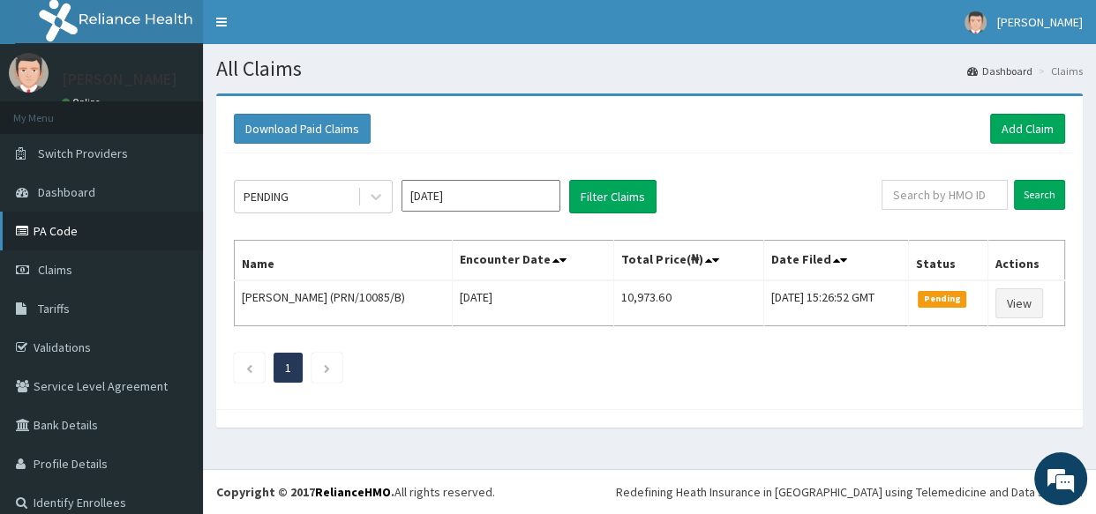
click at [40, 236] on link "PA Code" at bounding box center [101, 231] width 203 height 39
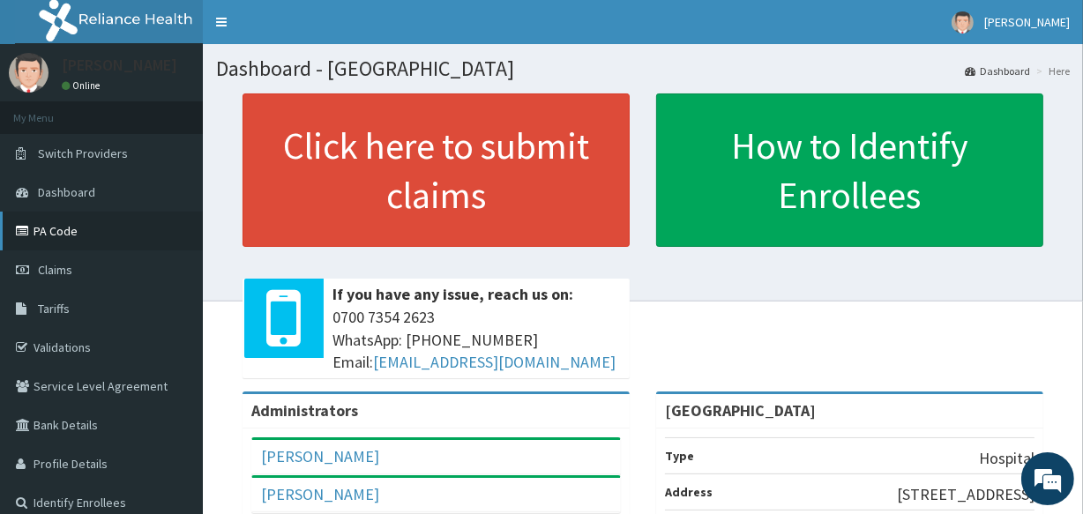
click at [45, 238] on link "PA Code" at bounding box center [101, 231] width 203 height 39
